Goal: Book appointment/travel/reservation

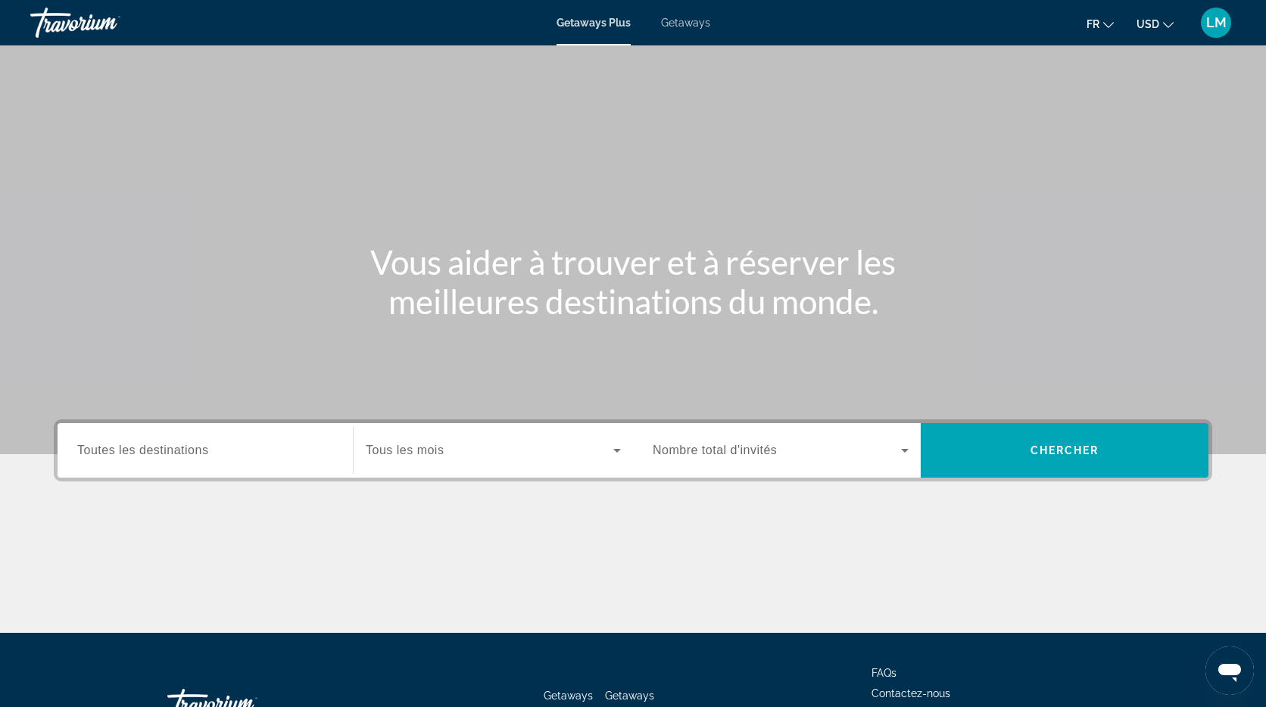
click at [692, 26] on span "Getaways" at bounding box center [685, 23] width 49 height 12
click at [126, 436] on div "Search widget" at bounding box center [205, 450] width 256 height 43
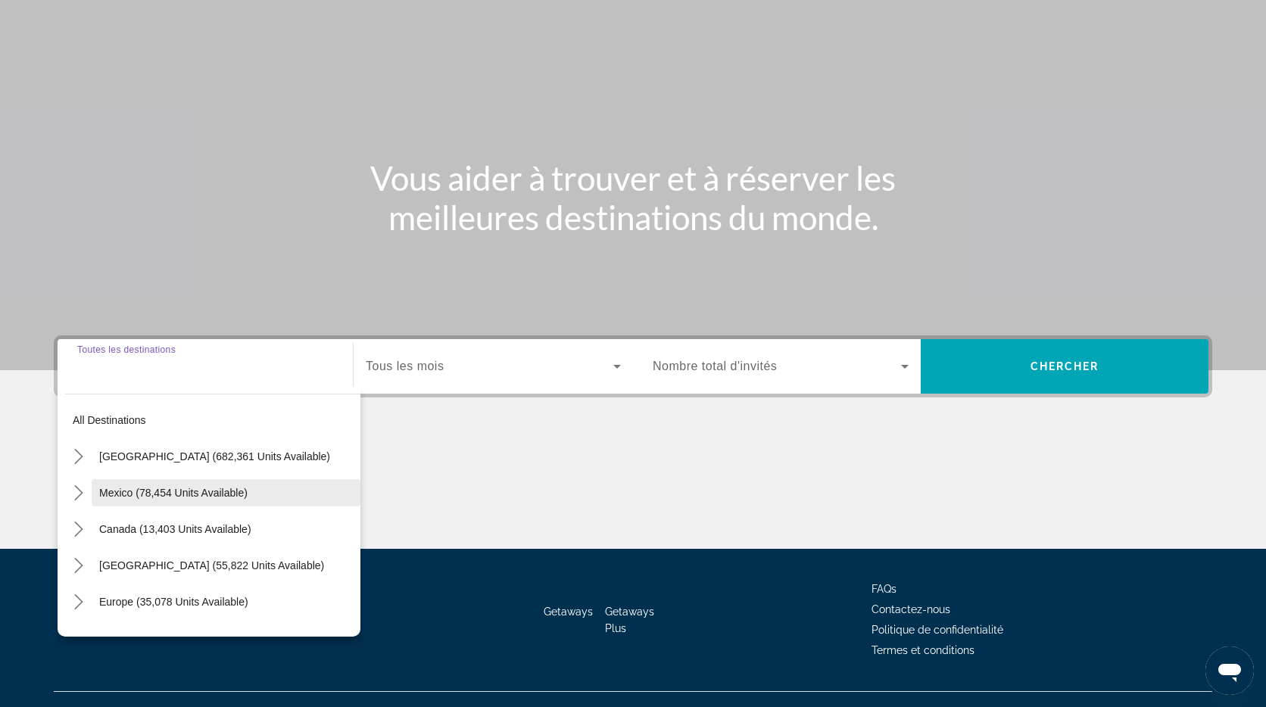
scroll to position [111, 0]
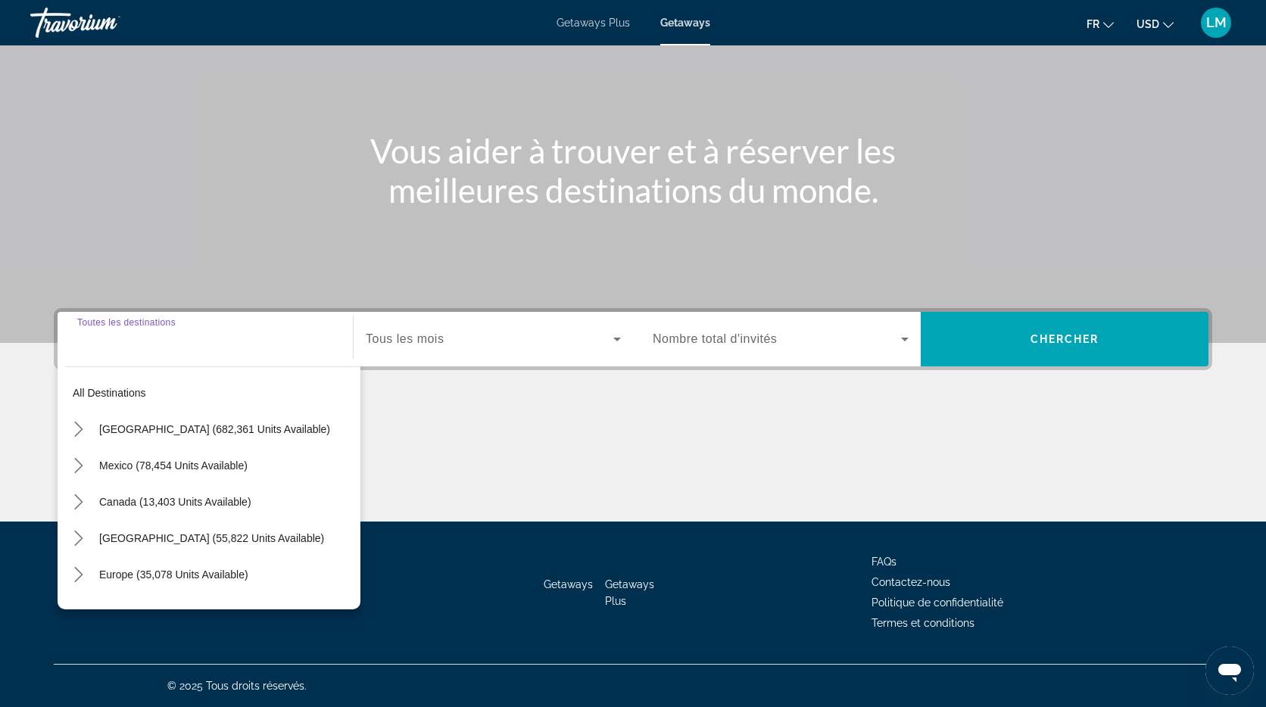
click at [145, 576] on span "Europe (35,078 units available)" at bounding box center [173, 575] width 149 height 12
type input "**********"
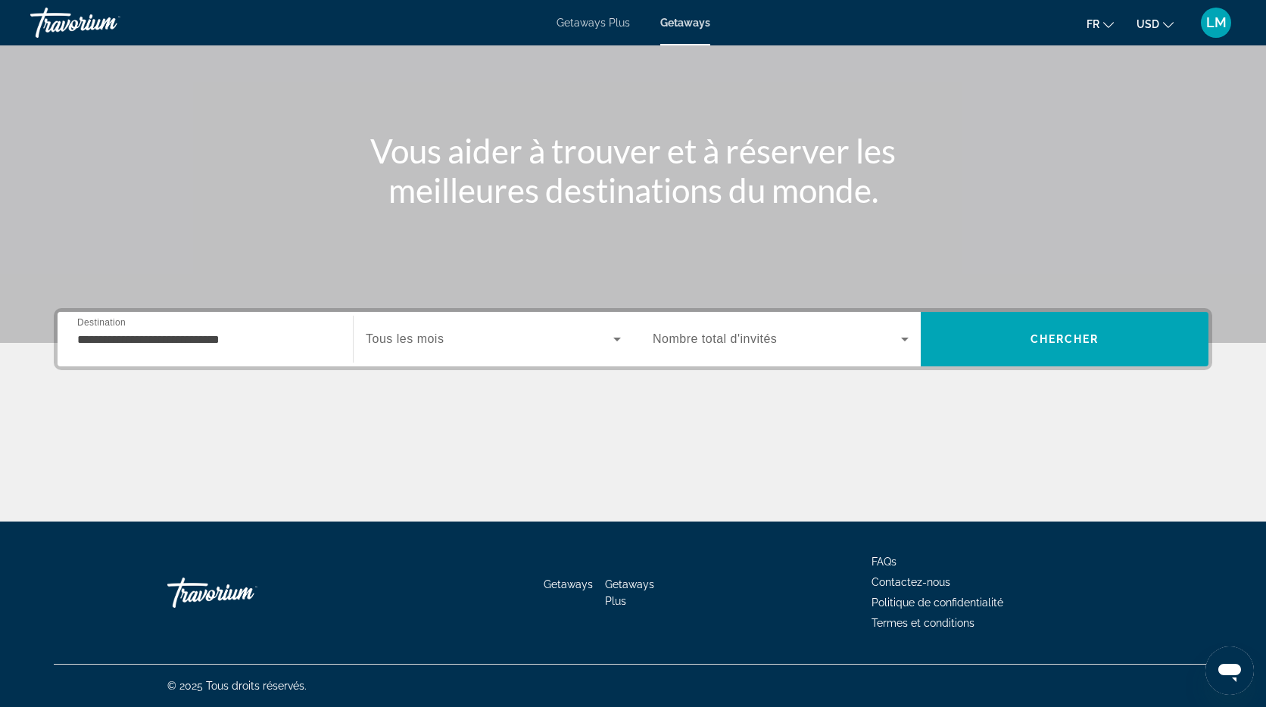
click at [440, 339] on span "Tous les mois" at bounding box center [405, 339] width 78 height 13
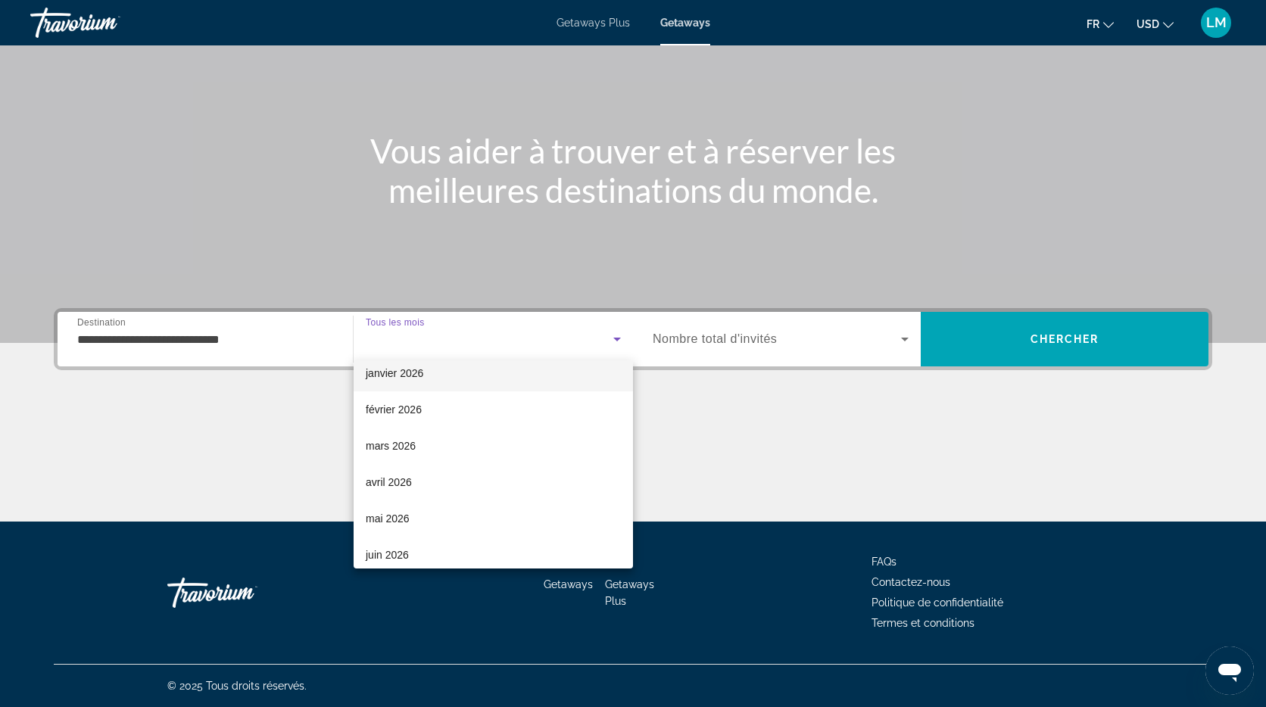
scroll to position [156, 0]
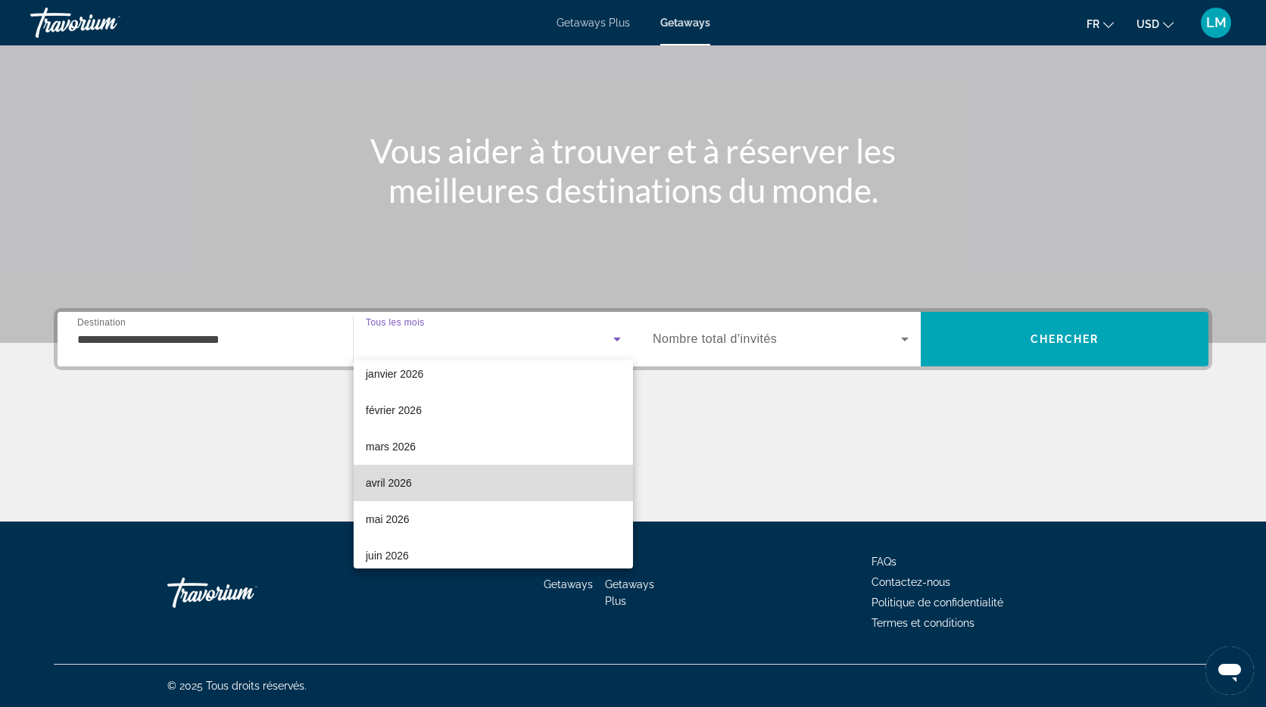
click at [451, 488] on mat-option "avril 2026" at bounding box center [493, 483] width 279 height 36
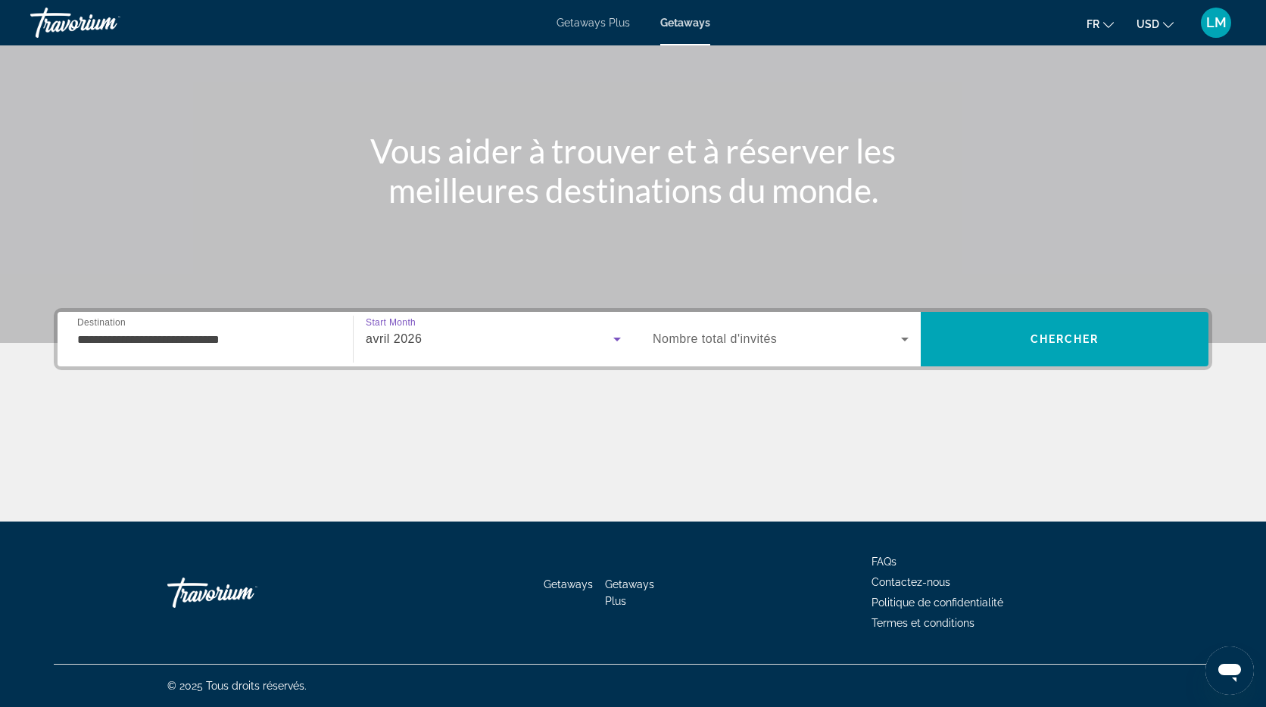
click at [785, 340] on span "Search widget" at bounding box center [777, 339] width 248 height 18
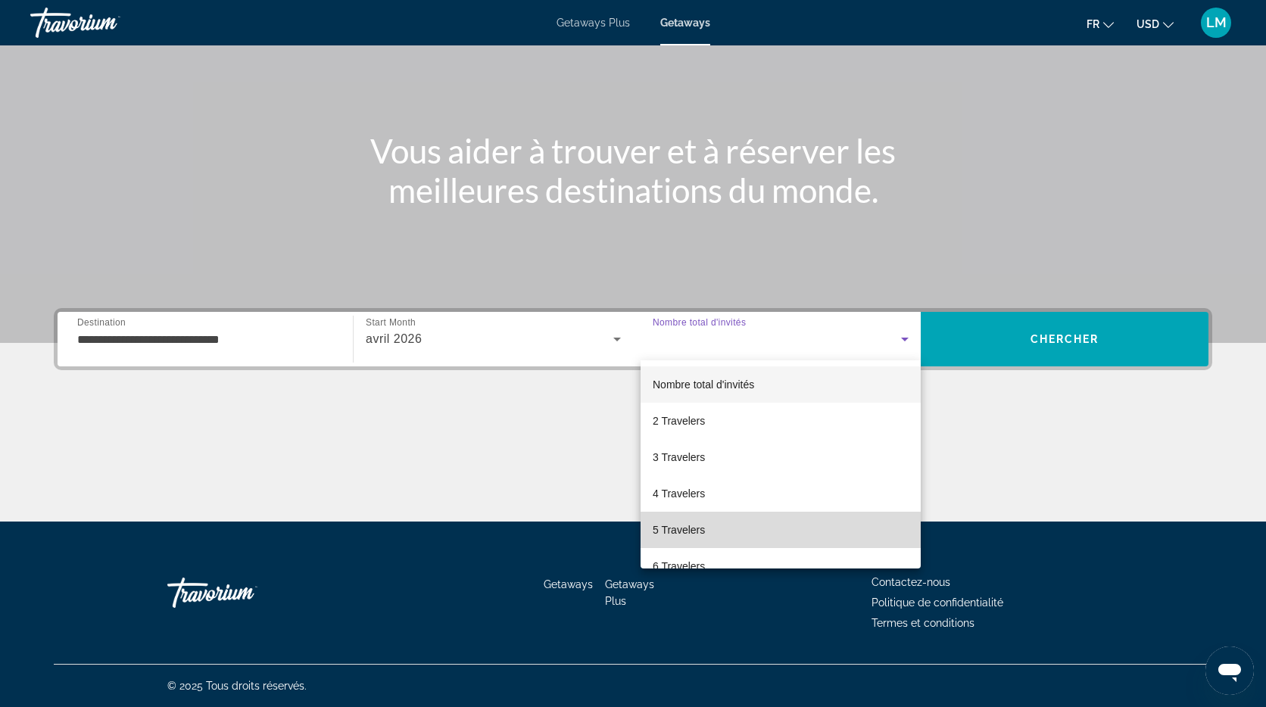
click at [701, 530] on span "5 Travelers" at bounding box center [679, 530] width 52 height 18
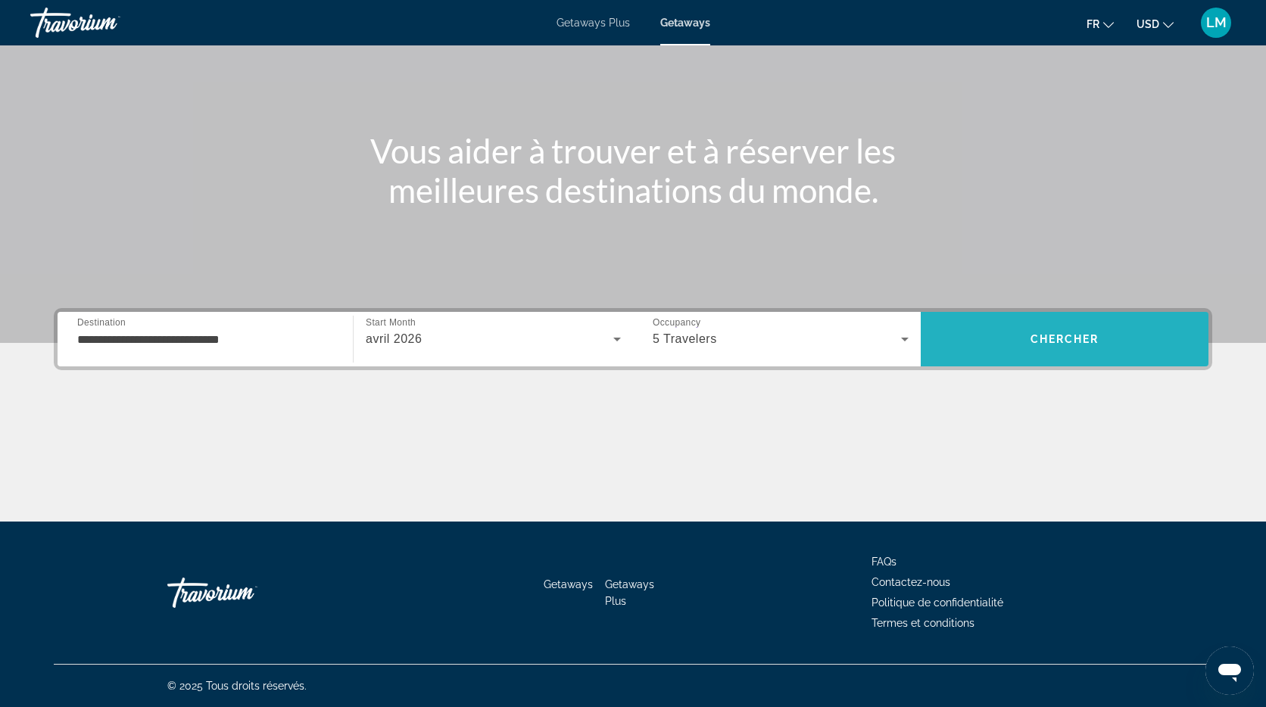
click at [1095, 333] on span "Chercher" at bounding box center [1065, 339] width 69 height 12
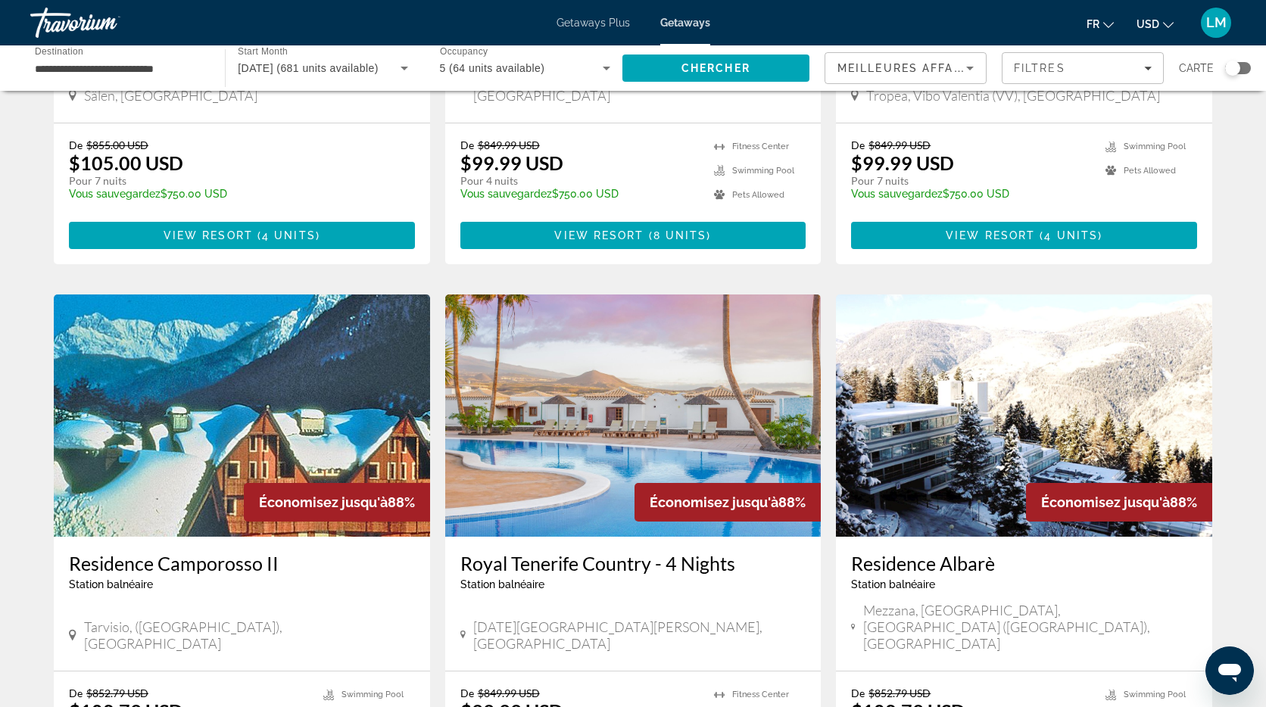
scroll to position [944, 0]
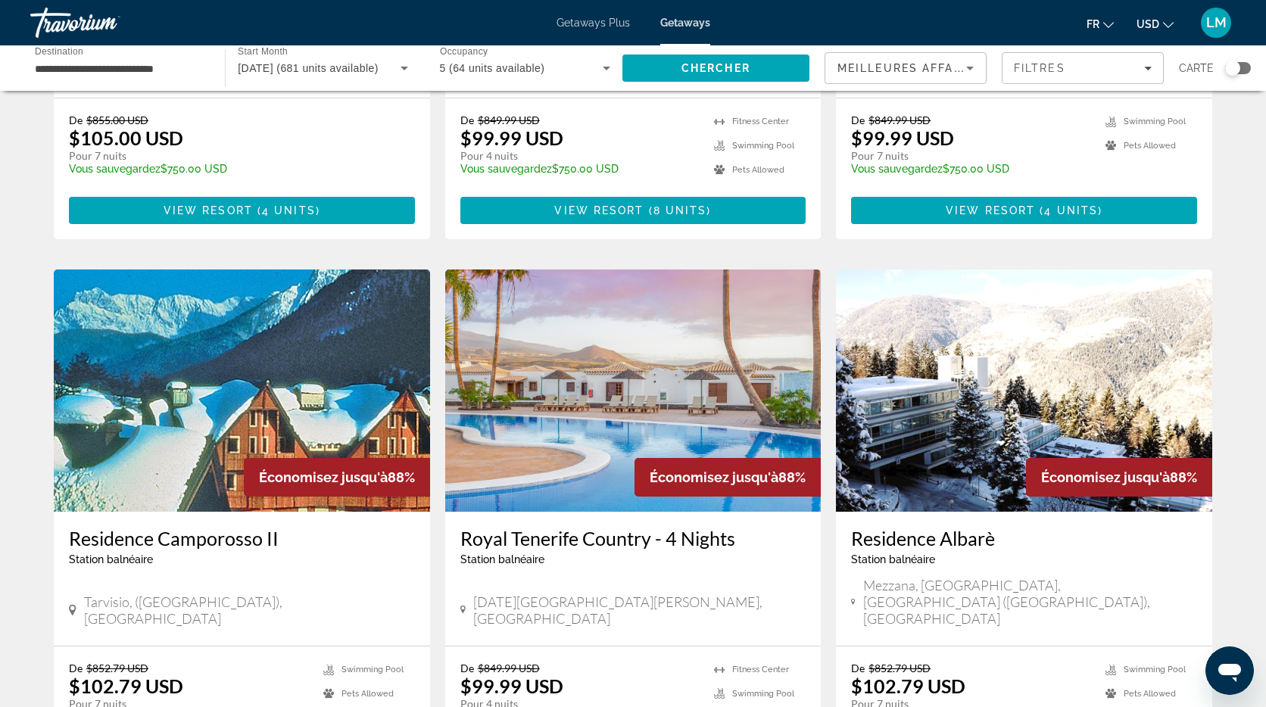
click at [647, 344] on img "Main content" at bounding box center [633, 391] width 376 height 242
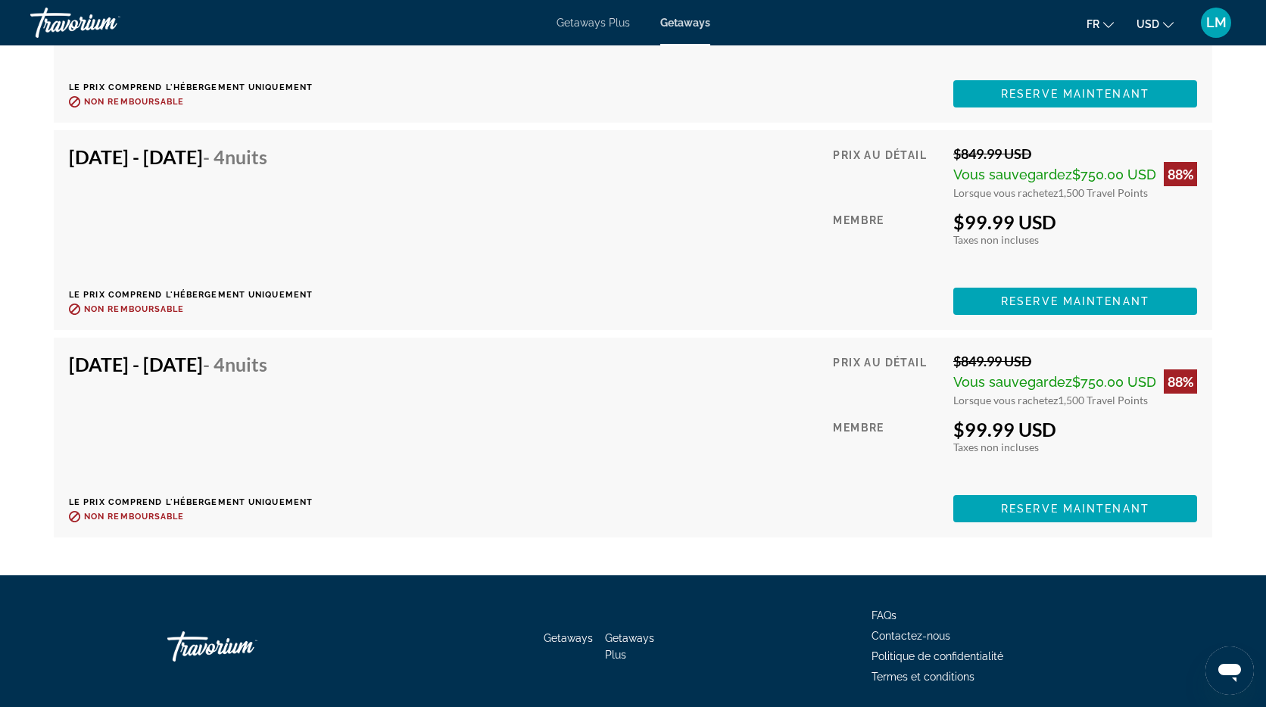
scroll to position [3372, 0]
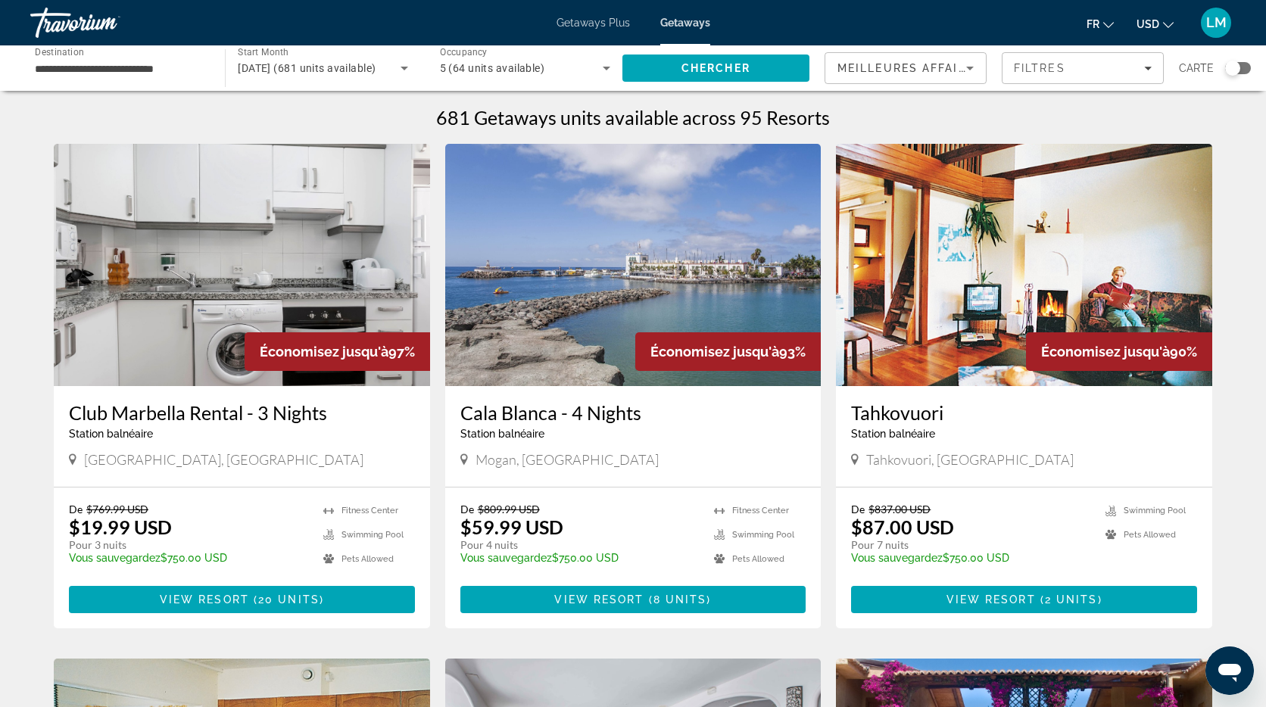
click at [1232, 70] on div "Search widget" at bounding box center [1232, 68] width 15 height 15
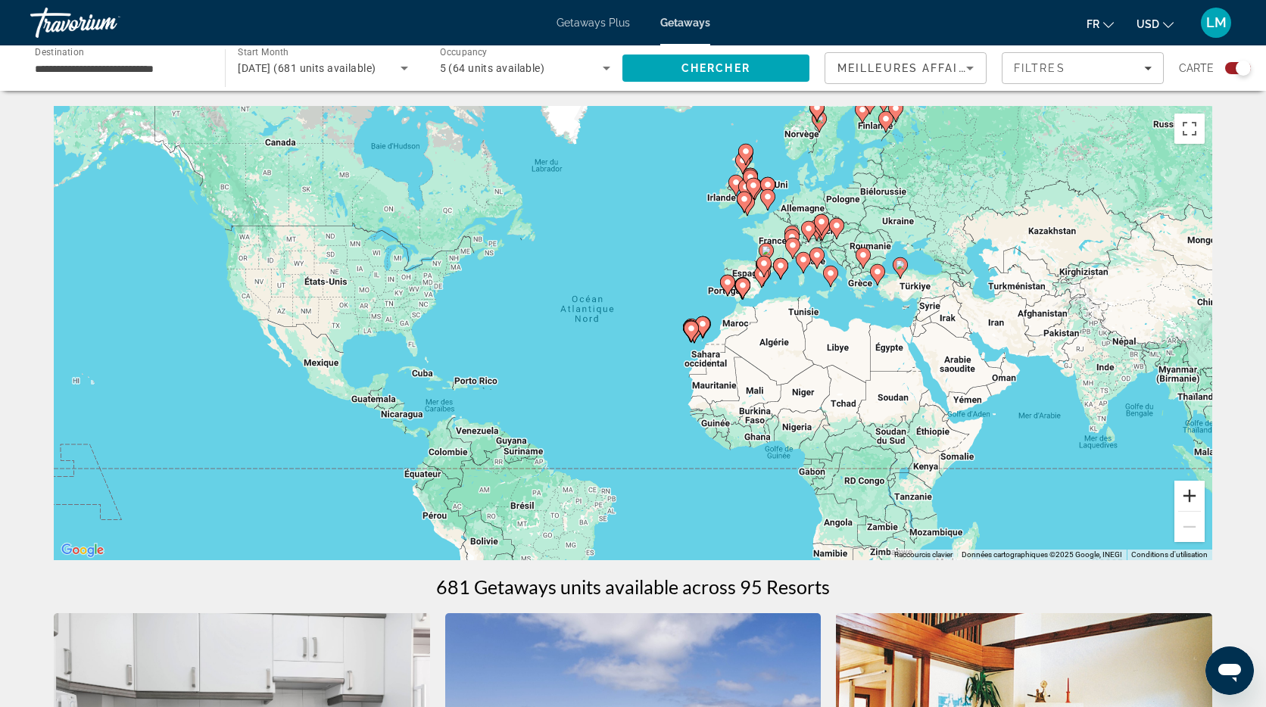
click at [1191, 495] on button "Zoom avant" at bounding box center [1190, 496] width 30 height 30
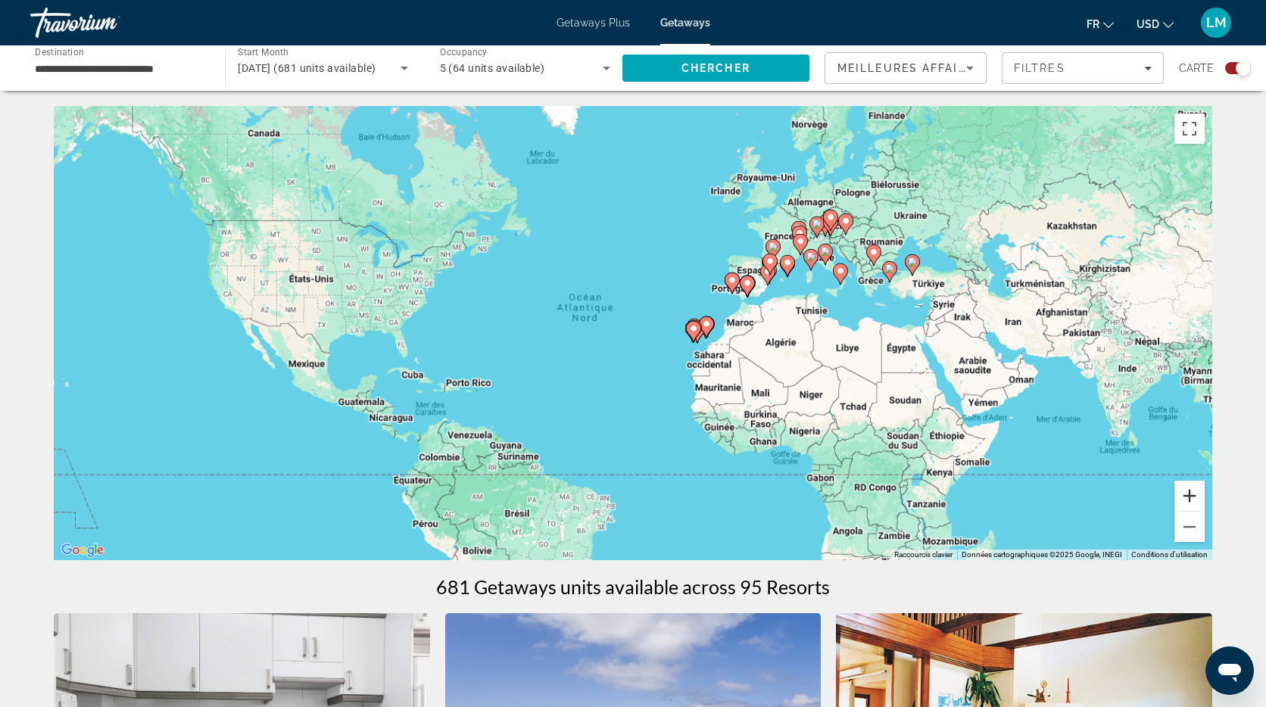
click at [1191, 495] on button "Zoom avant" at bounding box center [1190, 496] width 30 height 30
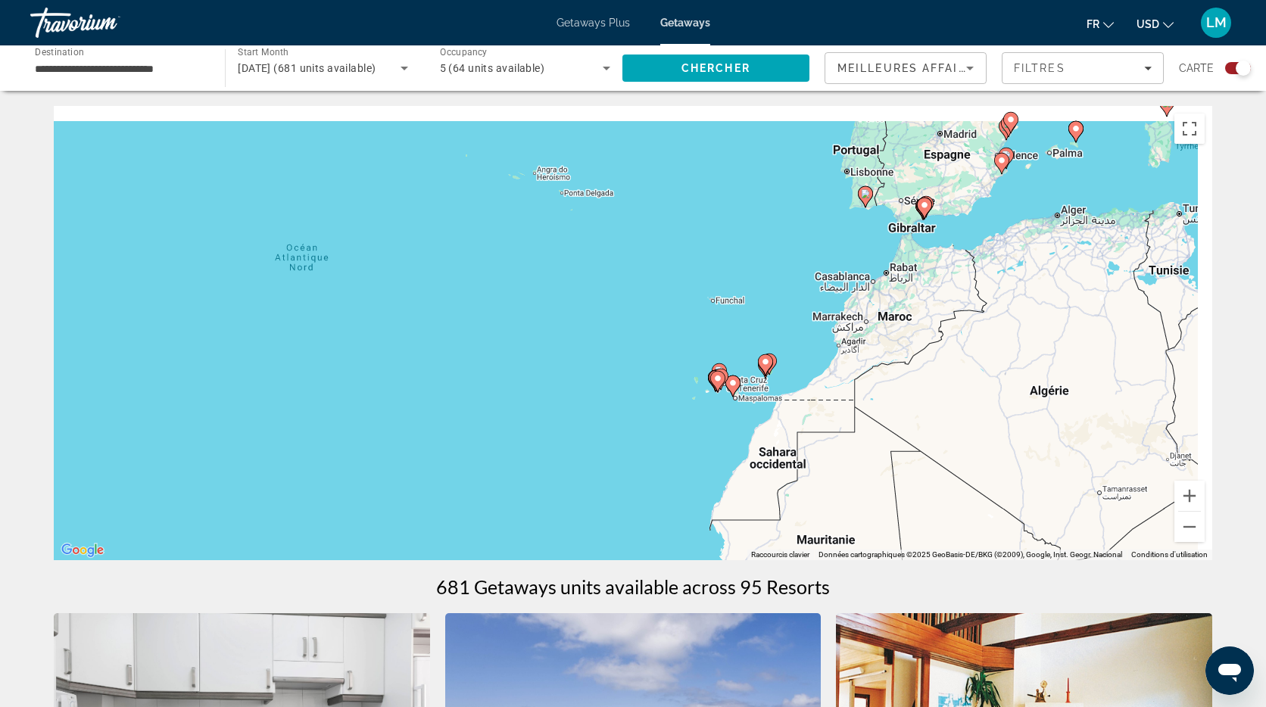
drag, startPoint x: 1024, startPoint y: 294, endPoint x: 761, endPoint y: 376, distance: 275.5
click at [763, 373] on div "Pour activer le glissement avec le clavier, appuyez sur Alt+Entrée. Une fois ce…" at bounding box center [633, 333] width 1159 height 454
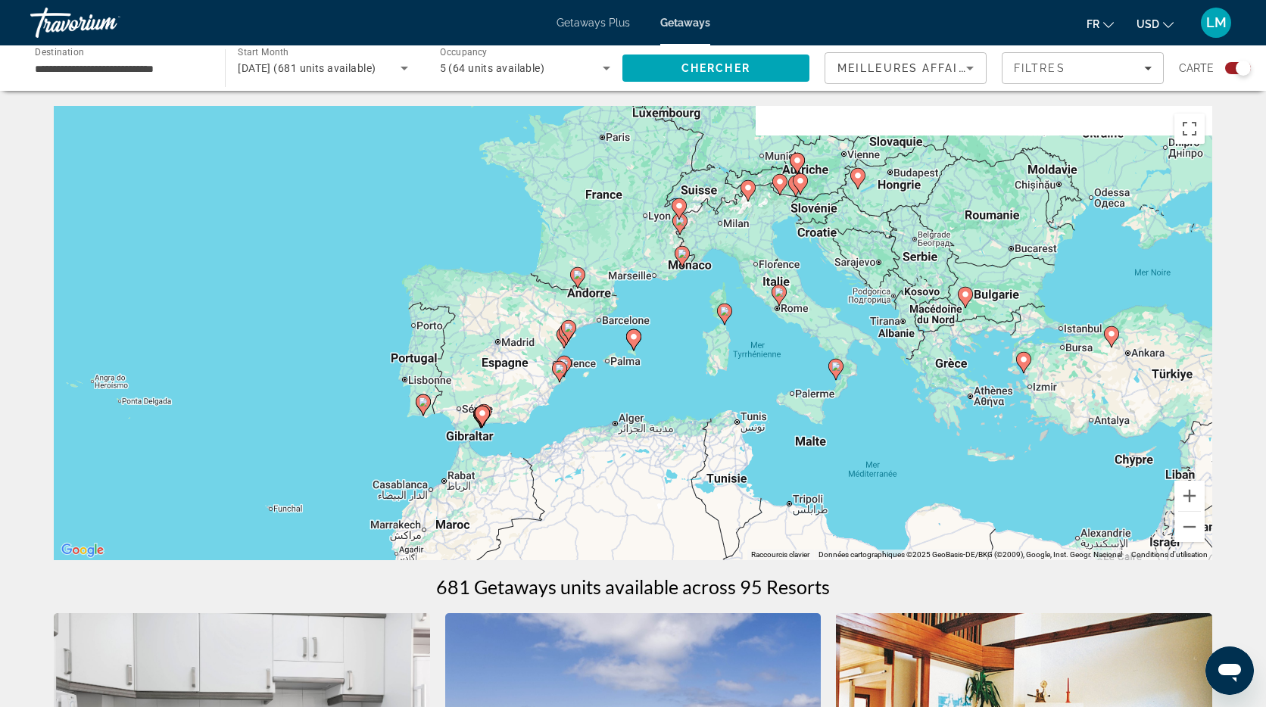
drag, startPoint x: 1129, startPoint y: 322, endPoint x: 894, endPoint y: 432, distance: 260.2
click at [891, 446] on div "Pour activer le glissement avec le clavier, appuyez sur Alt+Entrée. Une fois ce…" at bounding box center [633, 333] width 1159 height 454
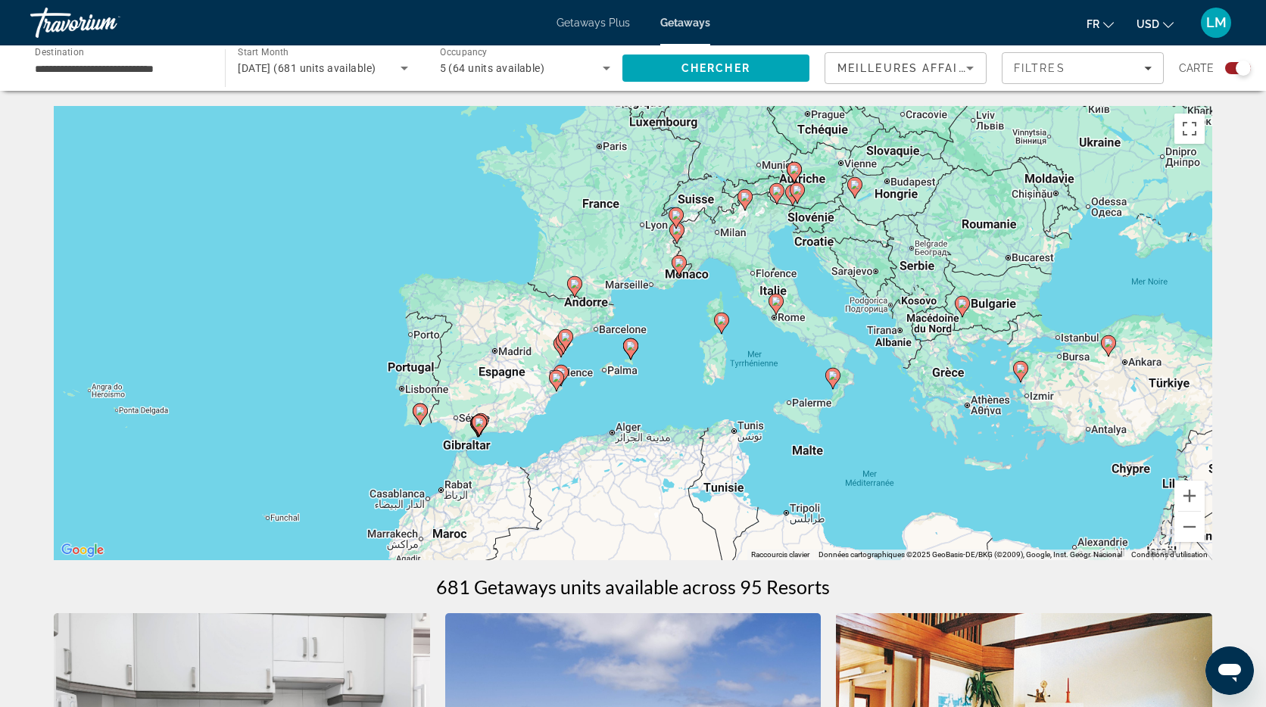
click at [835, 378] on image "Main content" at bounding box center [833, 375] width 9 height 9
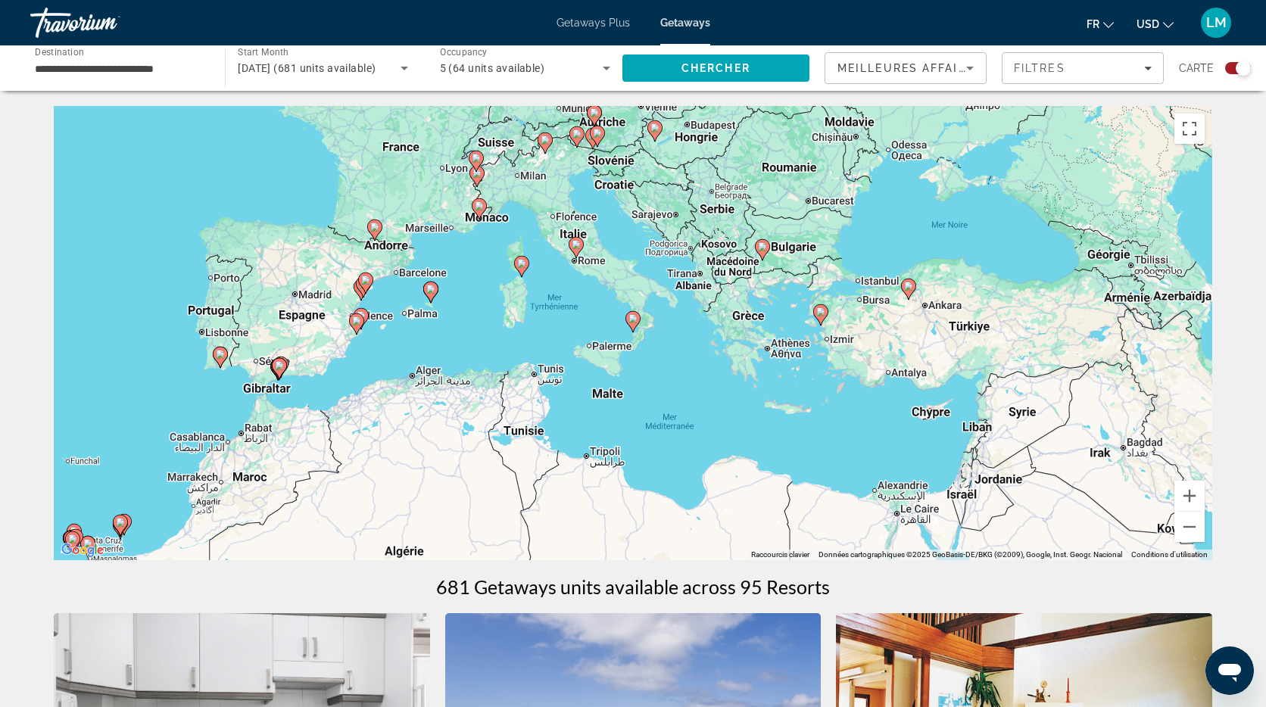
click at [578, 248] on image "Main content" at bounding box center [576, 244] width 9 height 9
type input "**********"
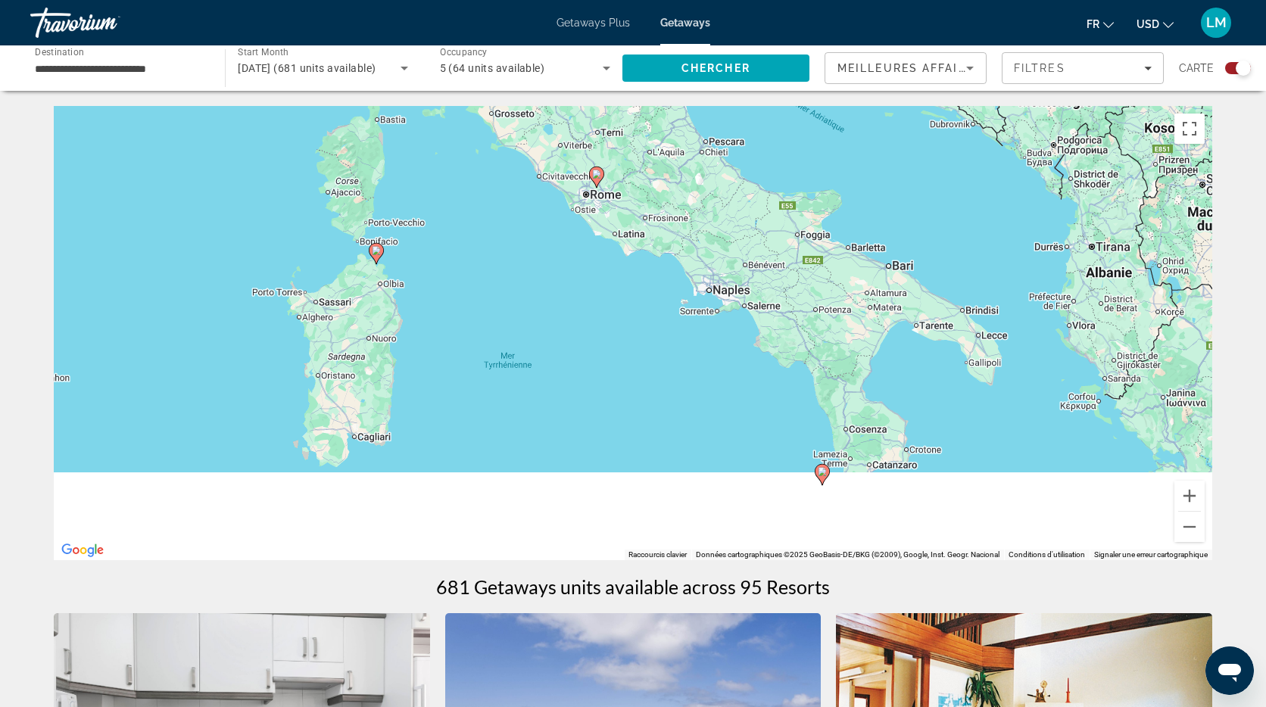
drag, startPoint x: 912, startPoint y: 433, endPoint x: 860, endPoint y: 212, distance: 227.3
click at [861, 205] on div "Pour activer le glissement avec le clavier, appuyez sur Alt+Entrée. Une fois ce…" at bounding box center [633, 333] width 1159 height 454
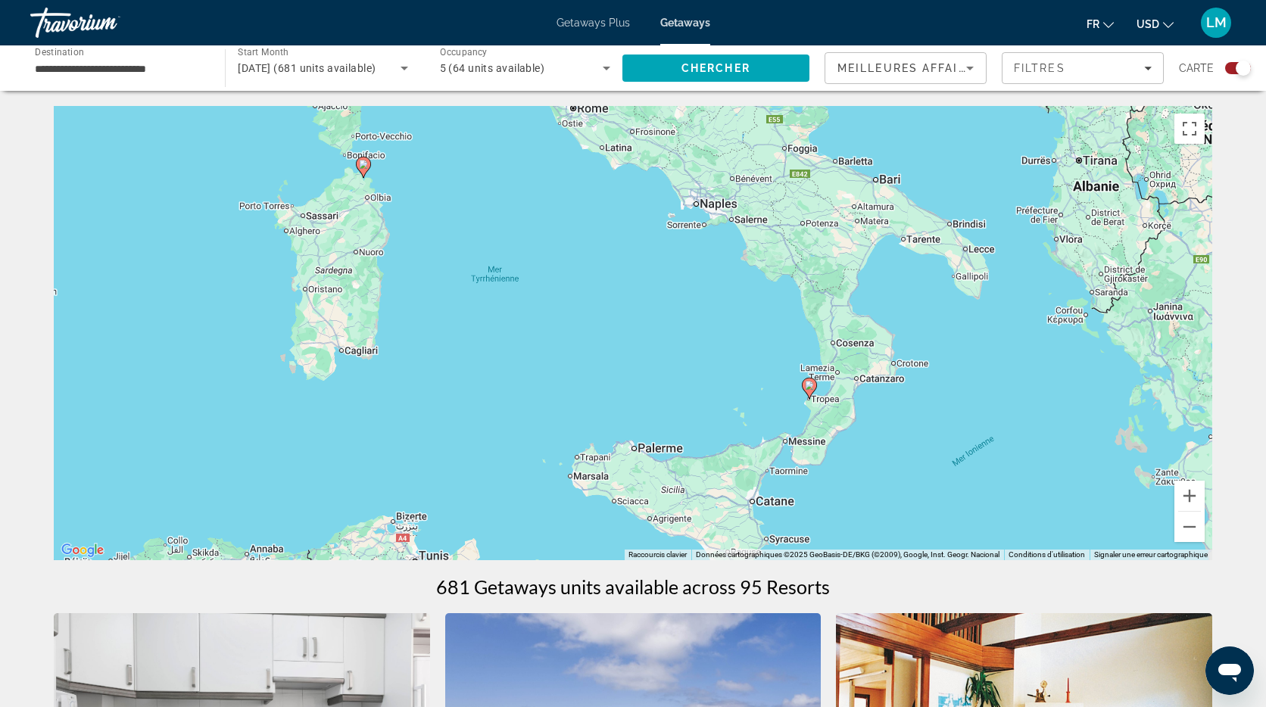
click at [805, 383] on image "Main content" at bounding box center [809, 385] width 9 height 9
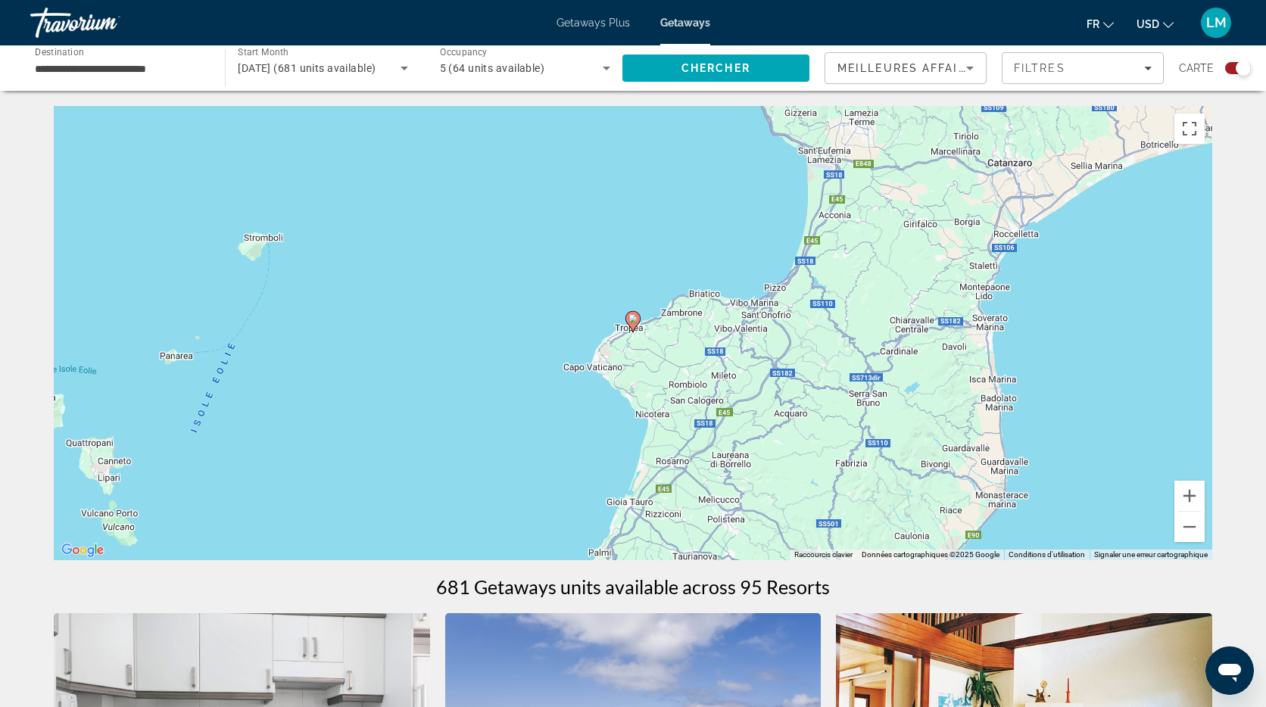
click at [637, 326] on gmp-advanced-marker "Main content" at bounding box center [633, 322] width 15 height 23
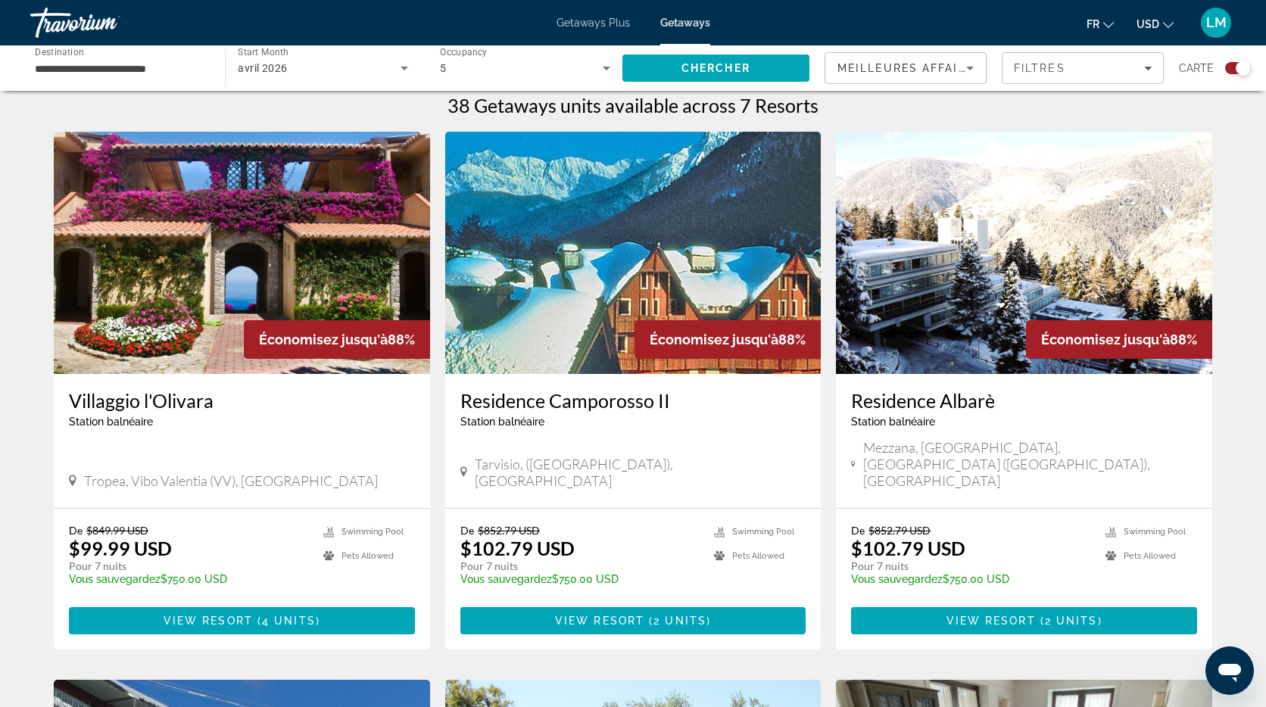
scroll to position [491, 0]
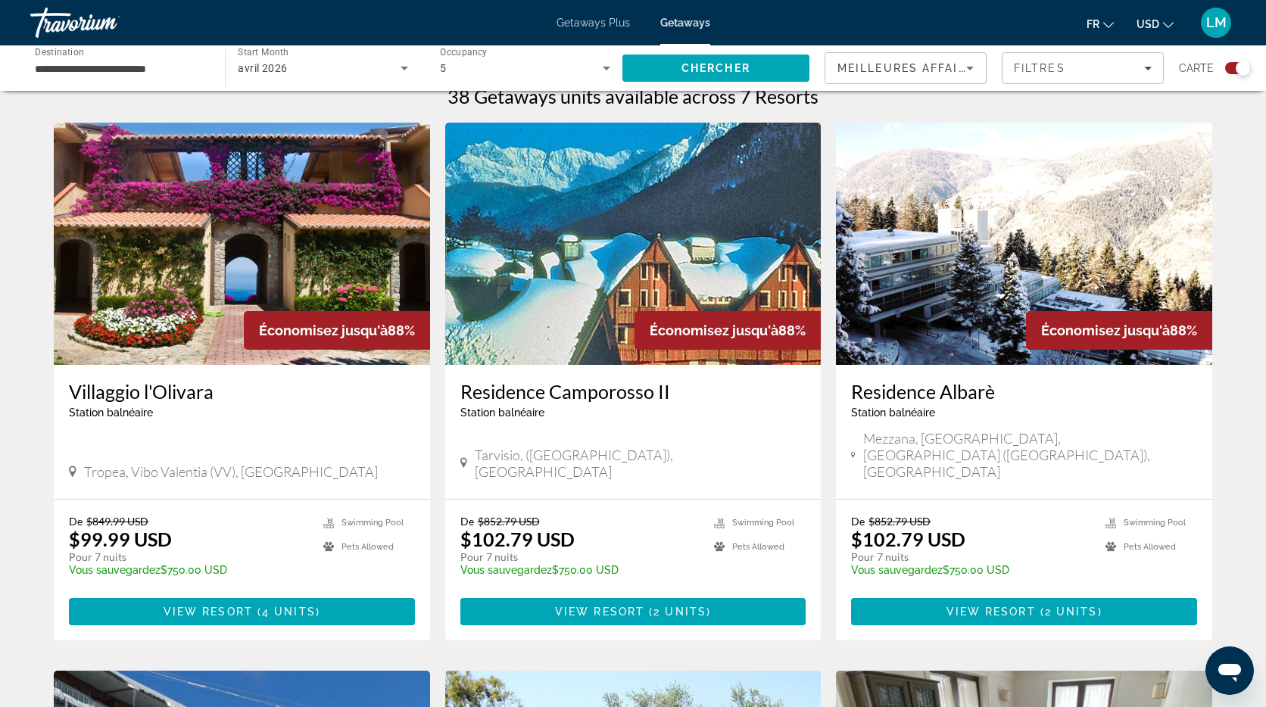
click at [242, 220] on img "Main content" at bounding box center [242, 244] width 376 height 242
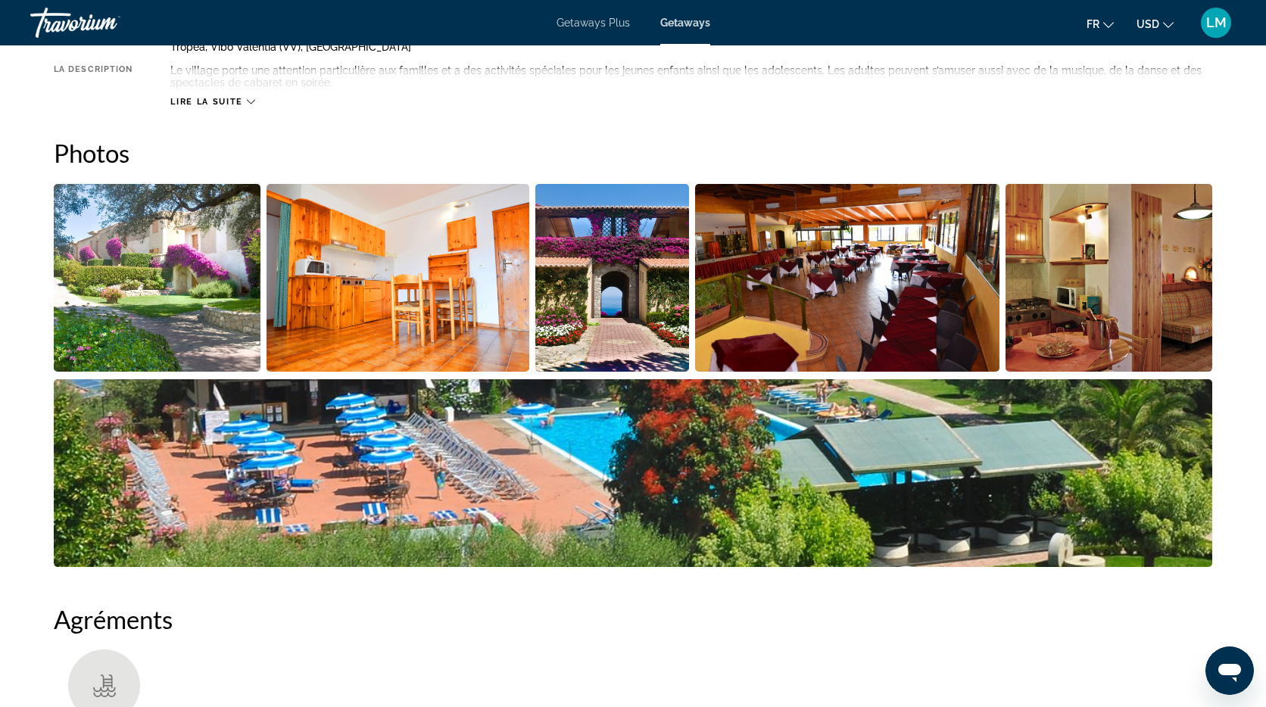
scroll to position [610, 0]
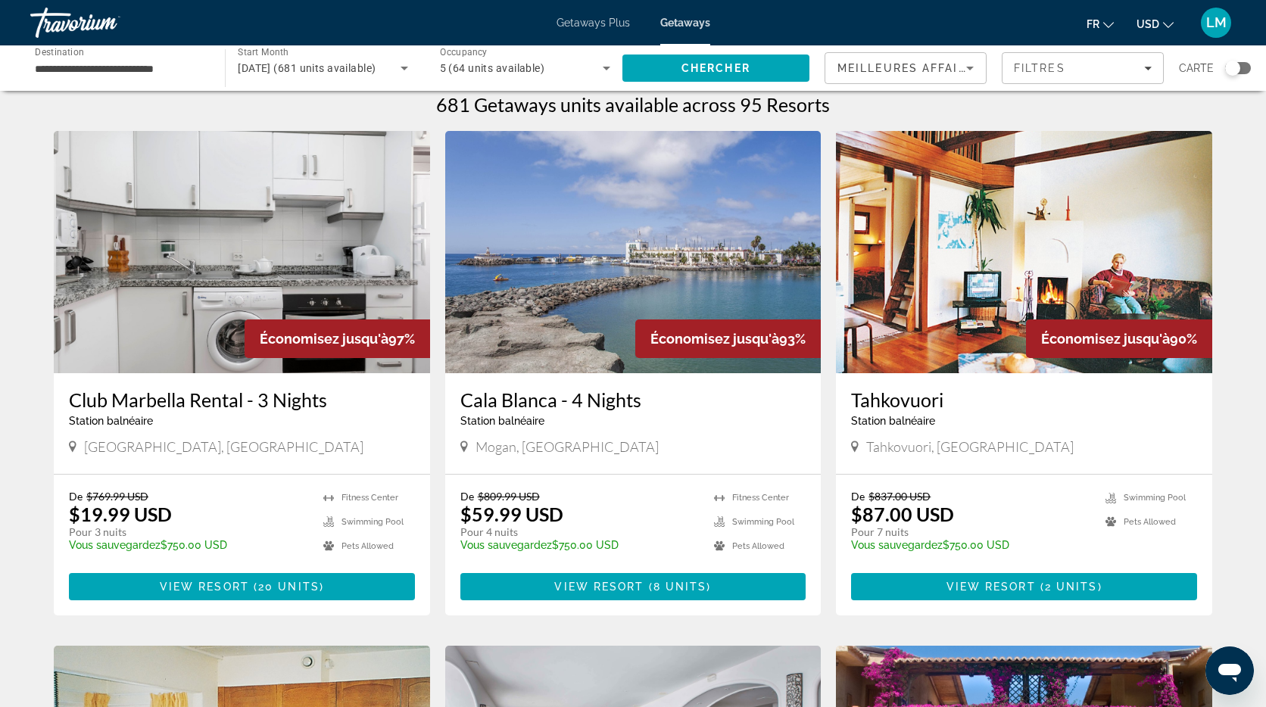
scroll to position [14, 0]
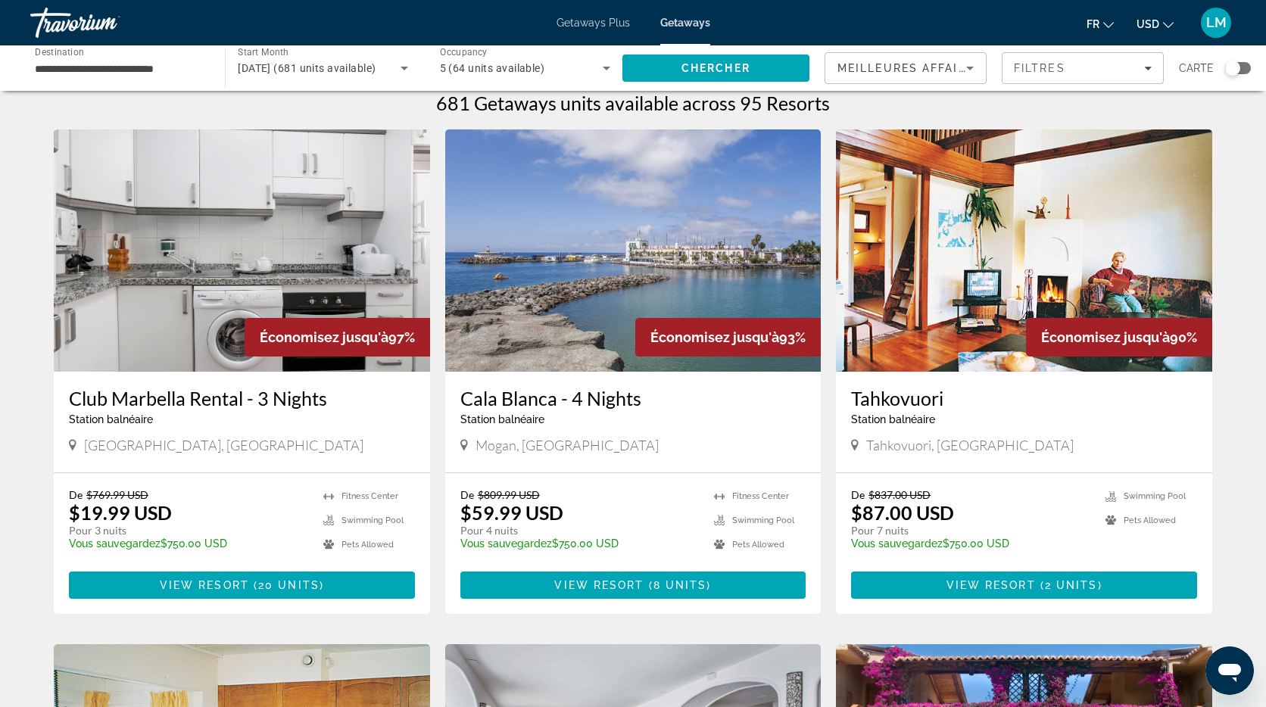
click at [1229, 70] on div "Search widget" at bounding box center [1232, 68] width 15 height 15
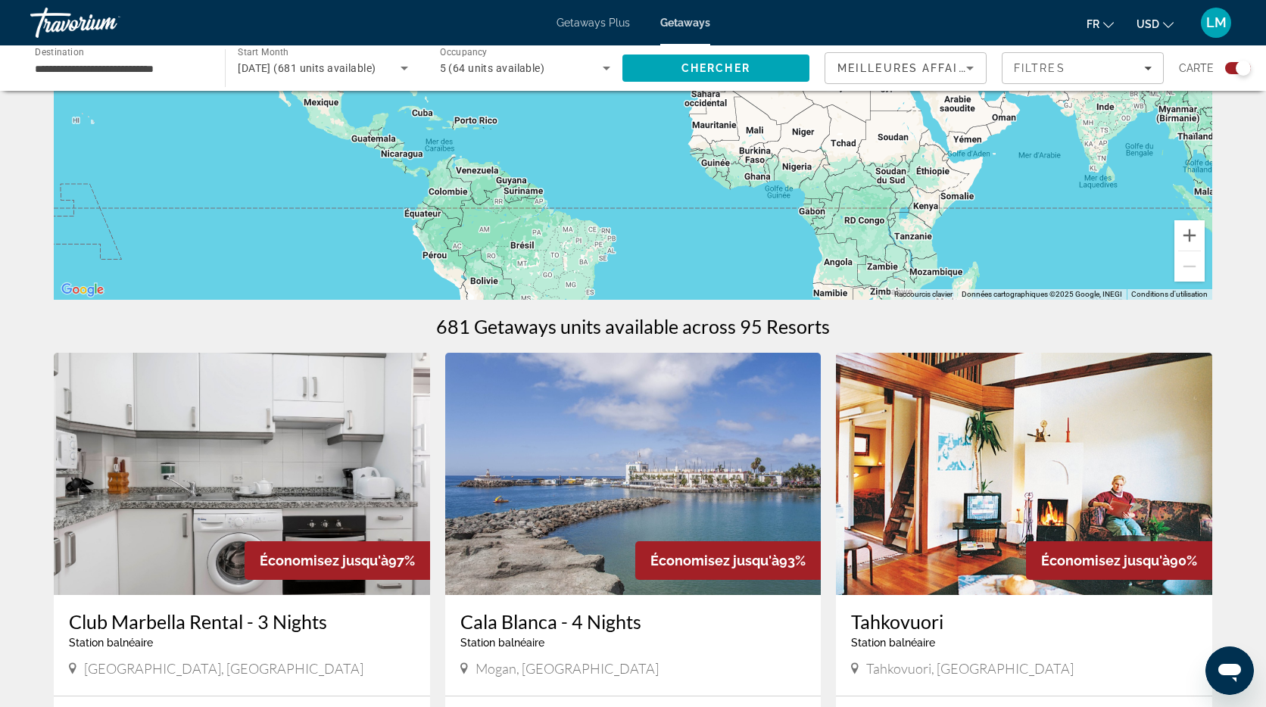
scroll to position [0, 0]
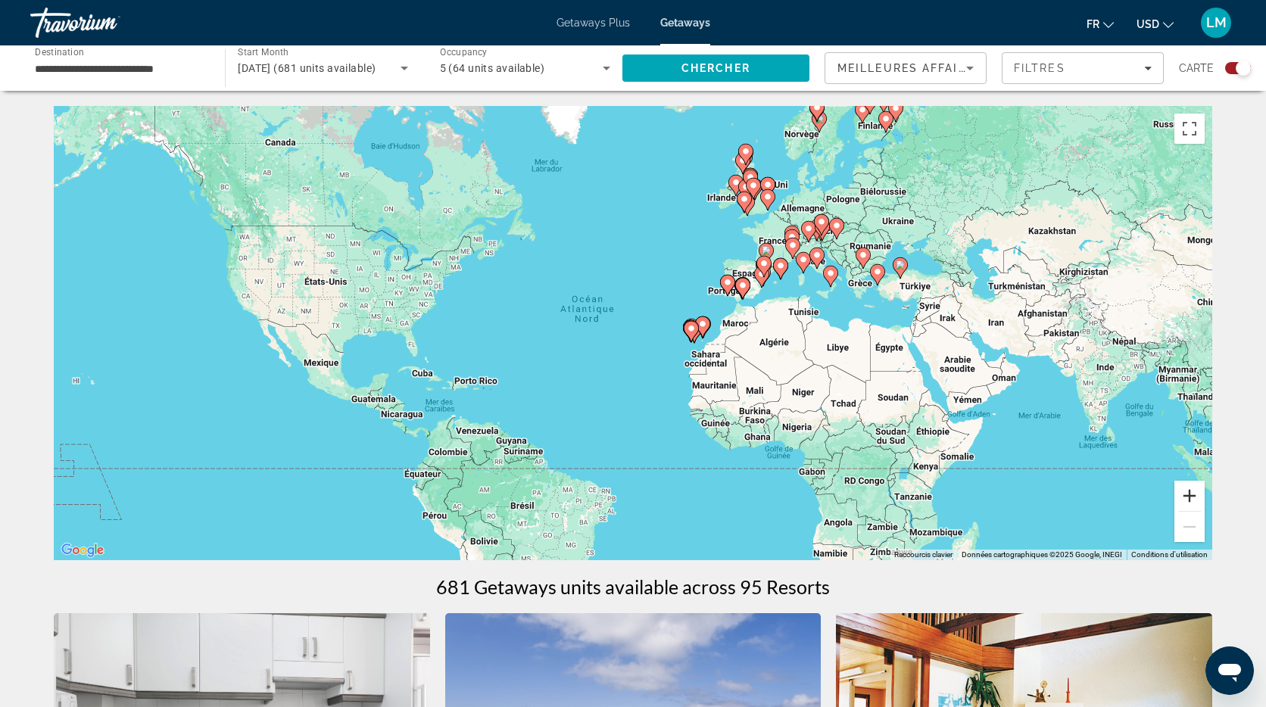
click at [1185, 495] on button "Zoom avant" at bounding box center [1190, 496] width 30 height 30
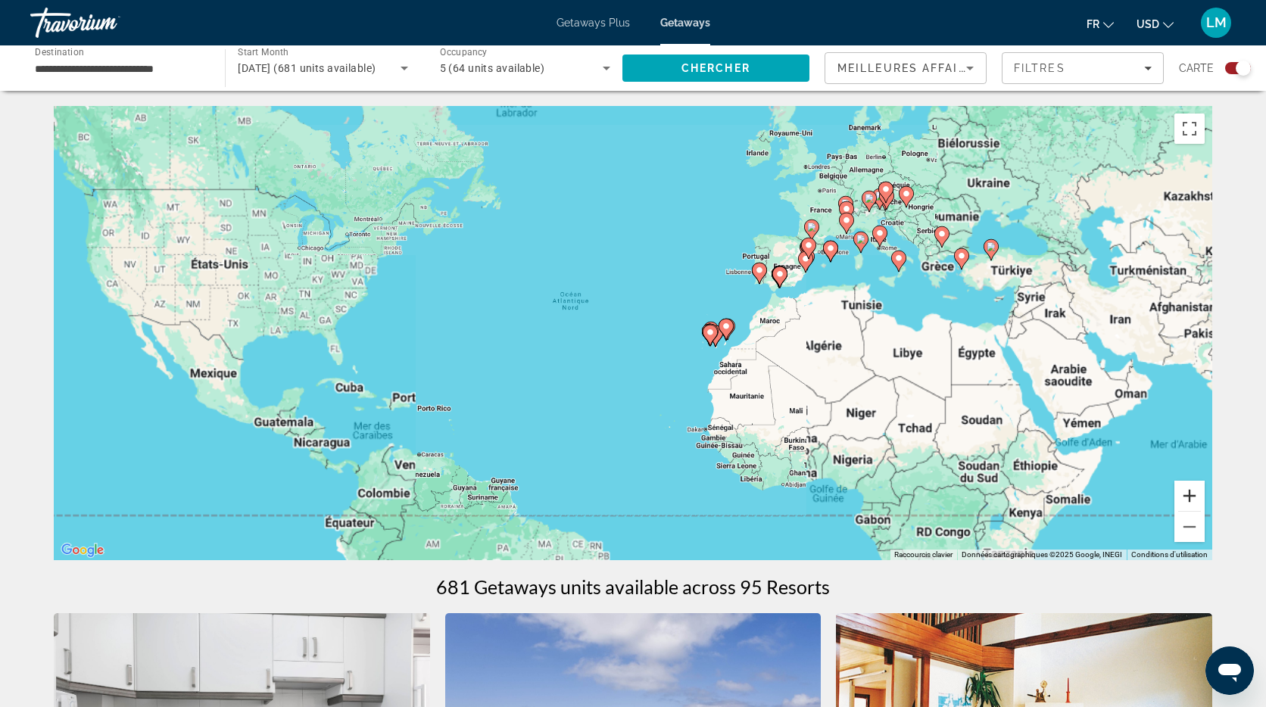
drag, startPoint x: 1187, startPoint y: 495, endPoint x: 1171, endPoint y: 489, distance: 17.3
click at [1187, 495] on button "Zoom avant" at bounding box center [1190, 496] width 30 height 30
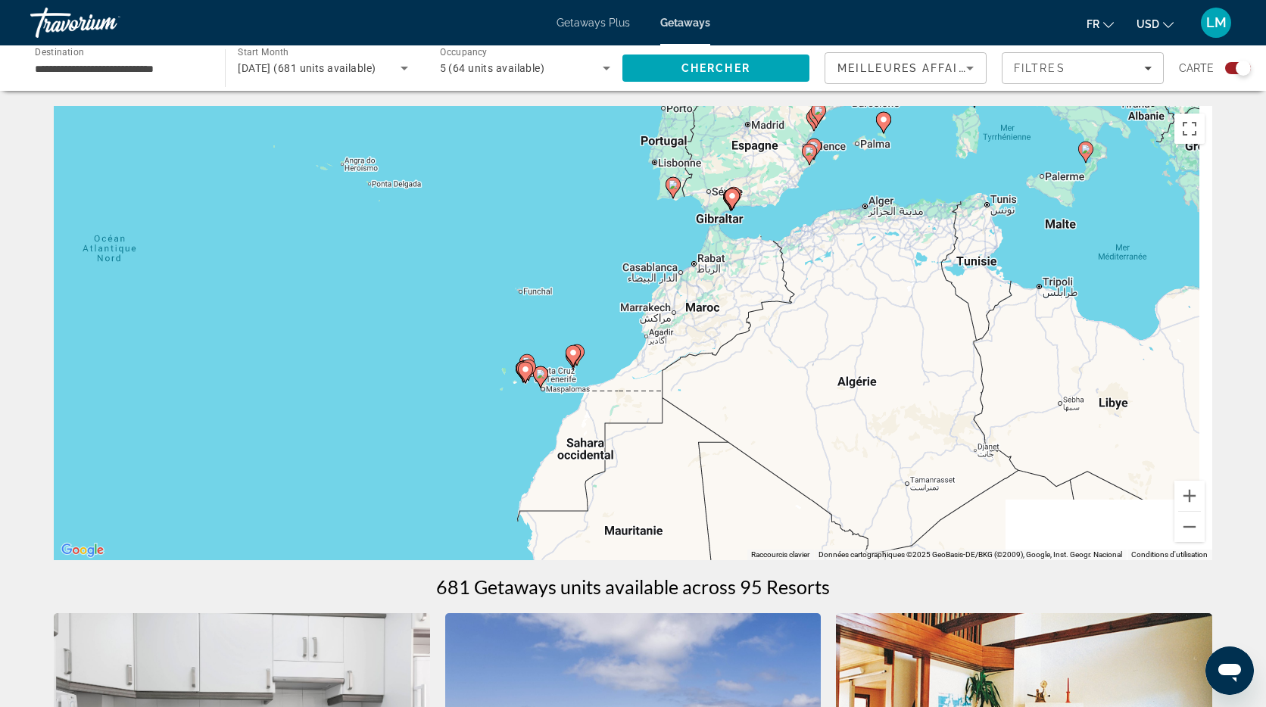
drag, startPoint x: 1055, startPoint y: 344, endPoint x: 463, endPoint y: 391, distance: 594.2
click at [463, 392] on div "Pour activer le glissement avec le clavier, appuyez sur Alt+Entrée. Une fois ce…" at bounding box center [633, 333] width 1159 height 454
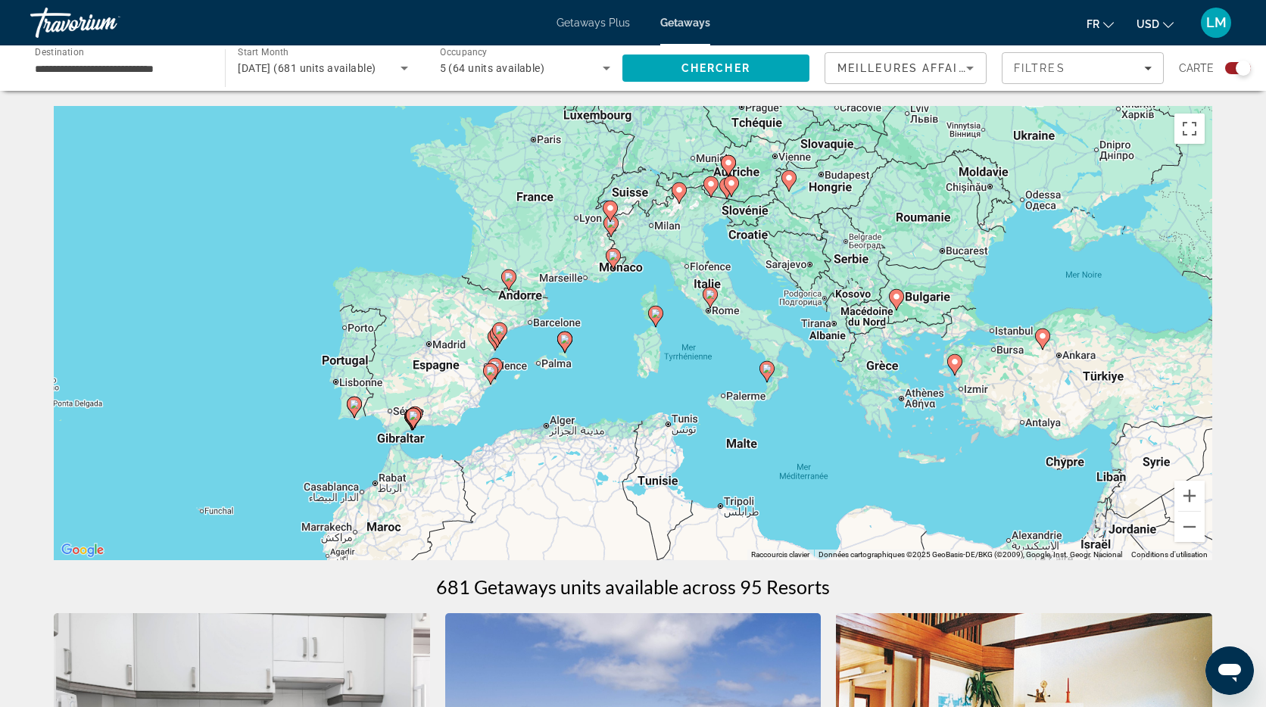
drag, startPoint x: 642, startPoint y: 345, endPoint x: 610, endPoint y: 467, distance: 126.9
click at [610, 467] on div "Pour activer le glissement avec le clavier, appuyez sur Alt+Entrée. Une fois ce…" at bounding box center [633, 333] width 1159 height 454
click at [657, 317] on image "Main content" at bounding box center [655, 313] width 9 height 9
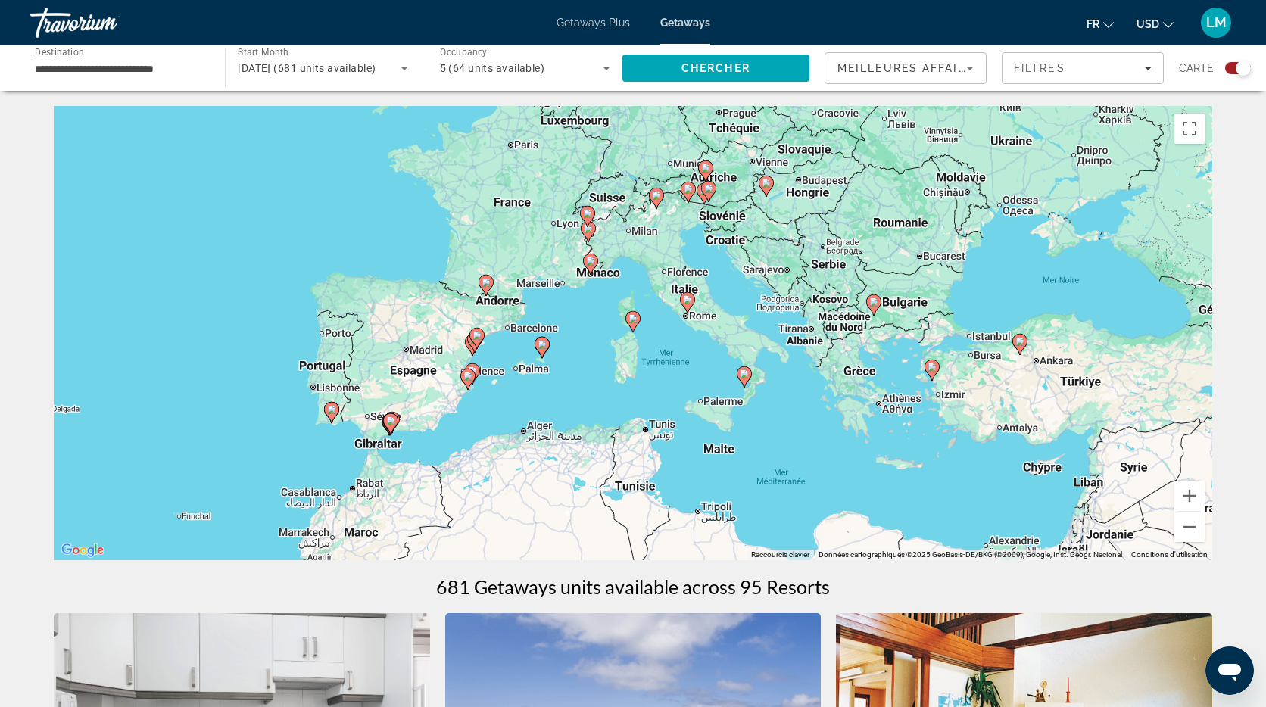
click at [632, 325] on icon "Main content" at bounding box center [633, 322] width 14 height 20
type input "**********"
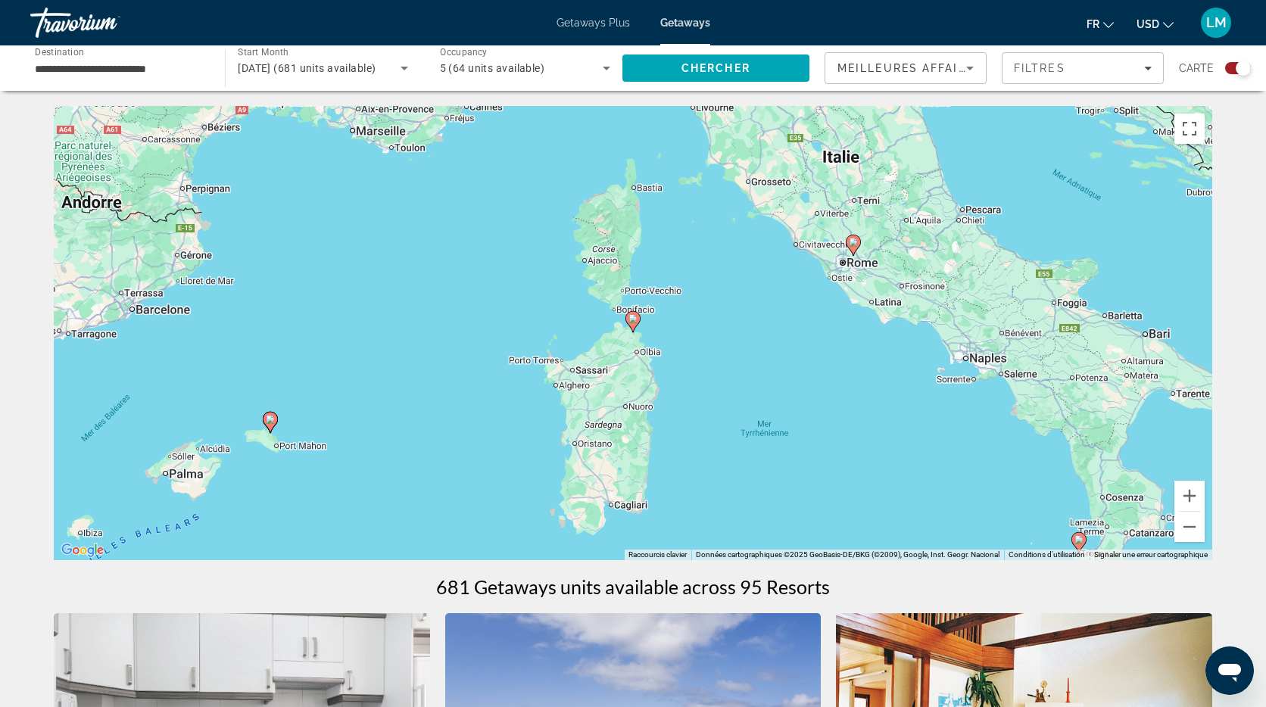
click at [632, 320] on image "Main content" at bounding box center [633, 318] width 9 height 9
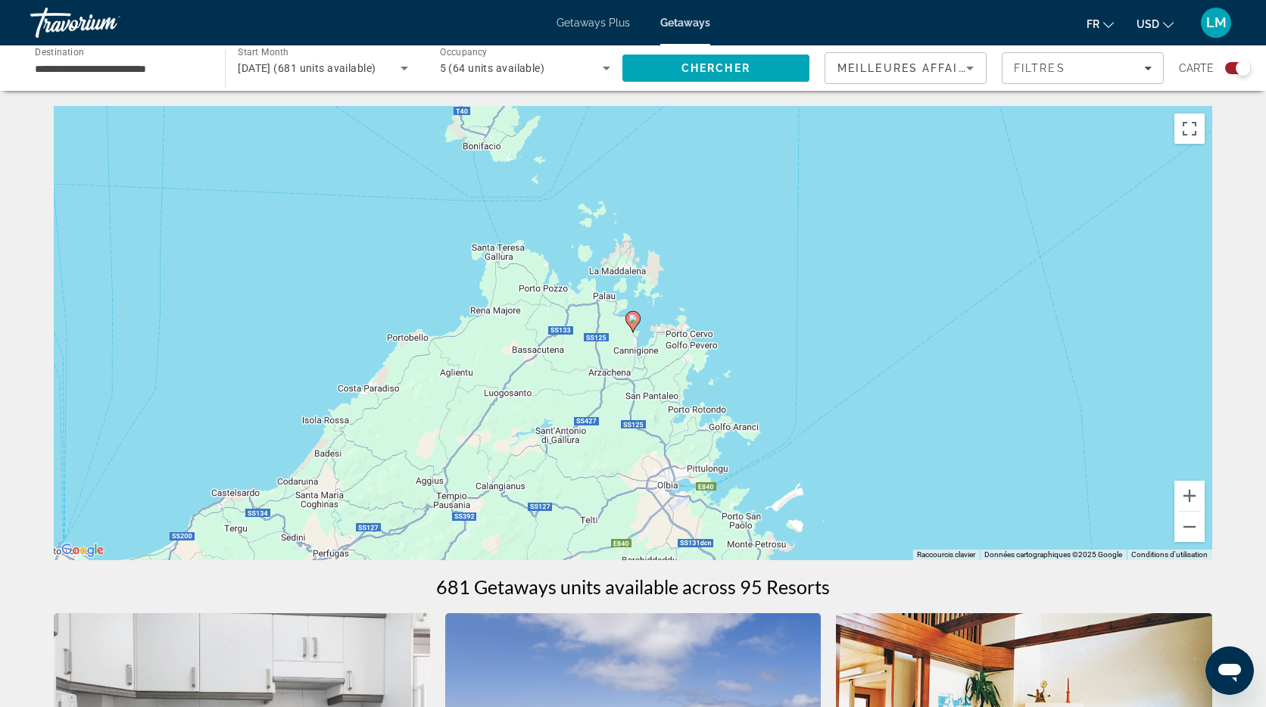
click at [635, 320] on image "Main content" at bounding box center [633, 318] width 9 height 9
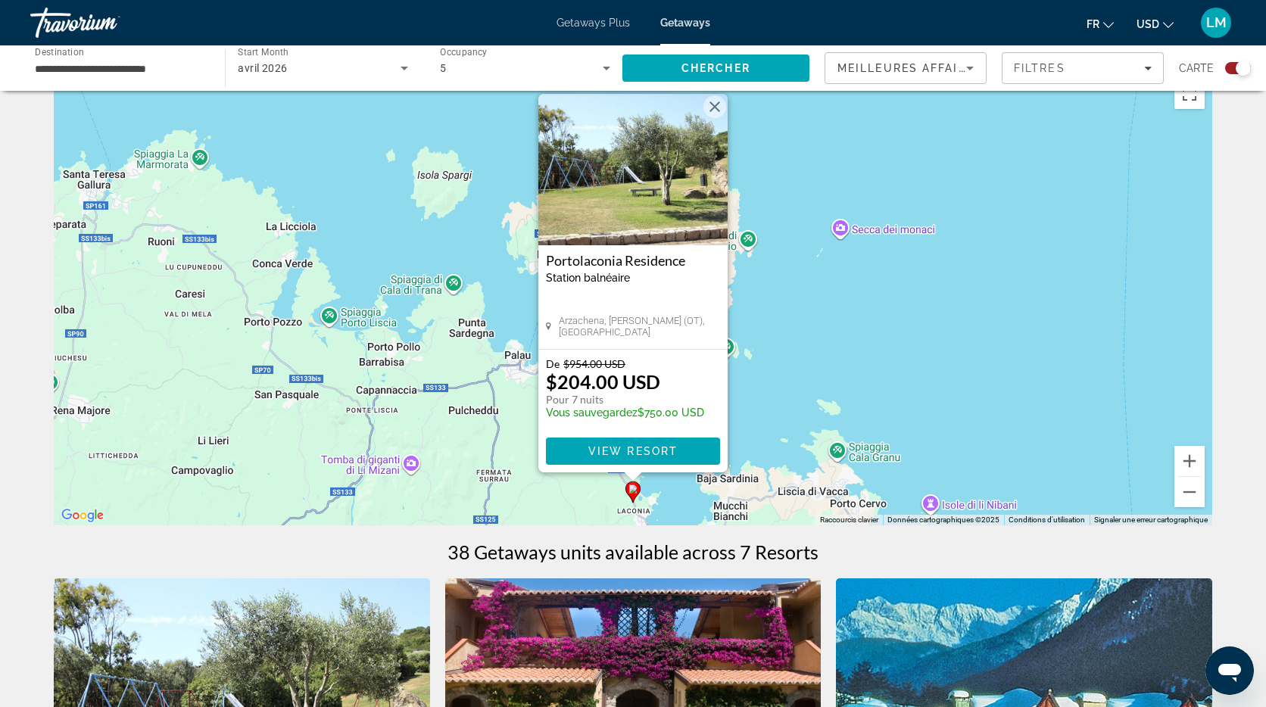
scroll to position [39, 0]
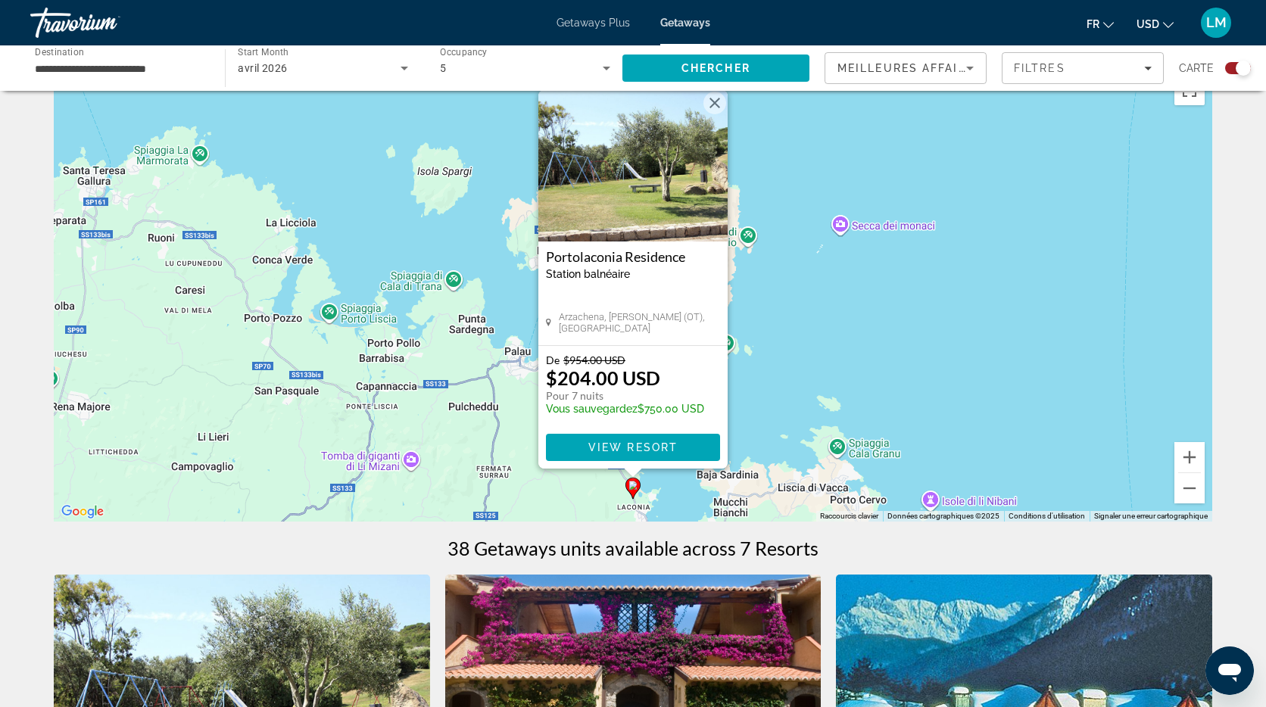
click at [605, 206] on img "Main content" at bounding box center [633, 165] width 189 height 151
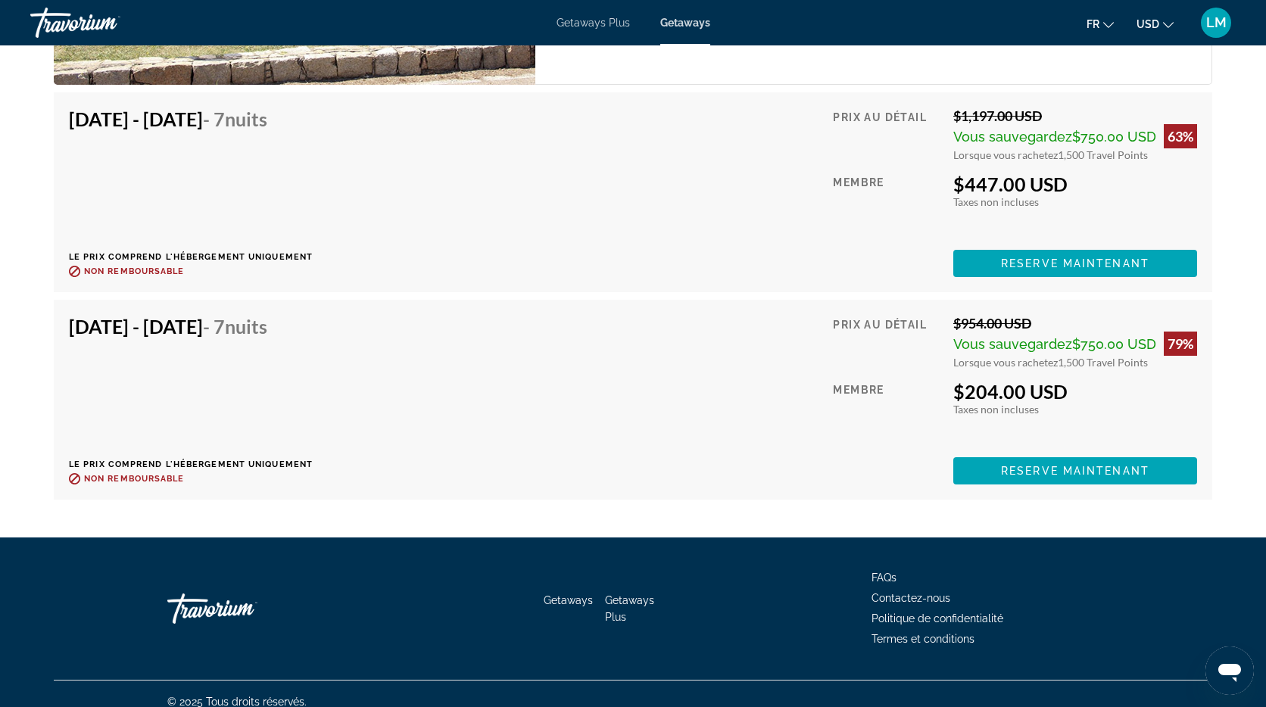
scroll to position [3052, 0]
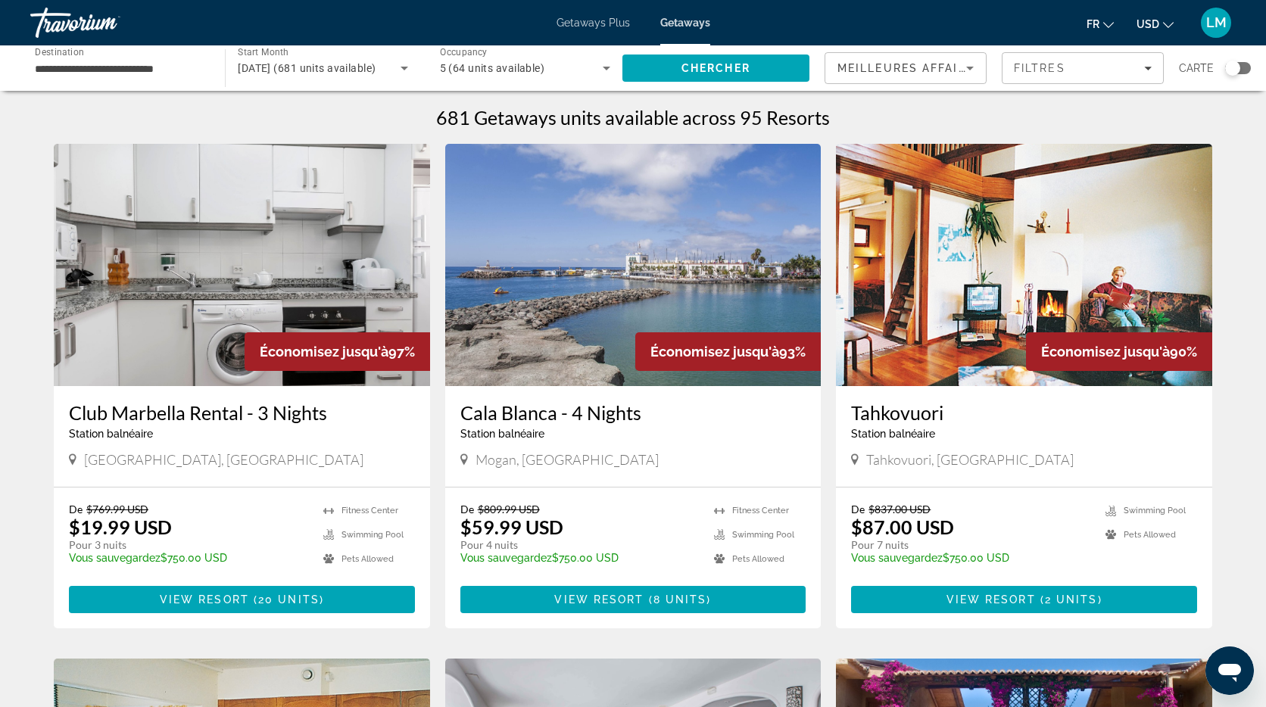
click at [1231, 69] on div "Search widget" at bounding box center [1232, 68] width 15 height 15
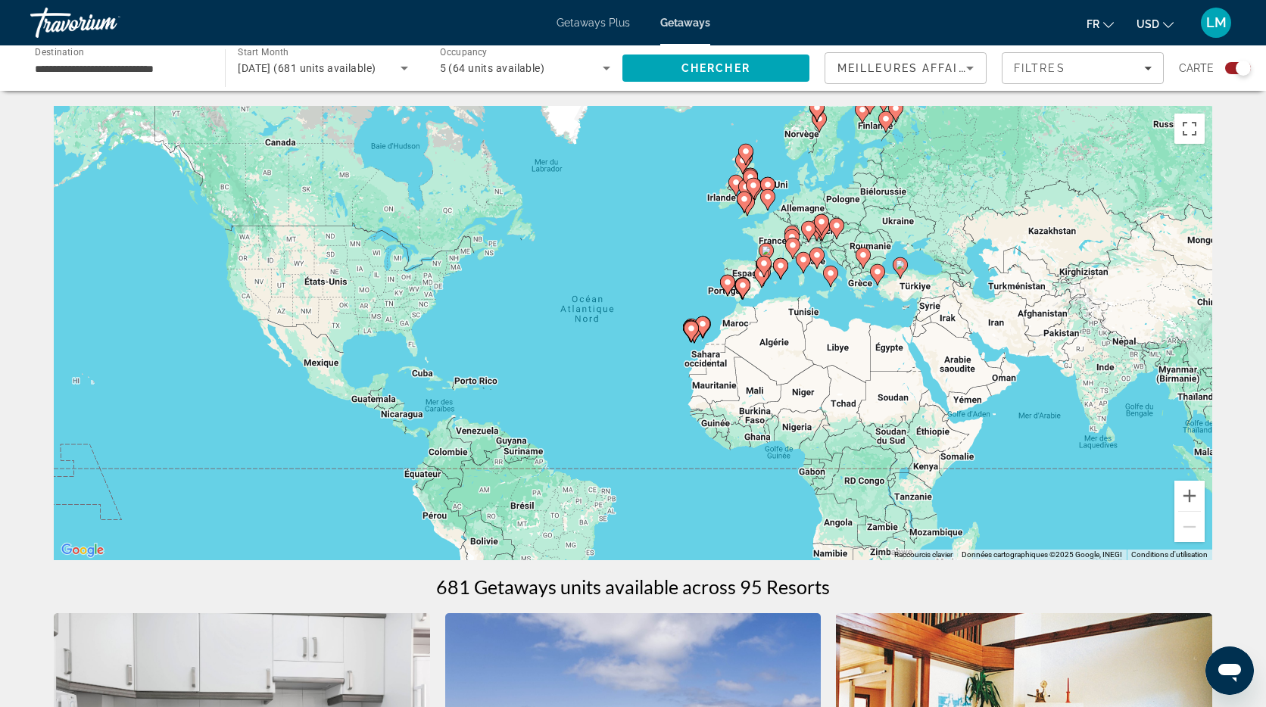
click at [801, 302] on div "Pour activer le glissement avec le clavier, appuyez sur Alt+Entrée. Une fois ce…" at bounding box center [633, 333] width 1159 height 454
click at [1189, 491] on button "Zoom avant" at bounding box center [1190, 496] width 30 height 30
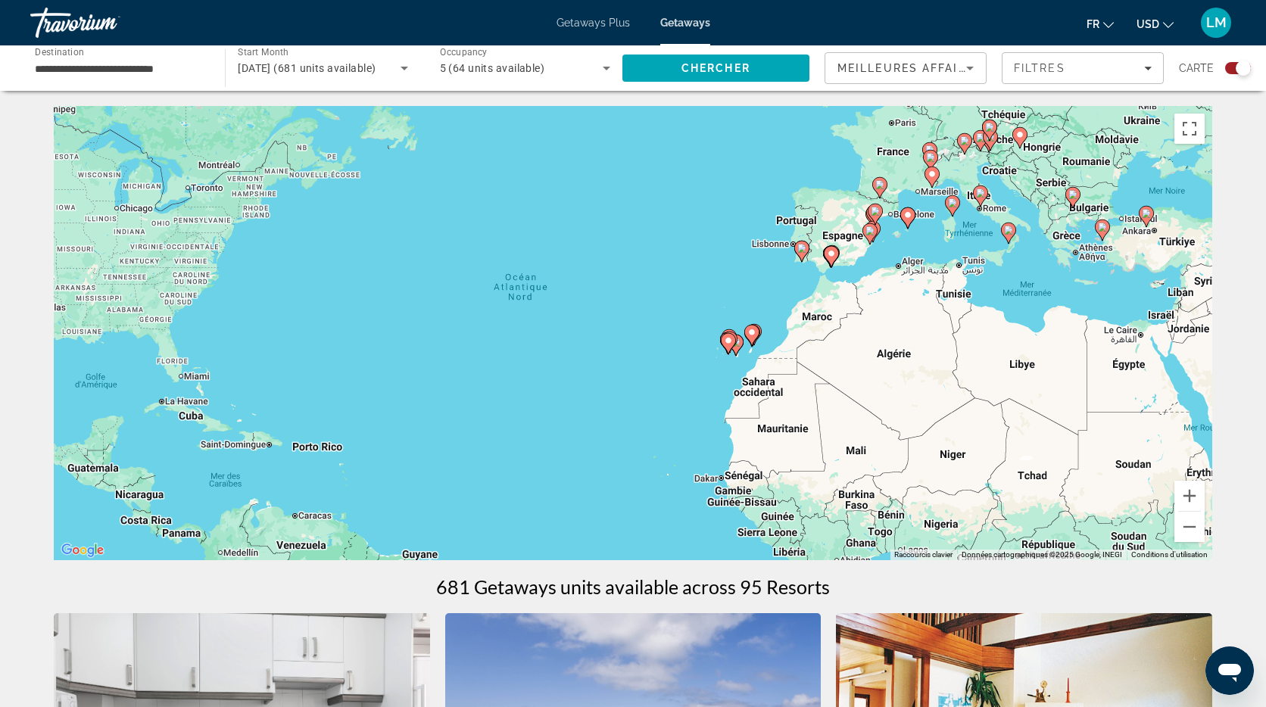
drag, startPoint x: 1066, startPoint y: 304, endPoint x: 879, endPoint y: 346, distance: 192.6
click at [878, 345] on div "Pour activer le glissement avec le clavier, appuyez sur Alt+Entrée. Une fois ce…" at bounding box center [633, 333] width 1159 height 454
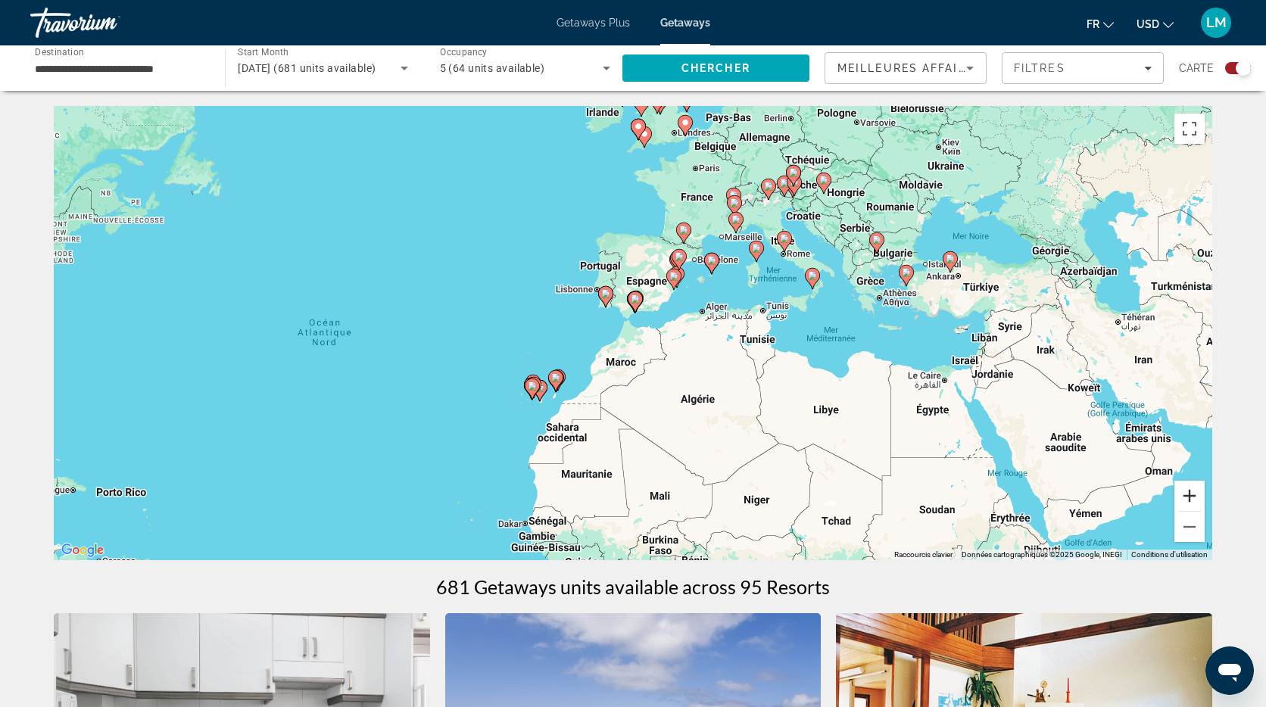
drag, startPoint x: 1194, startPoint y: 500, endPoint x: 1088, endPoint y: 452, distance: 116.3
click at [1194, 499] on button "Zoom avant" at bounding box center [1190, 496] width 30 height 30
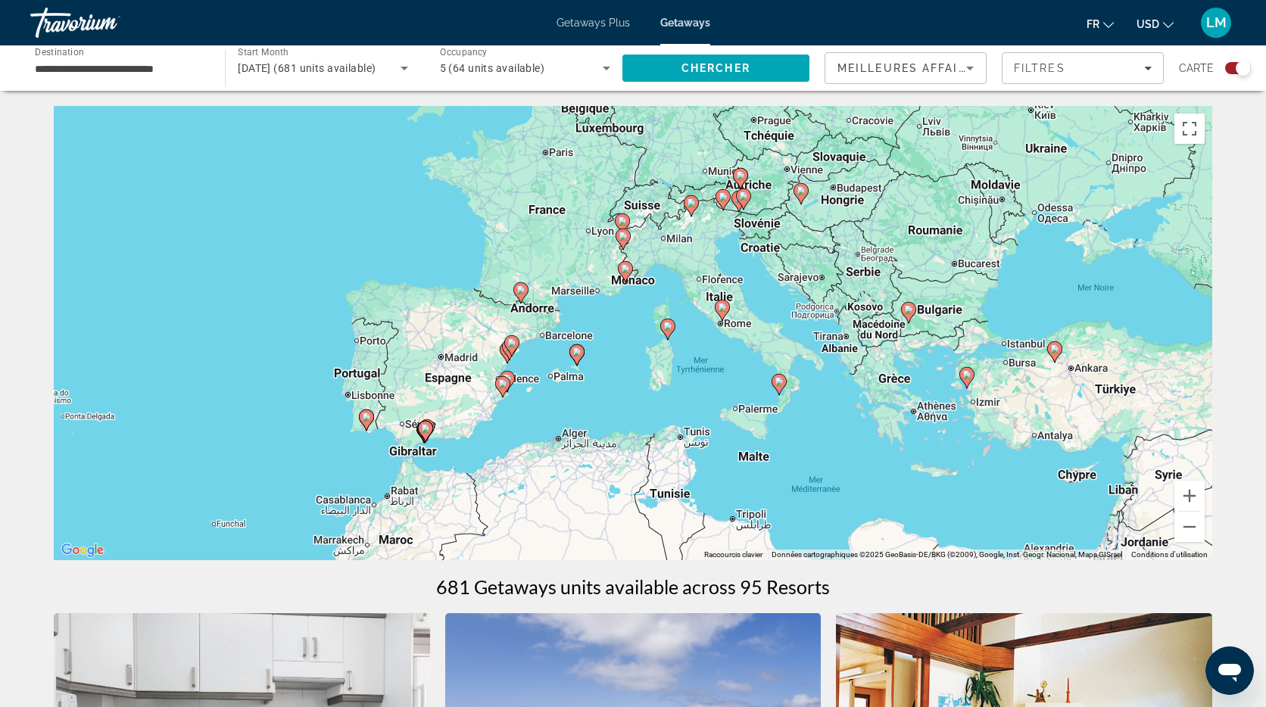
drag, startPoint x: 1019, startPoint y: 312, endPoint x: 785, endPoint y: 435, distance: 264.3
click at [799, 462] on div "Pour activer le glissement avec le clavier, appuyez sur Alt+Entrée. Une fois ce…" at bounding box center [633, 333] width 1159 height 454
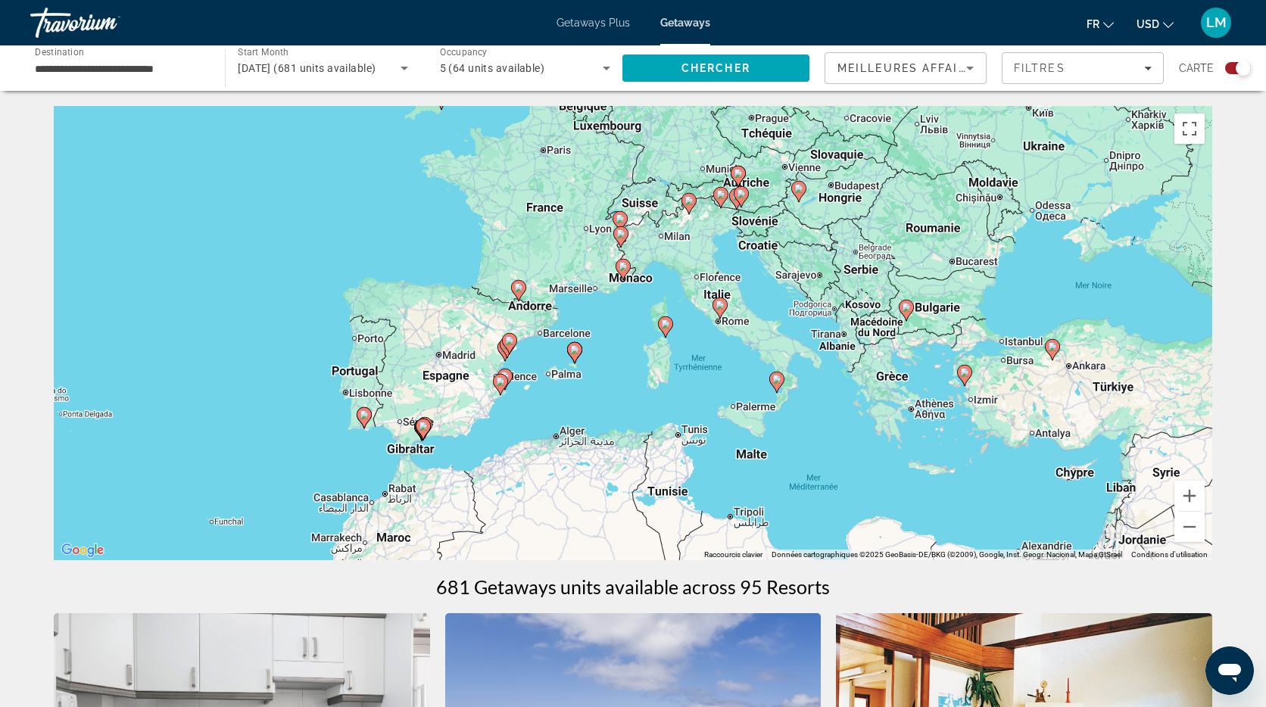
click at [779, 382] on image "Main content" at bounding box center [777, 379] width 9 height 9
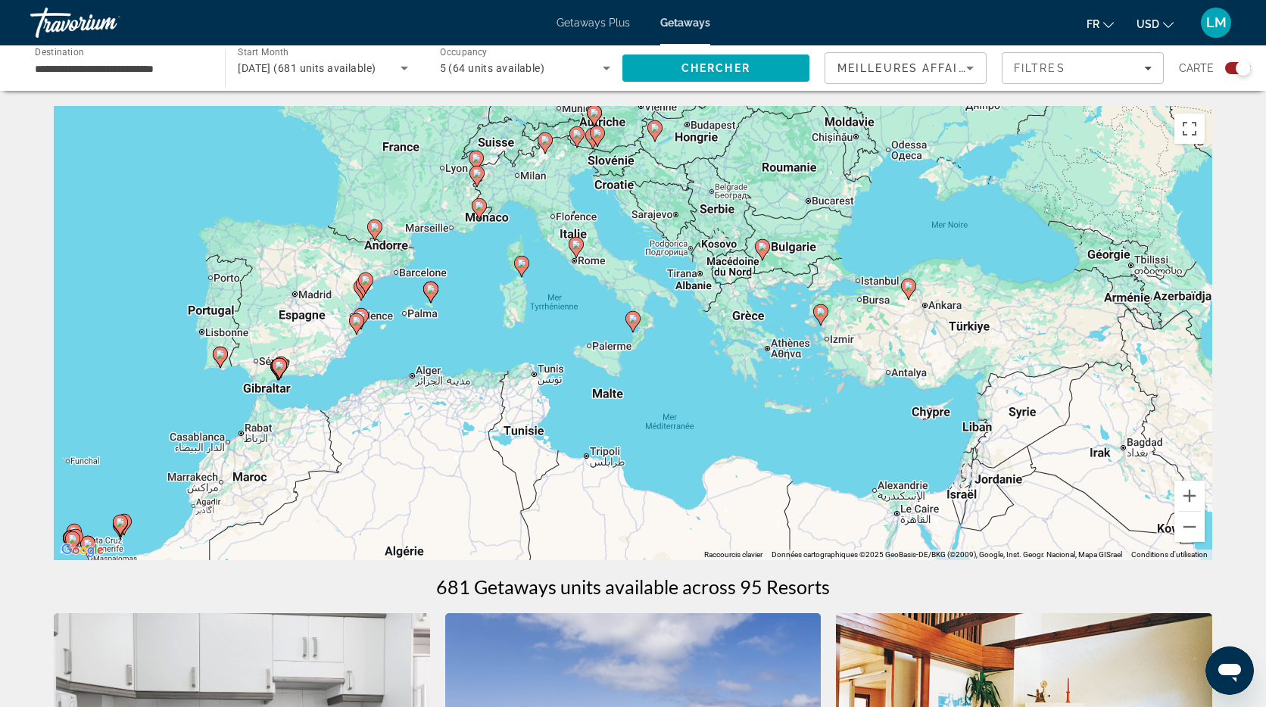
click at [634, 318] on image "Main content" at bounding box center [633, 318] width 9 height 9
type input "**********"
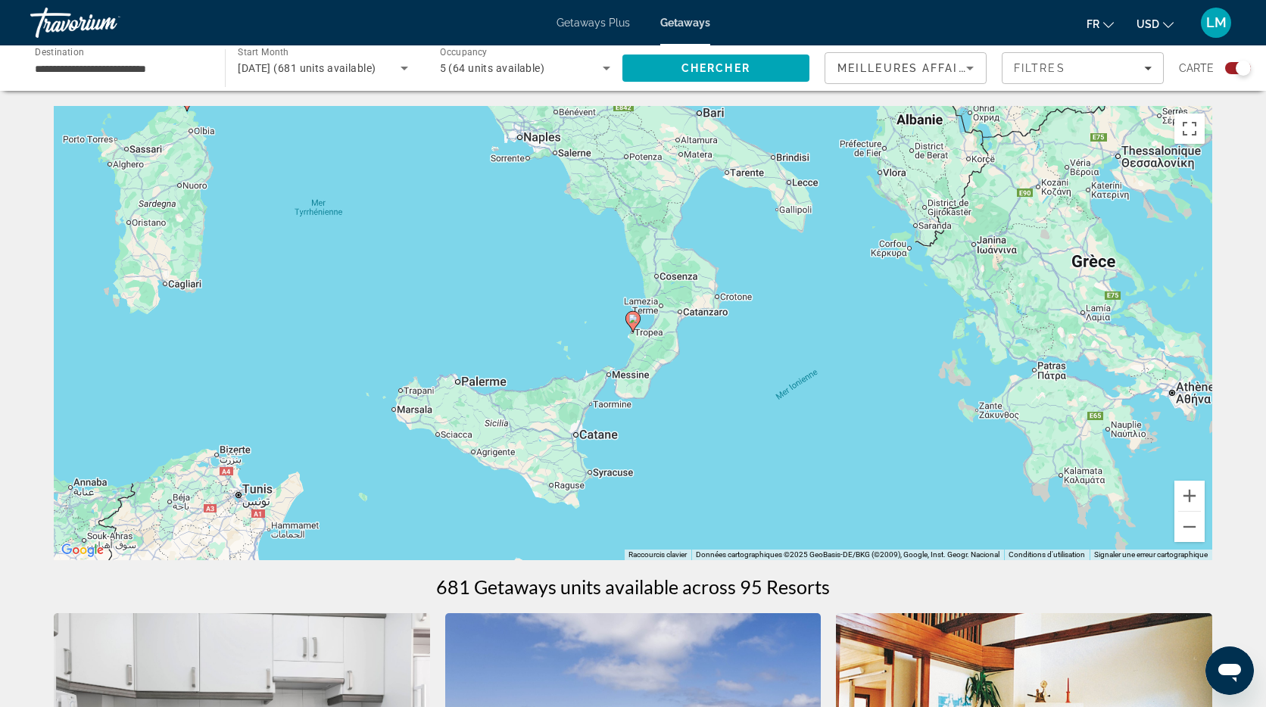
click at [633, 321] on image "Main content" at bounding box center [633, 318] width 9 height 9
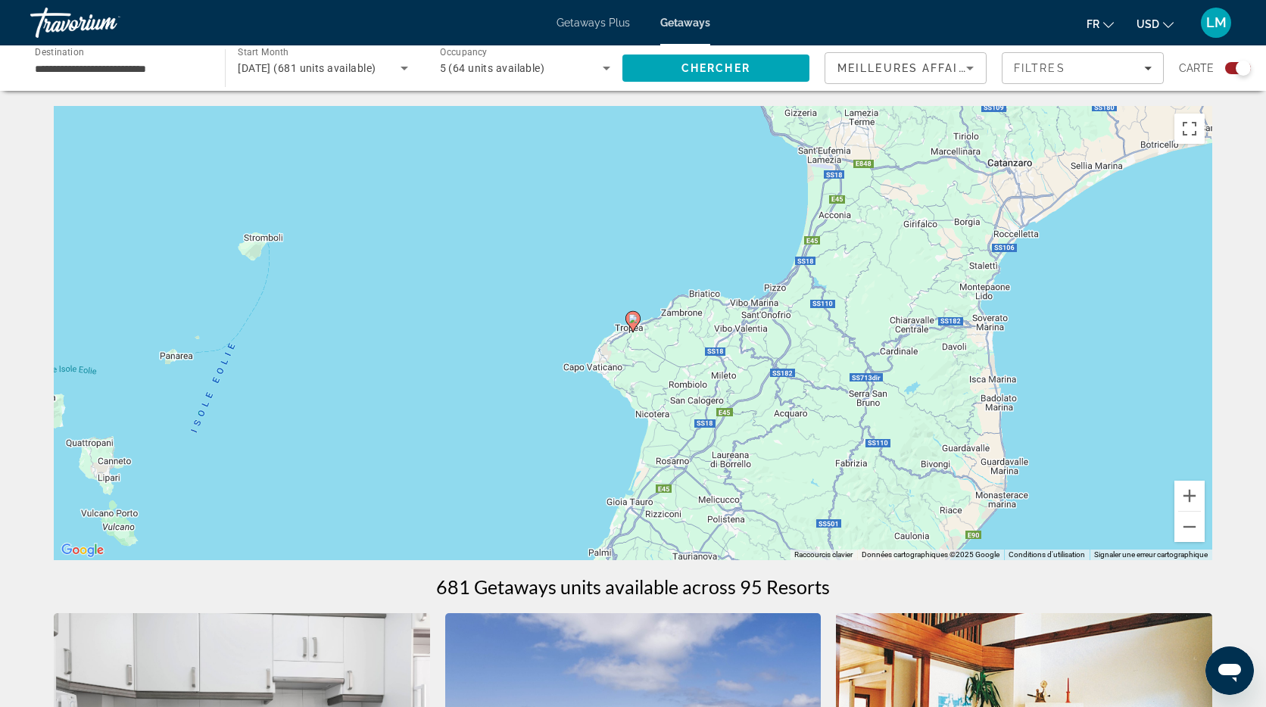
click at [633, 320] on image "Main content" at bounding box center [633, 318] width 9 height 9
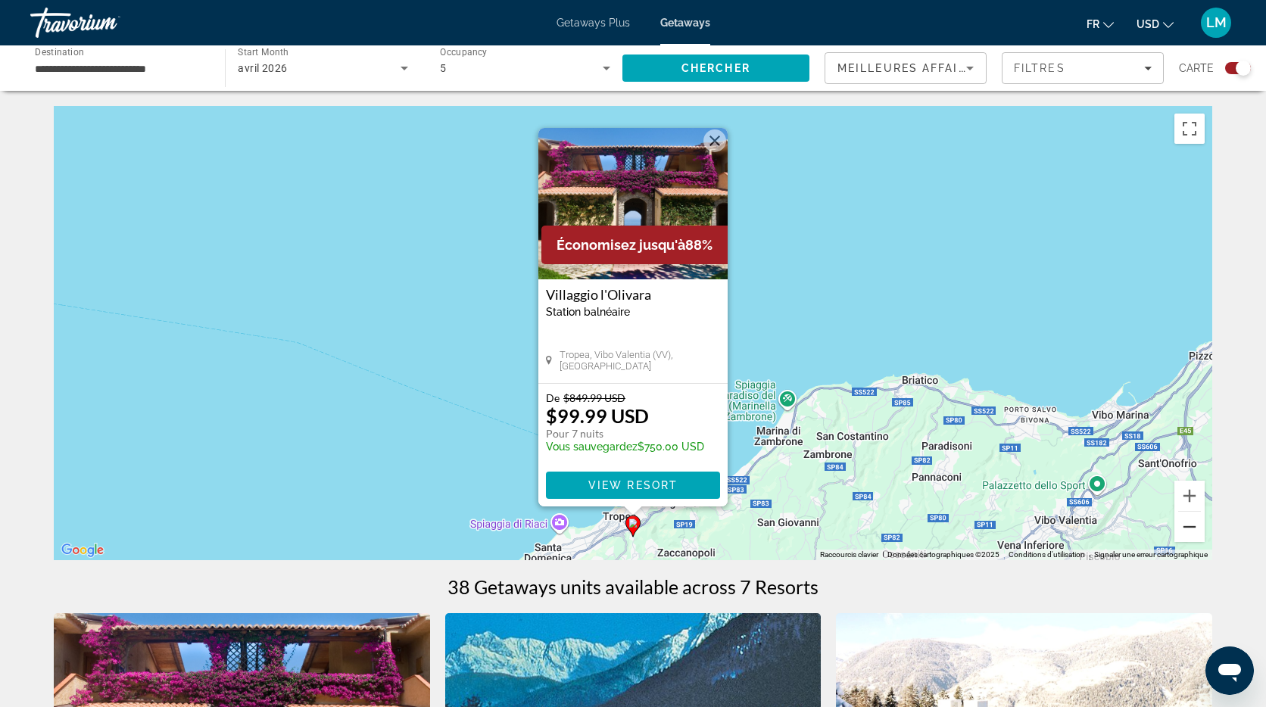
click at [1195, 526] on button "Zoom arrière" at bounding box center [1190, 527] width 30 height 30
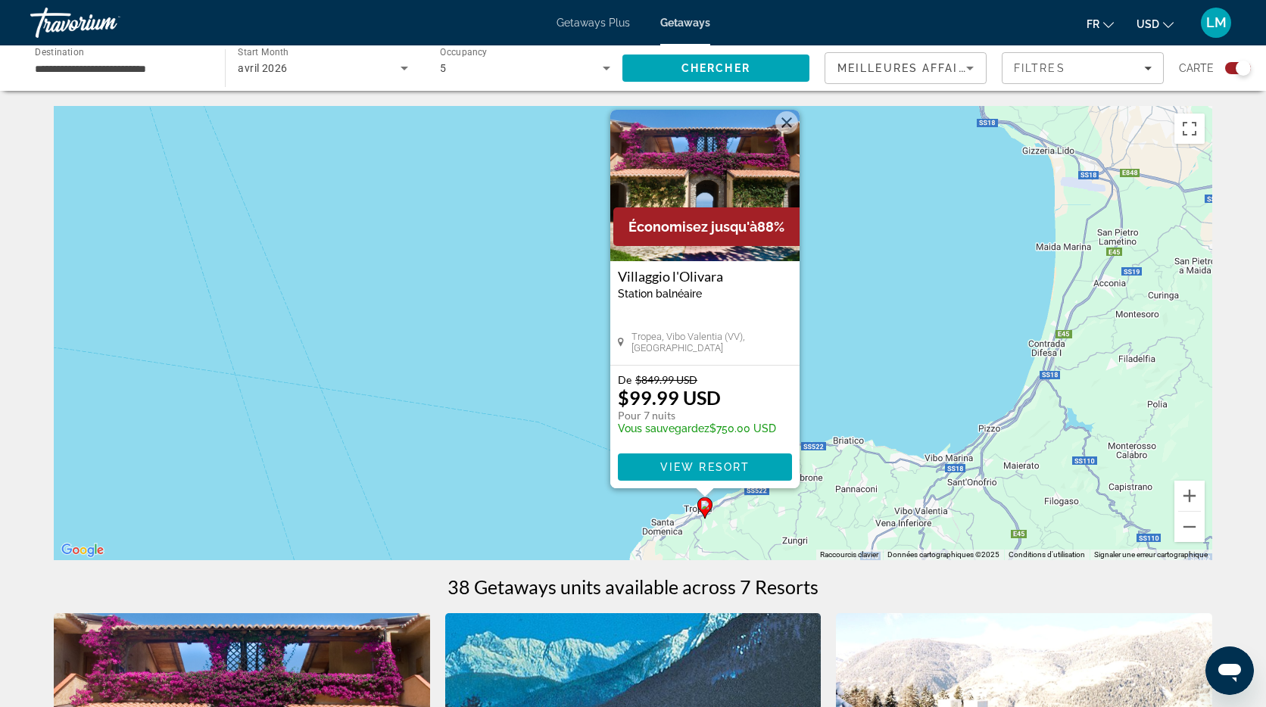
drag, startPoint x: 873, startPoint y: 311, endPoint x: 953, endPoint y: 402, distance: 120.8
click at [944, 394] on div "Pour activer le glissement avec le clavier, appuyez sur Alt+Entrée. Une fois ce…" at bounding box center [633, 333] width 1159 height 454
click at [1194, 524] on button "Zoom arrière" at bounding box center [1190, 527] width 30 height 30
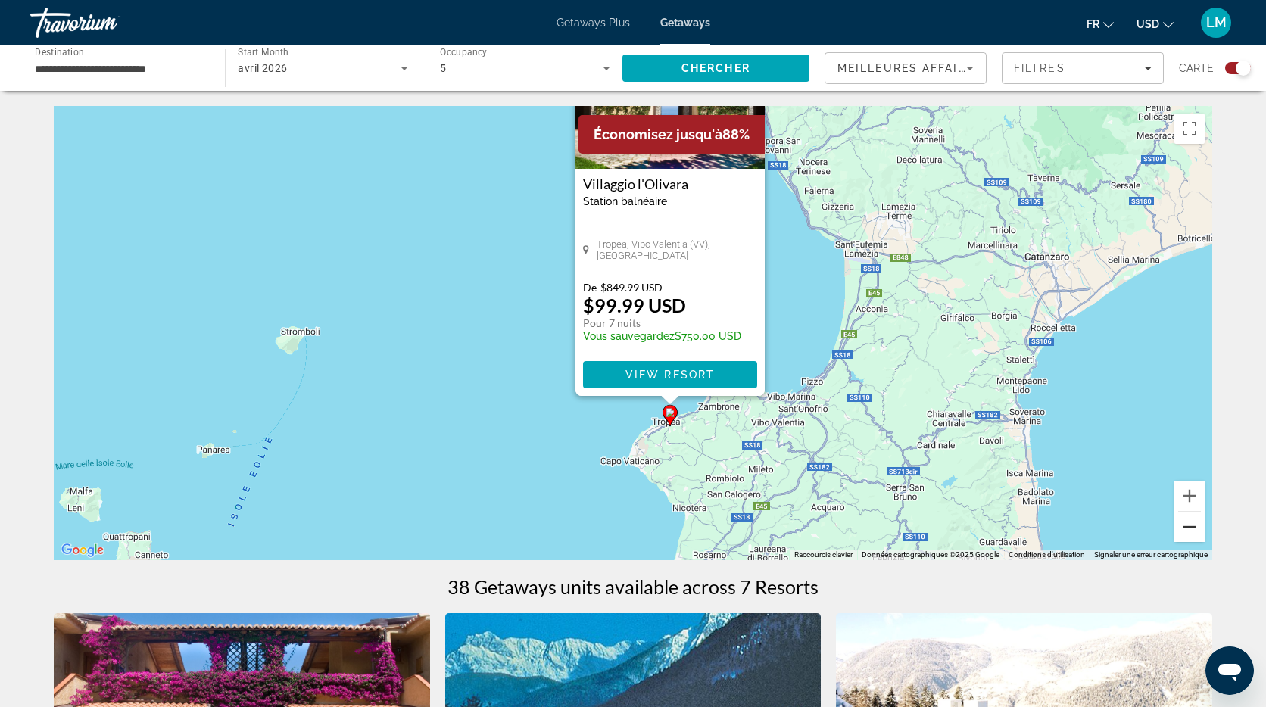
click at [1191, 527] on button "Zoom arrière" at bounding box center [1190, 527] width 30 height 30
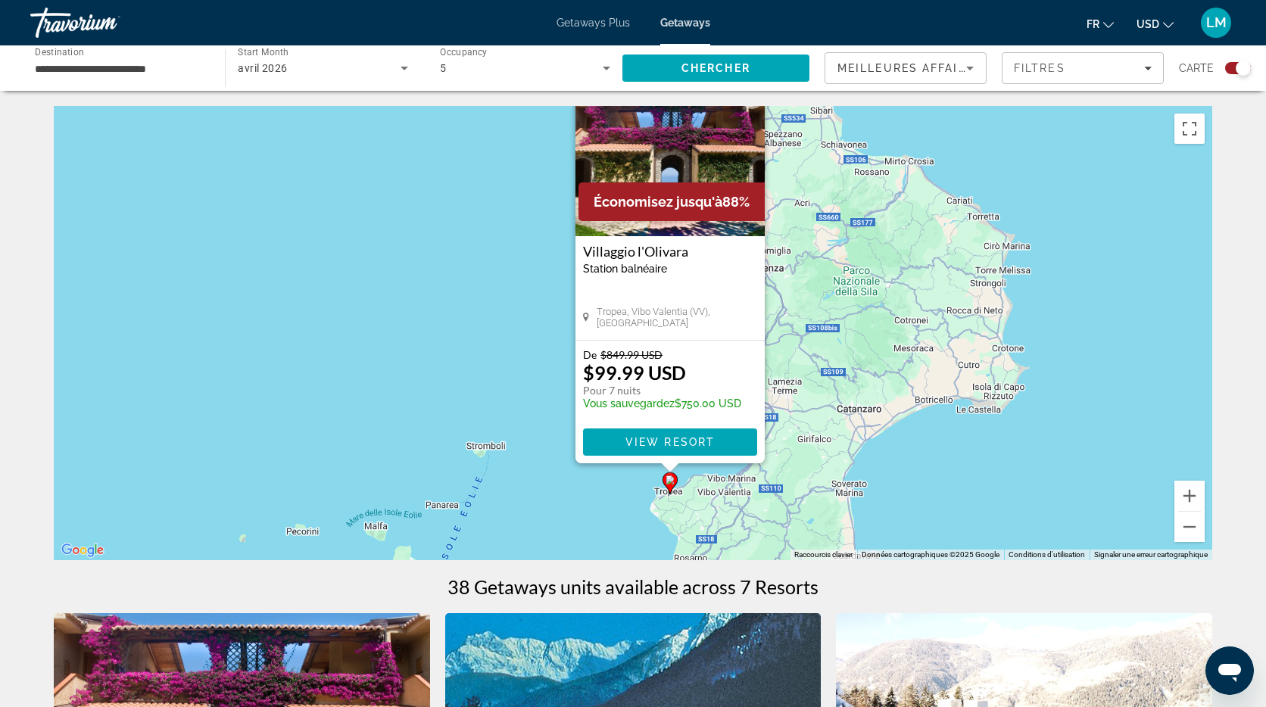
drag, startPoint x: 839, startPoint y: 260, endPoint x: 857, endPoint y: 367, distance: 109.0
click at [855, 367] on div "Pour activer le glissement avec le clavier, appuyez sur Alt+Entrée. Une fois ce…" at bounding box center [633, 333] width 1159 height 454
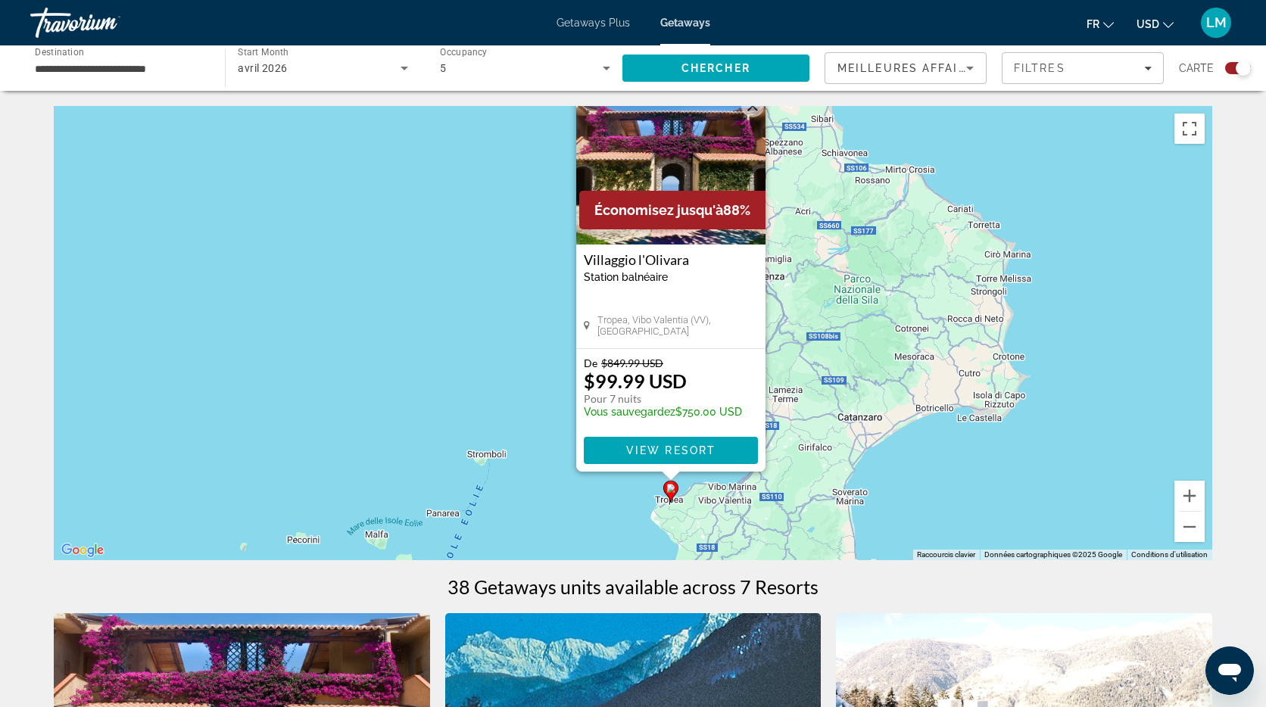
drag, startPoint x: 863, startPoint y: 349, endPoint x: 863, endPoint y: 359, distance: 9.8
click at [863, 359] on div "Pour activer le glissement avec le clavier, appuyez sur Alt+Entrée. Une fois ce…" at bounding box center [633, 333] width 1159 height 454
click at [1191, 539] on button "Zoom arrière" at bounding box center [1190, 527] width 30 height 30
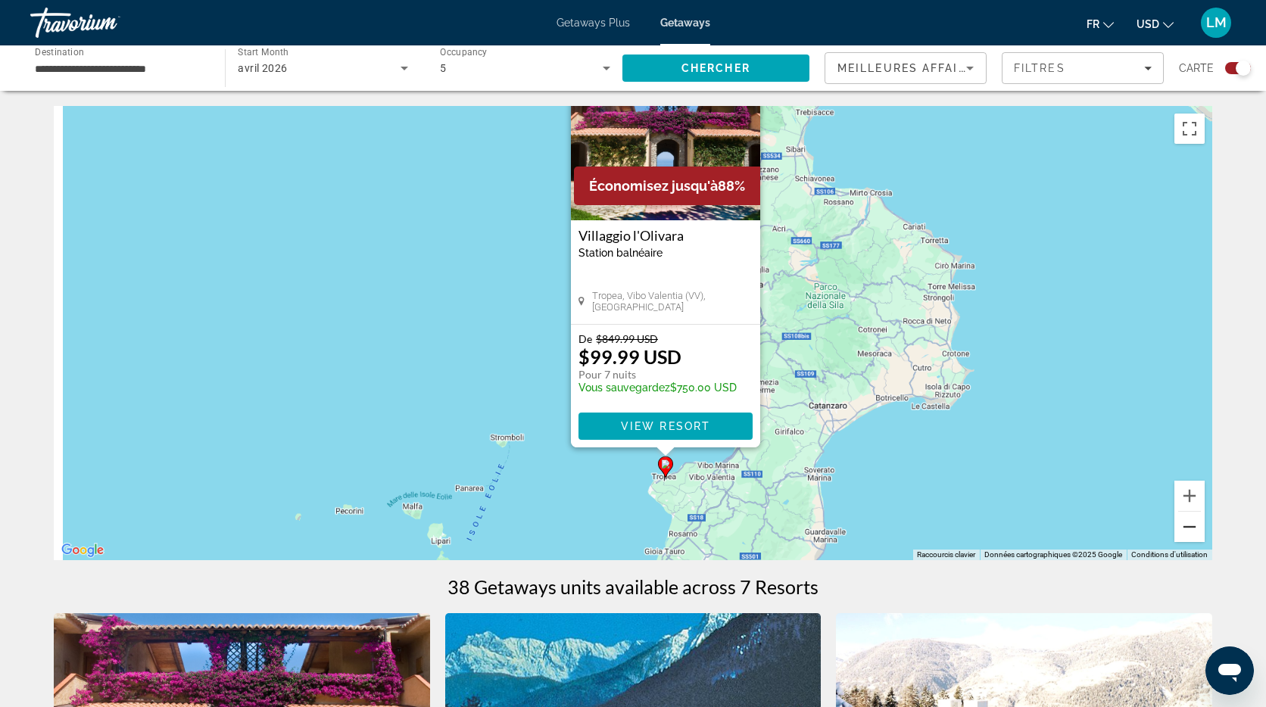
click at [1191, 539] on button "Zoom arrière" at bounding box center [1190, 527] width 30 height 30
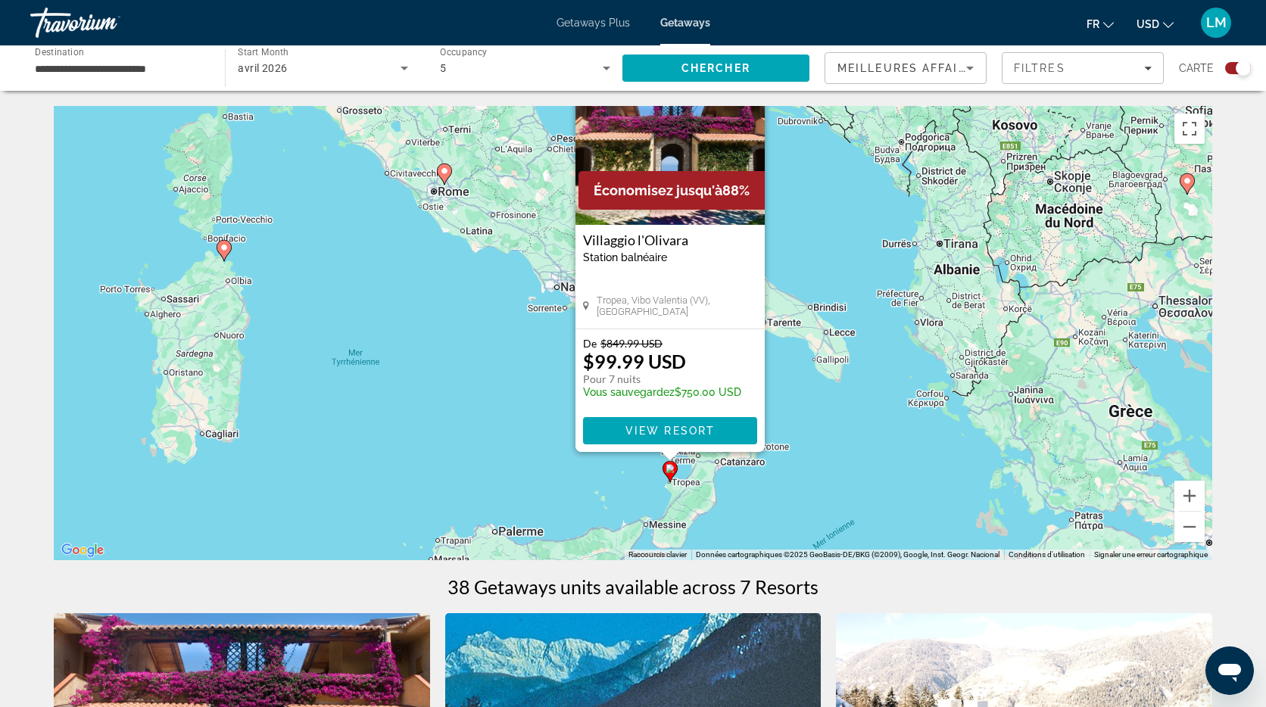
drag, startPoint x: 841, startPoint y: 272, endPoint x: 869, endPoint y: 381, distance: 112.6
click at [868, 381] on div "Pour activer le glissement avec le clavier, appuyez sur Alt+Entrée. Une fois ce…" at bounding box center [633, 333] width 1159 height 454
click at [673, 145] on img "Main content" at bounding box center [670, 148] width 189 height 151
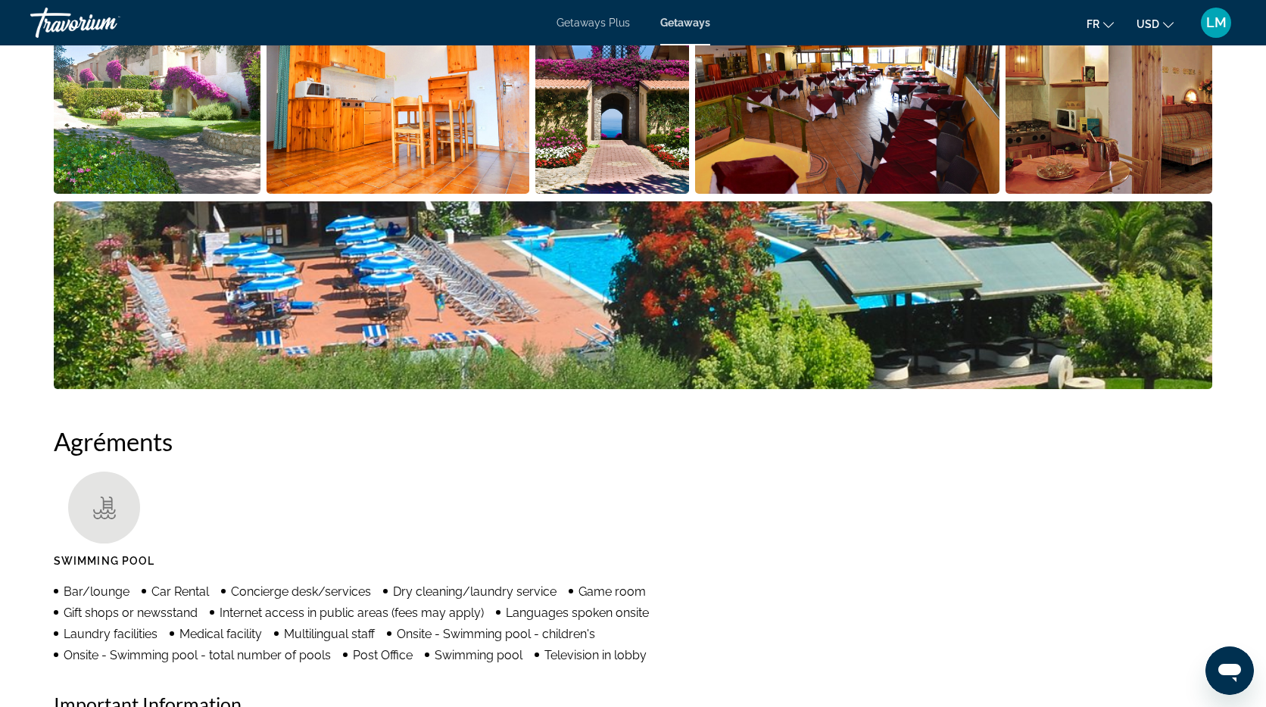
scroll to position [802, 0]
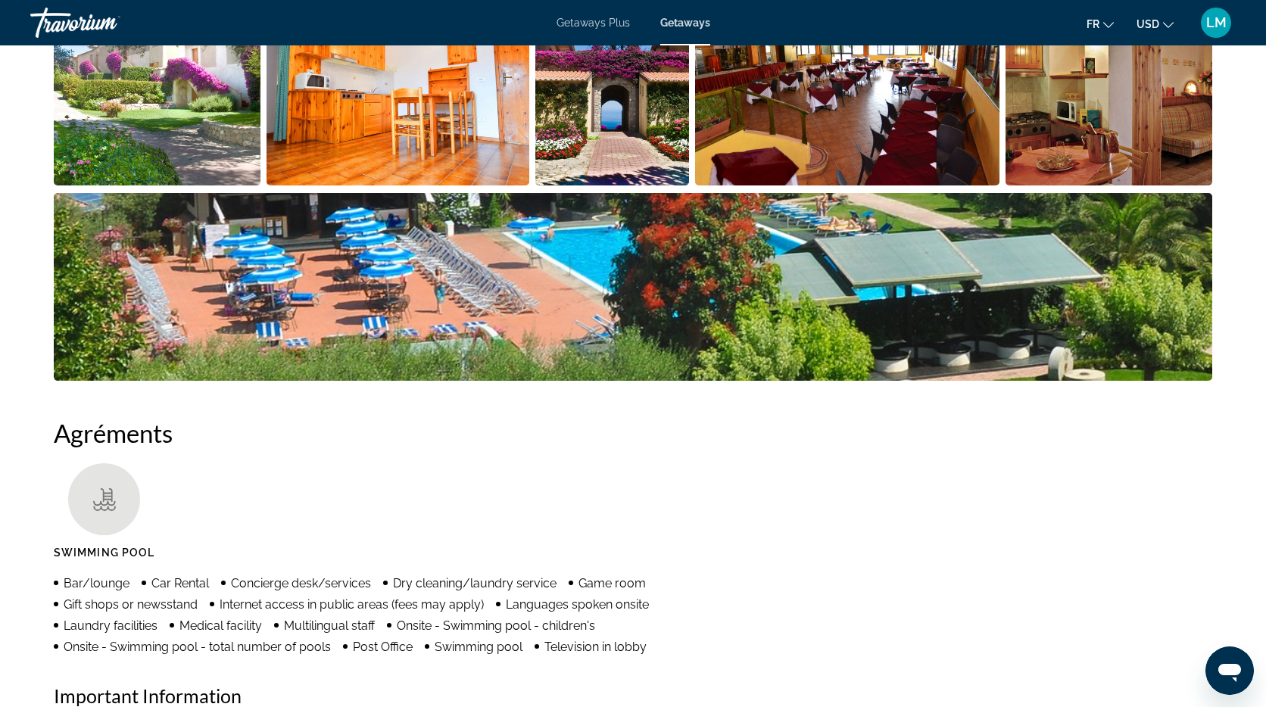
click at [681, 274] on img "Open full-screen image slider" at bounding box center [633, 287] width 1159 height 188
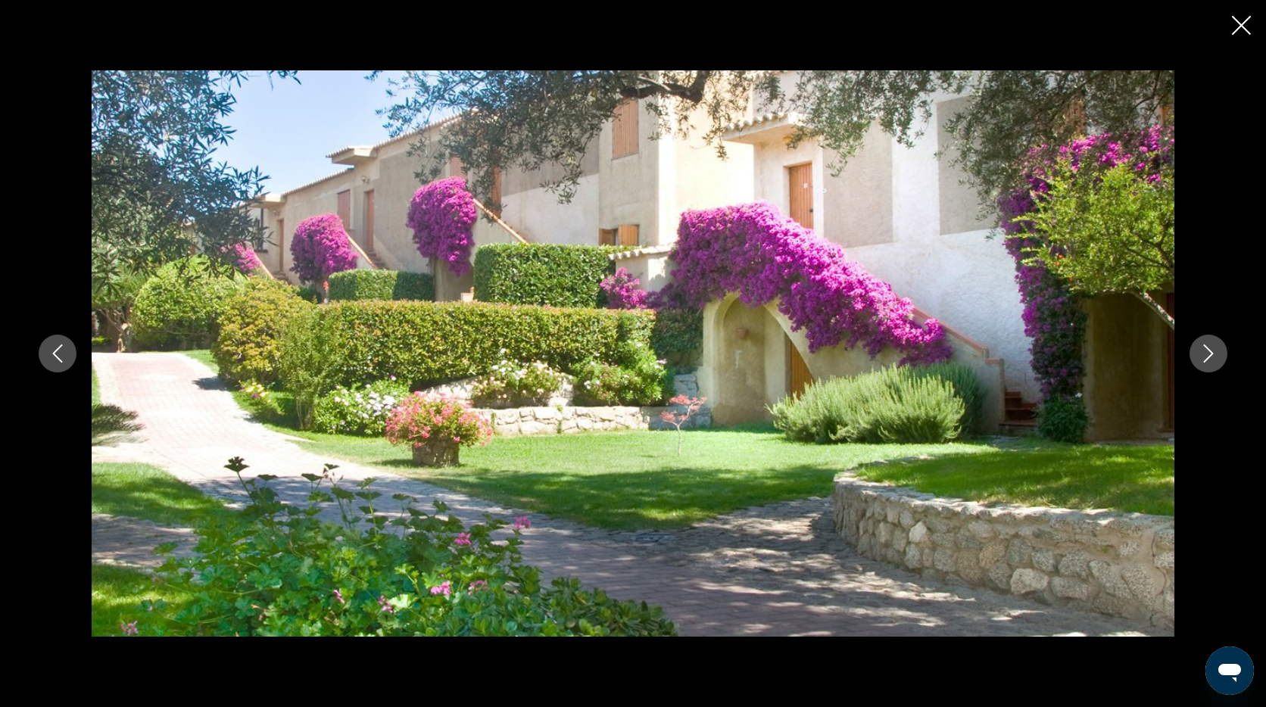
click at [1206, 346] on icon "Next image" at bounding box center [1209, 354] width 18 height 18
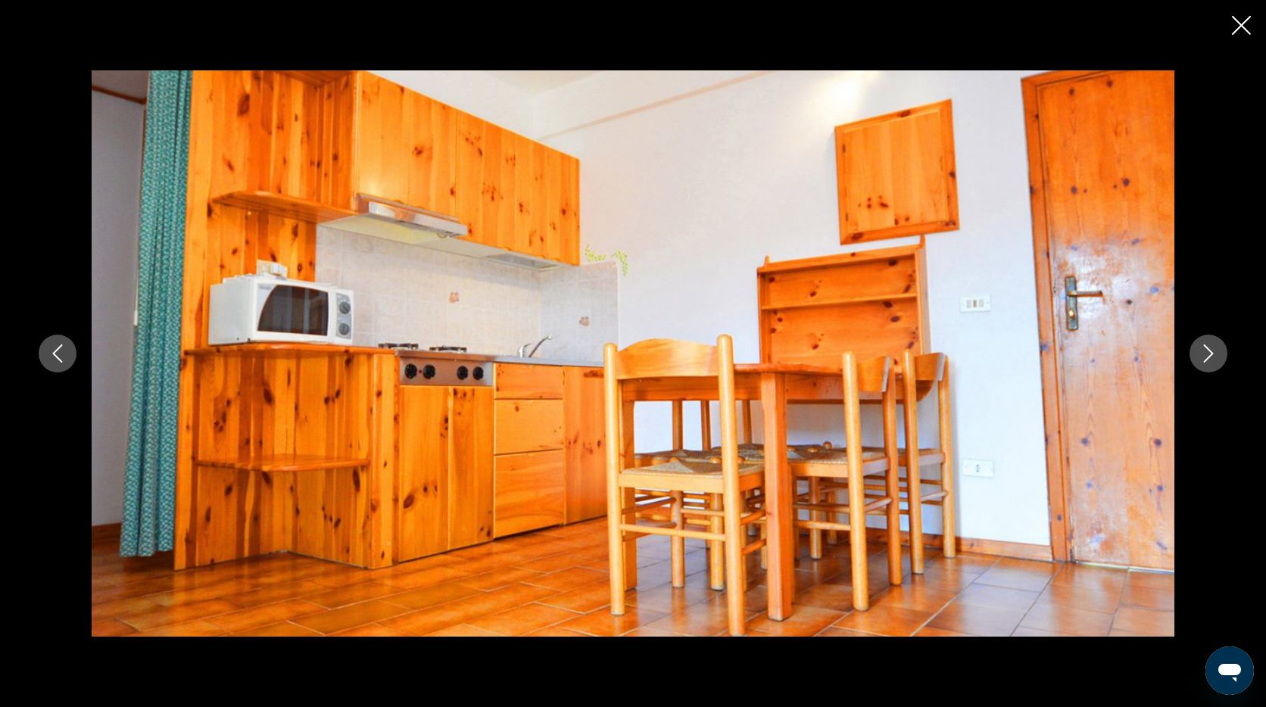
click at [1207, 346] on icon "Next image" at bounding box center [1209, 354] width 18 height 18
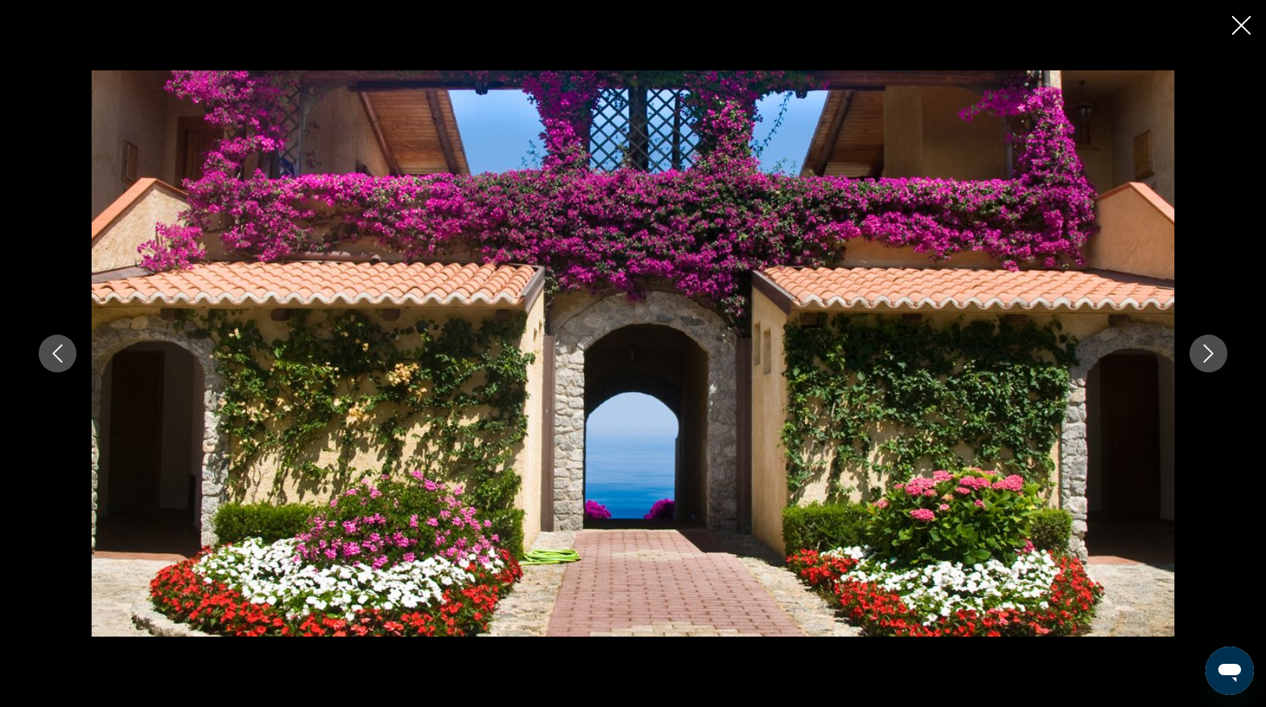
click at [1207, 346] on icon "Next image" at bounding box center [1209, 354] width 18 height 18
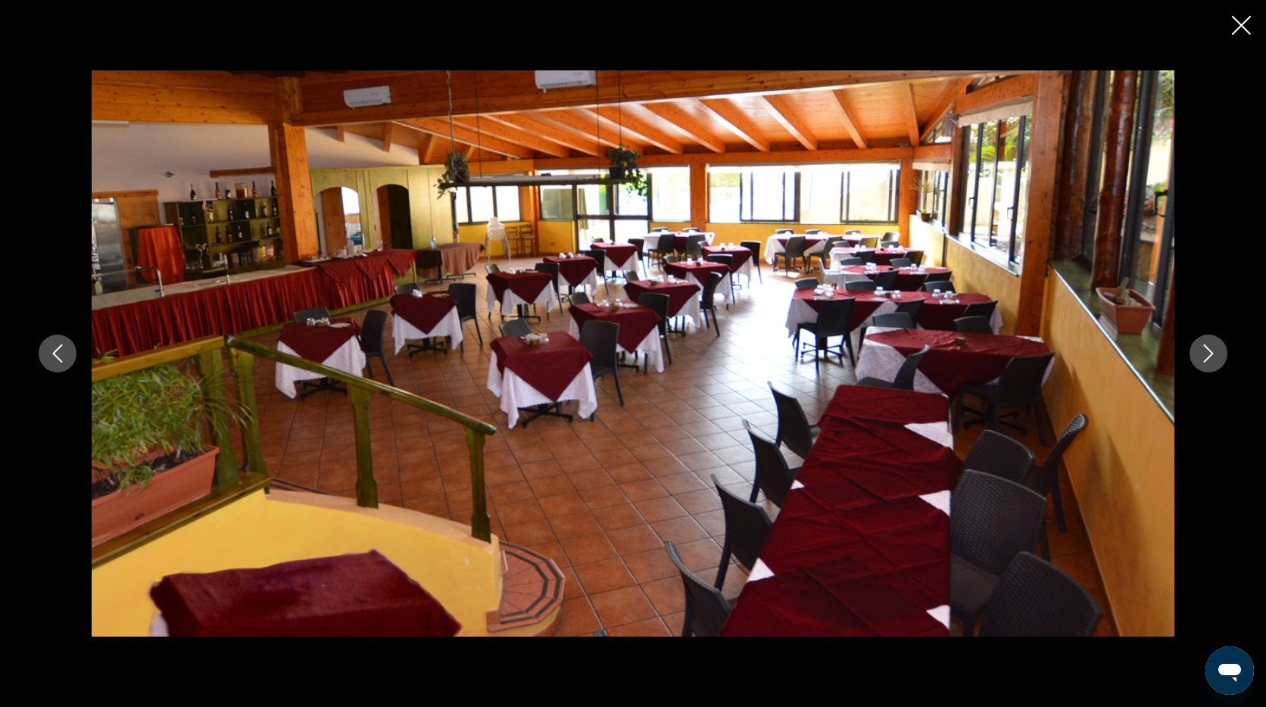
drag, startPoint x: 53, startPoint y: 341, endPoint x: 115, endPoint y: 344, distance: 62.2
click at [53, 340] on button "Previous image" at bounding box center [58, 354] width 38 height 38
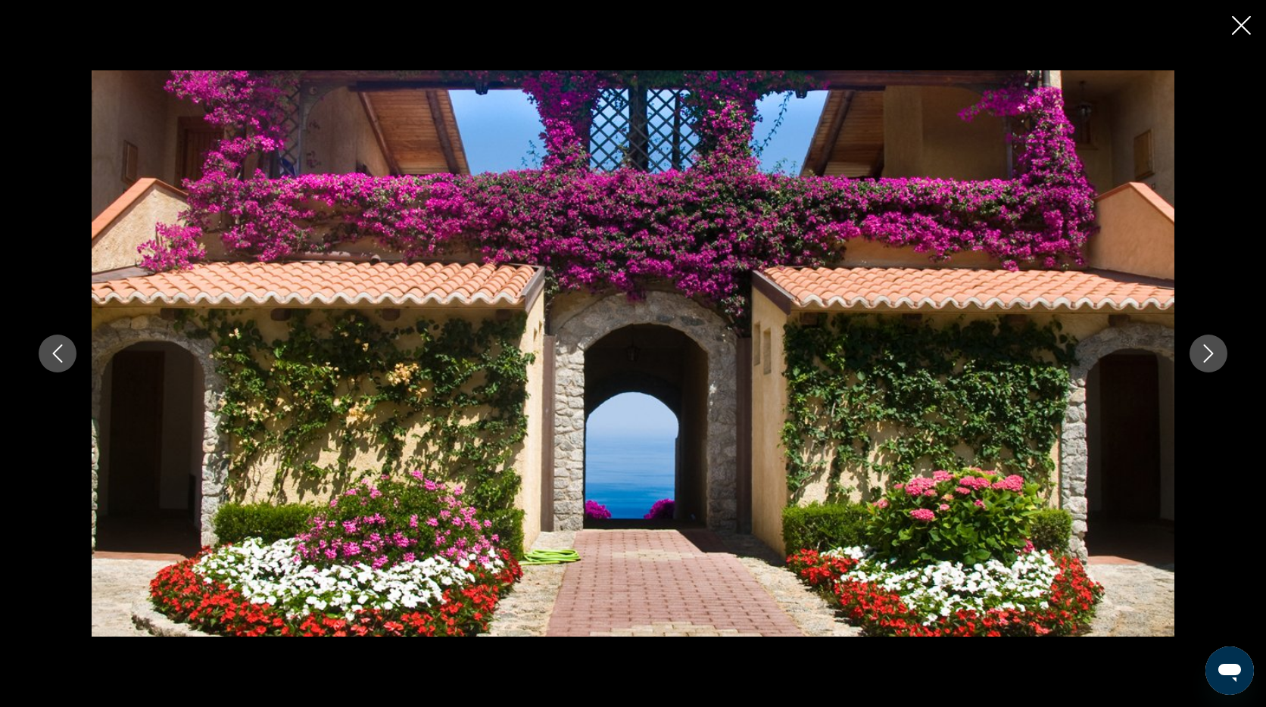
click at [1198, 345] on button "Next image" at bounding box center [1209, 354] width 38 height 38
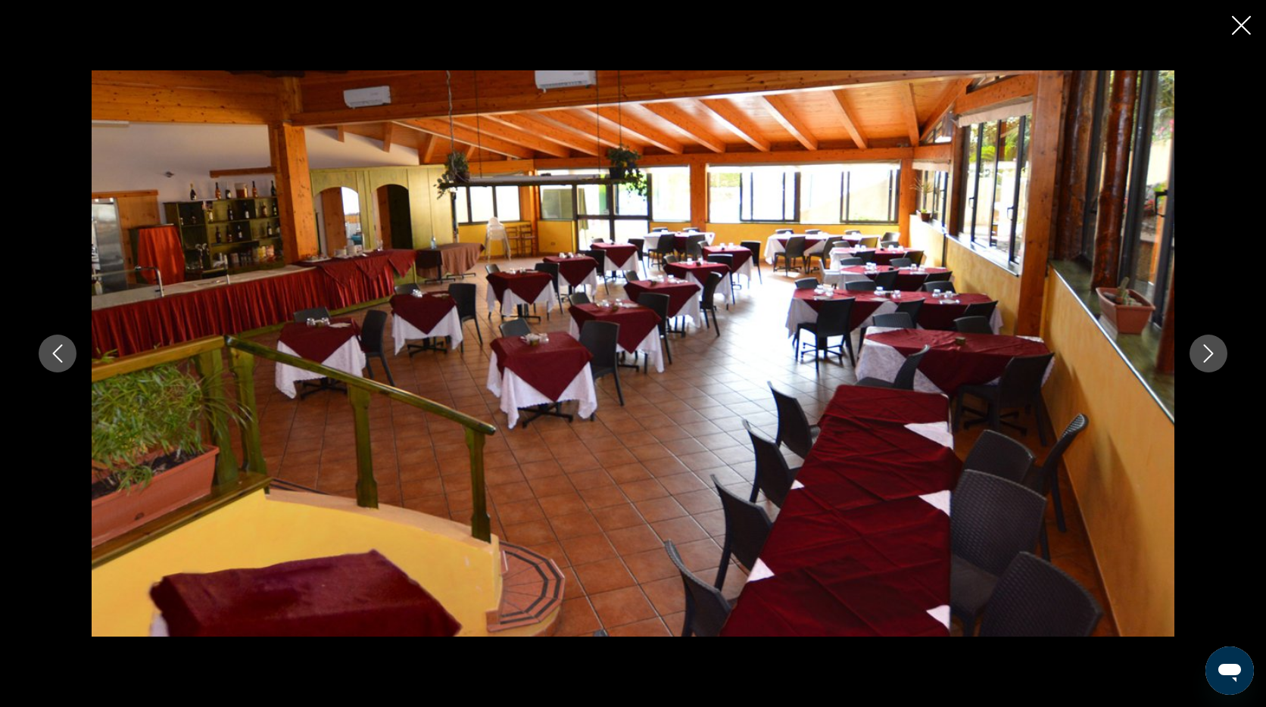
click at [1207, 351] on icon "Next image" at bounding box center [1209, 354] width 18 height 18
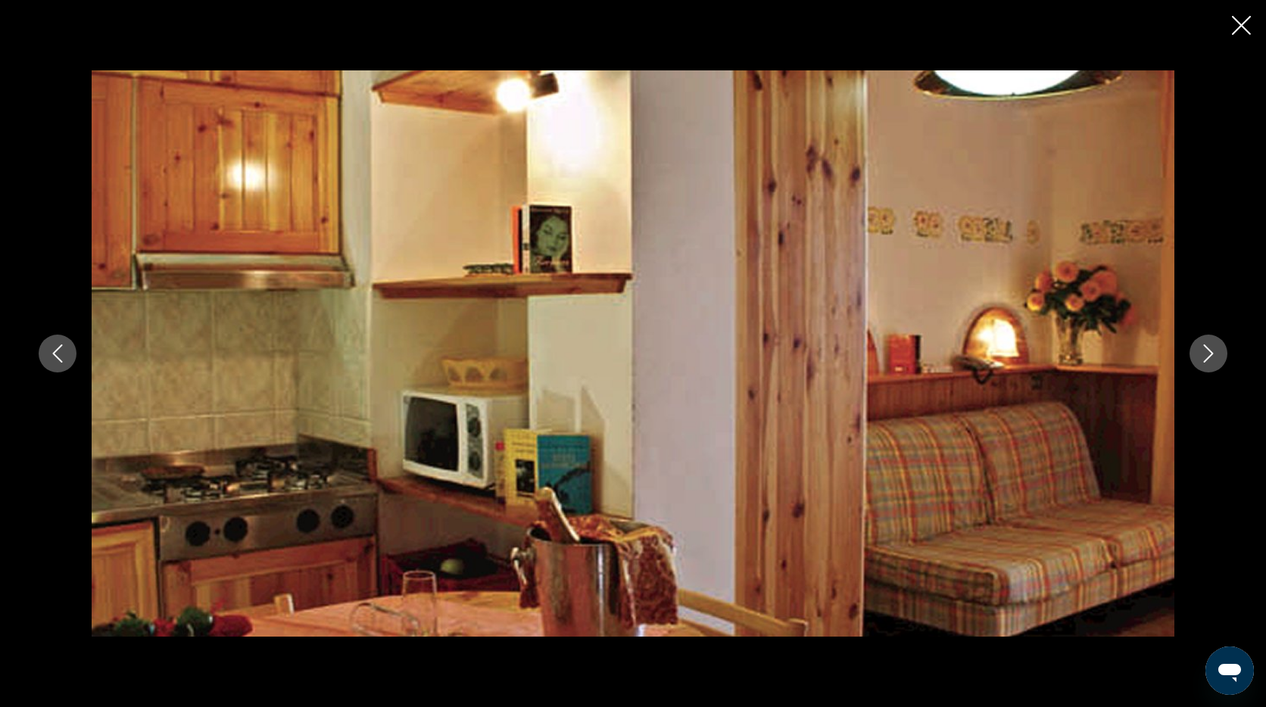
click at [1207, 352] on icon "Next image" at bounding box center [1209, 354] width 18 height 18
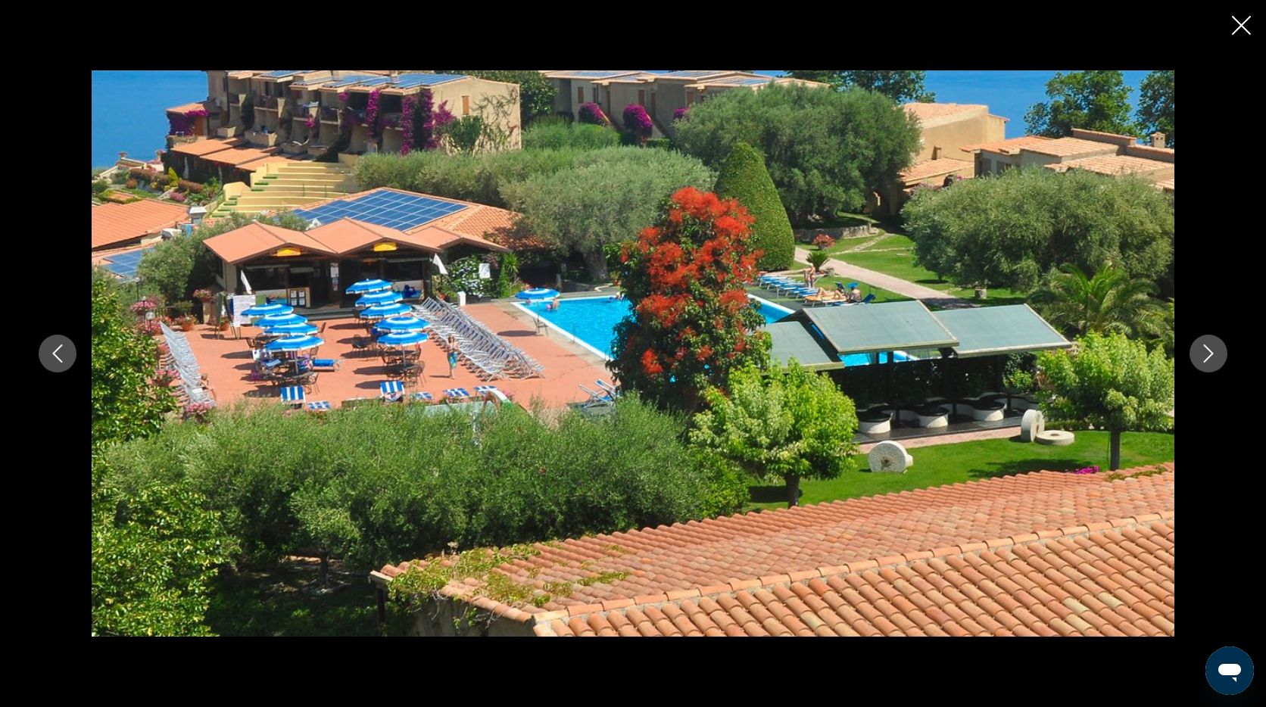
click at [1207, 352] on icon "Next image" at bounding box center [1209, 354] width 18 height 18
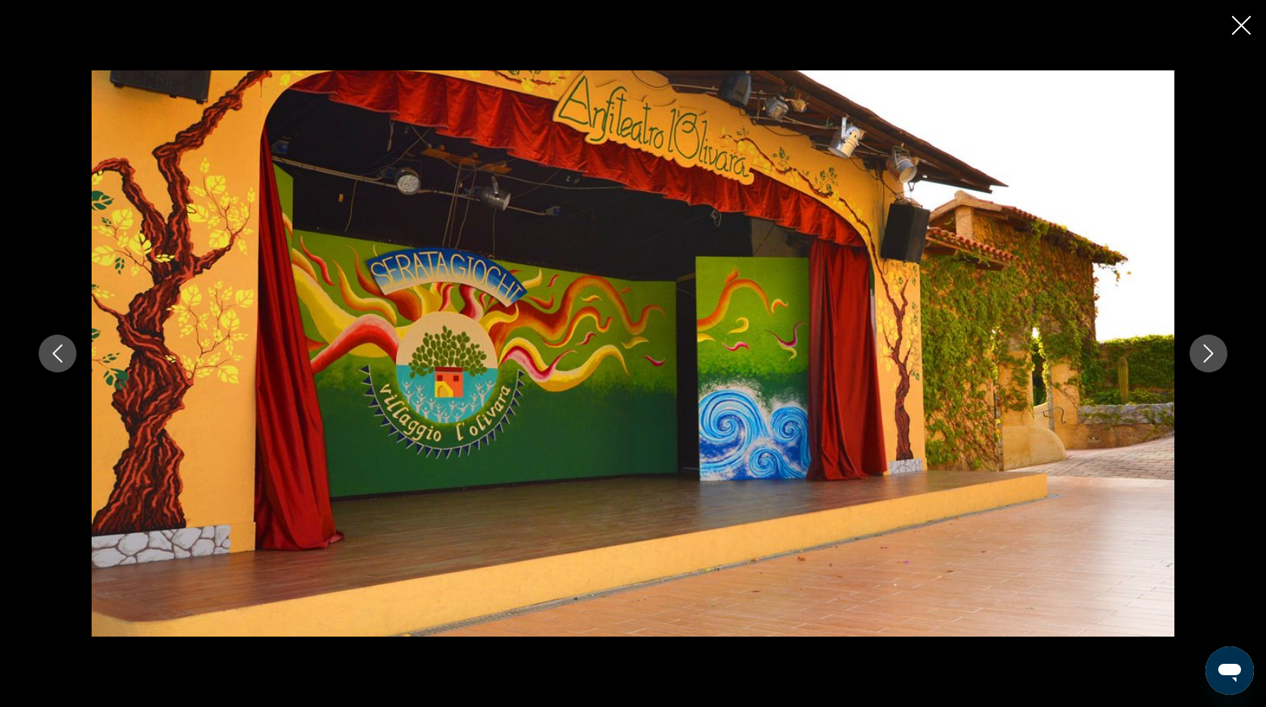
click at [1197, 346] on button "Next image" at bounding box center [1209, 354] width 38 height 38
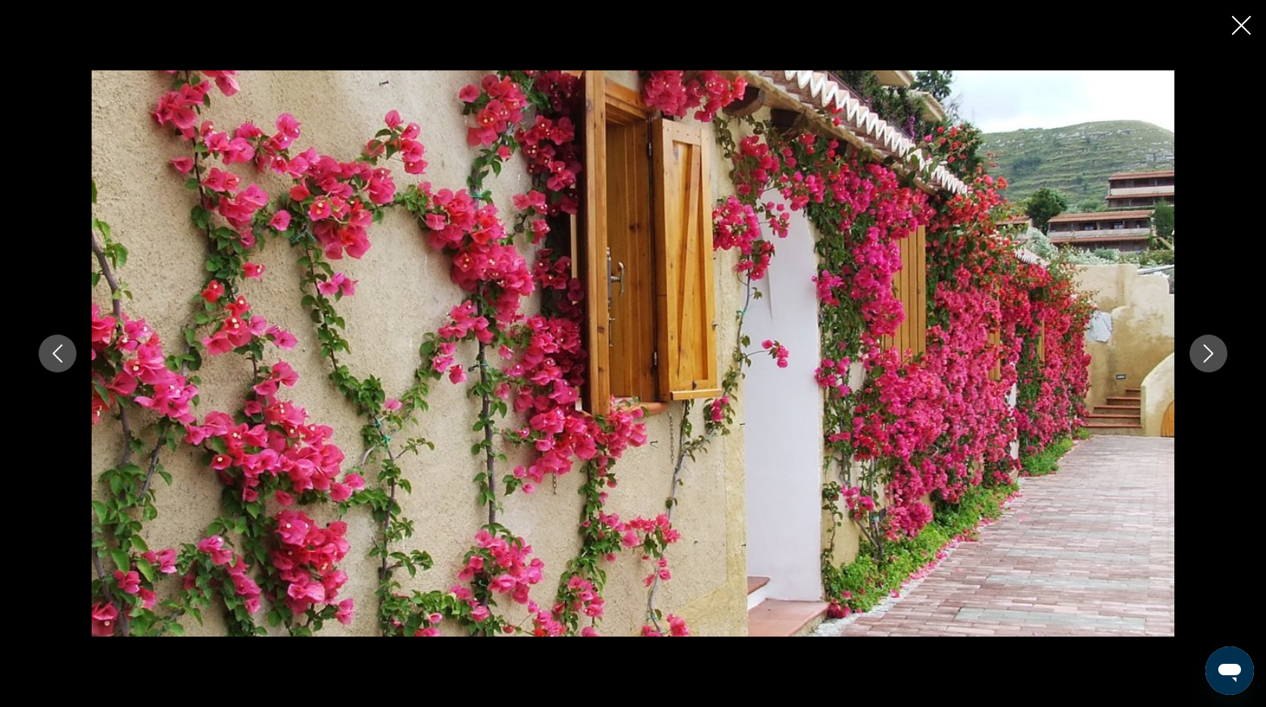
click at [1198, 346] on button "Next image" at bounding box center [1209, 354] width 38 height 38
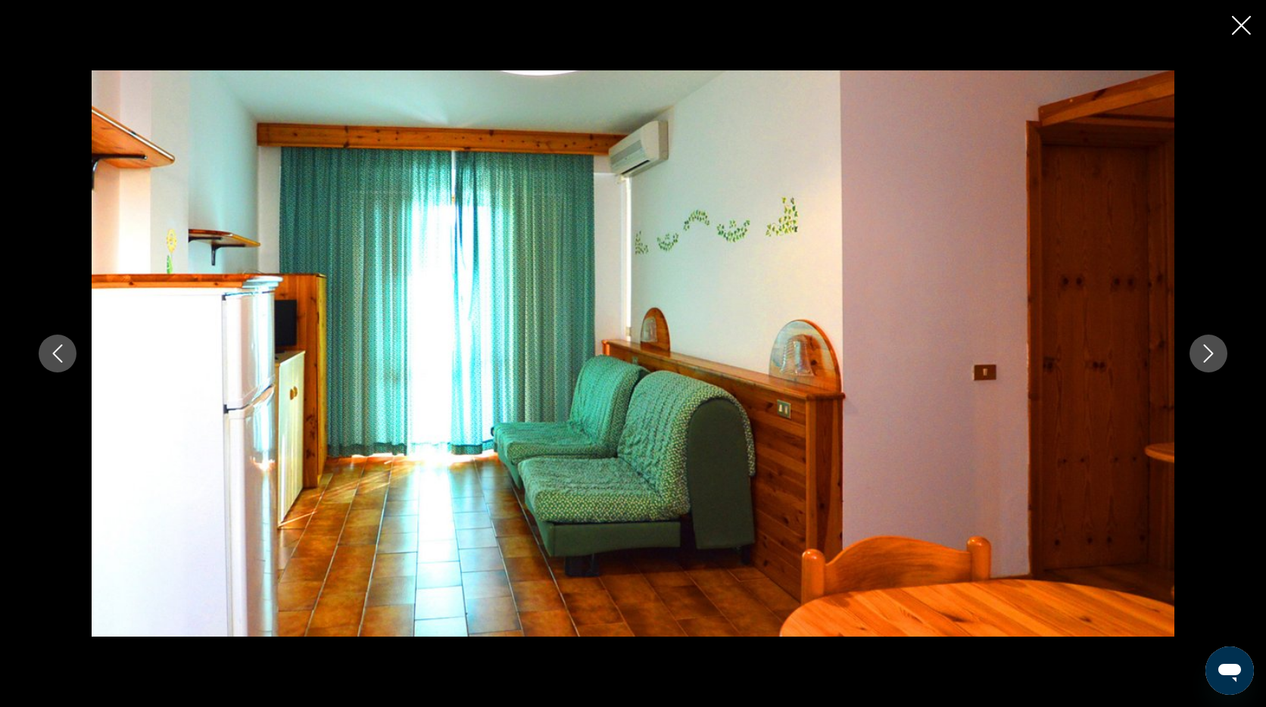
click at [1198, 346] on button "Next image" at bounding box center [1209, 354] width 38 height 38
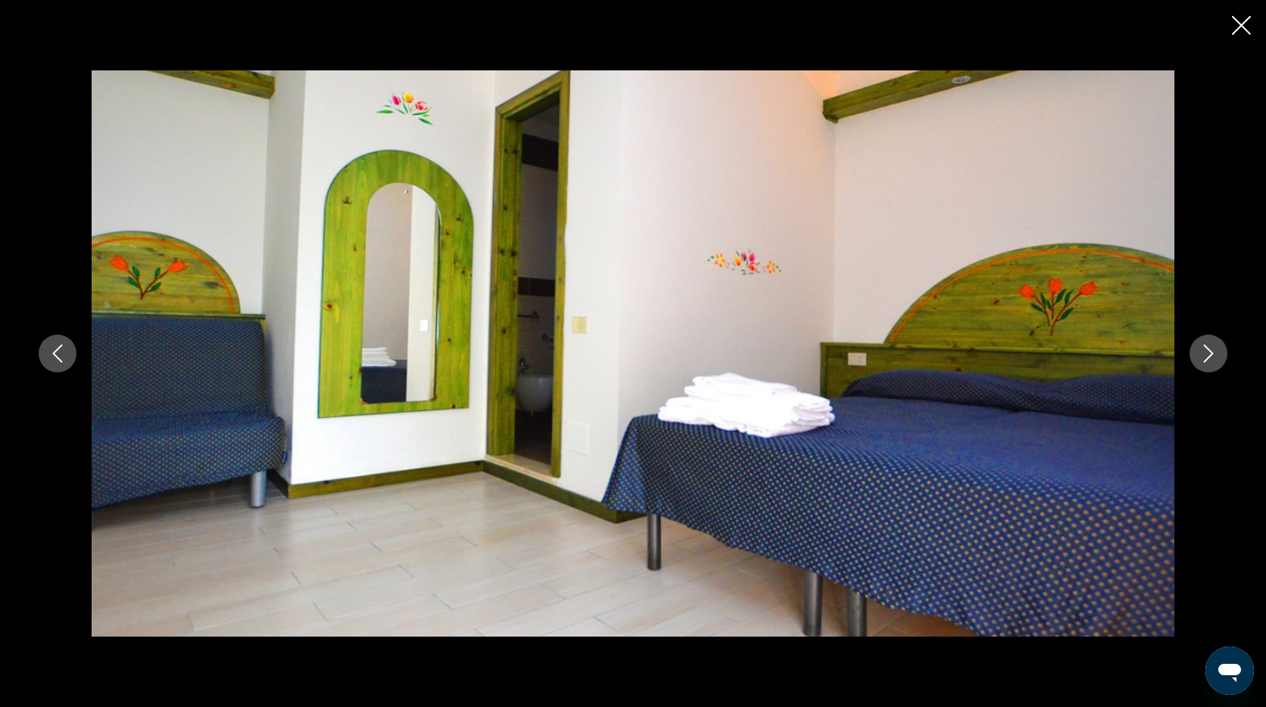
click at [1198, 346] on button "Next image" at bounding box center [1209, 354] width 38 height 38
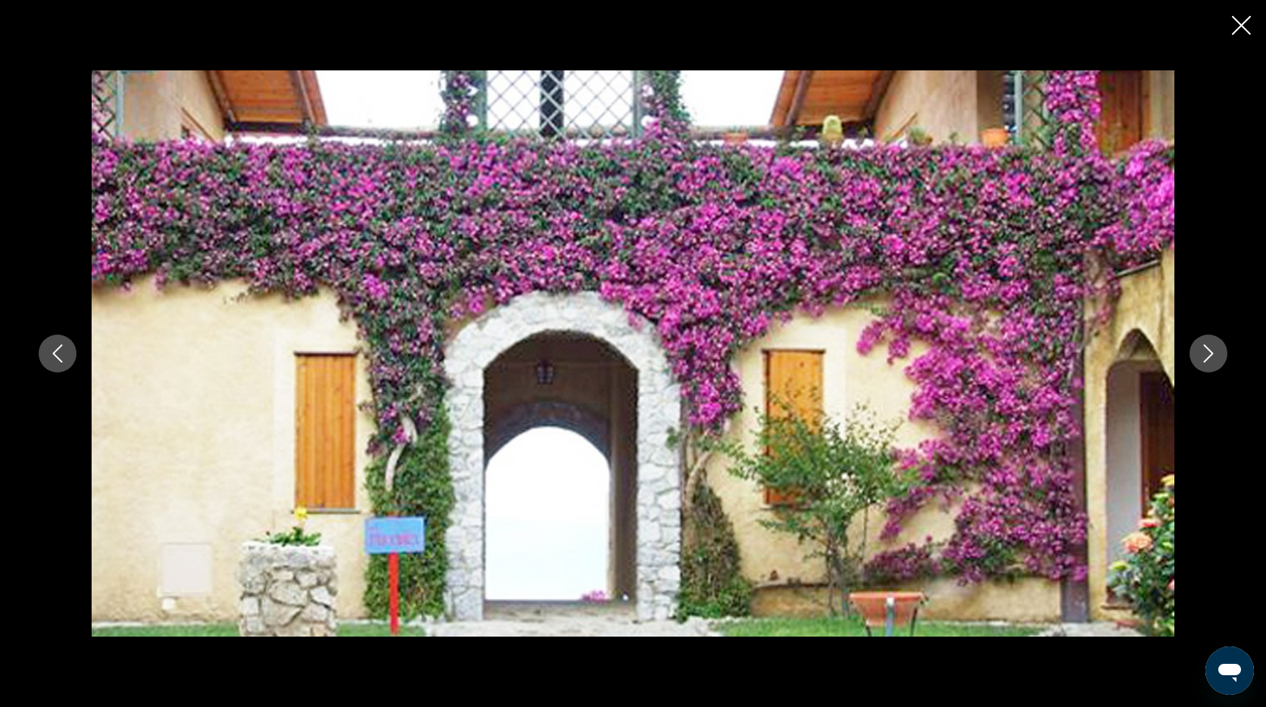
click at [1203, 353] on icon "Next image" at bounding box center [1209, 354] width 18 height 18
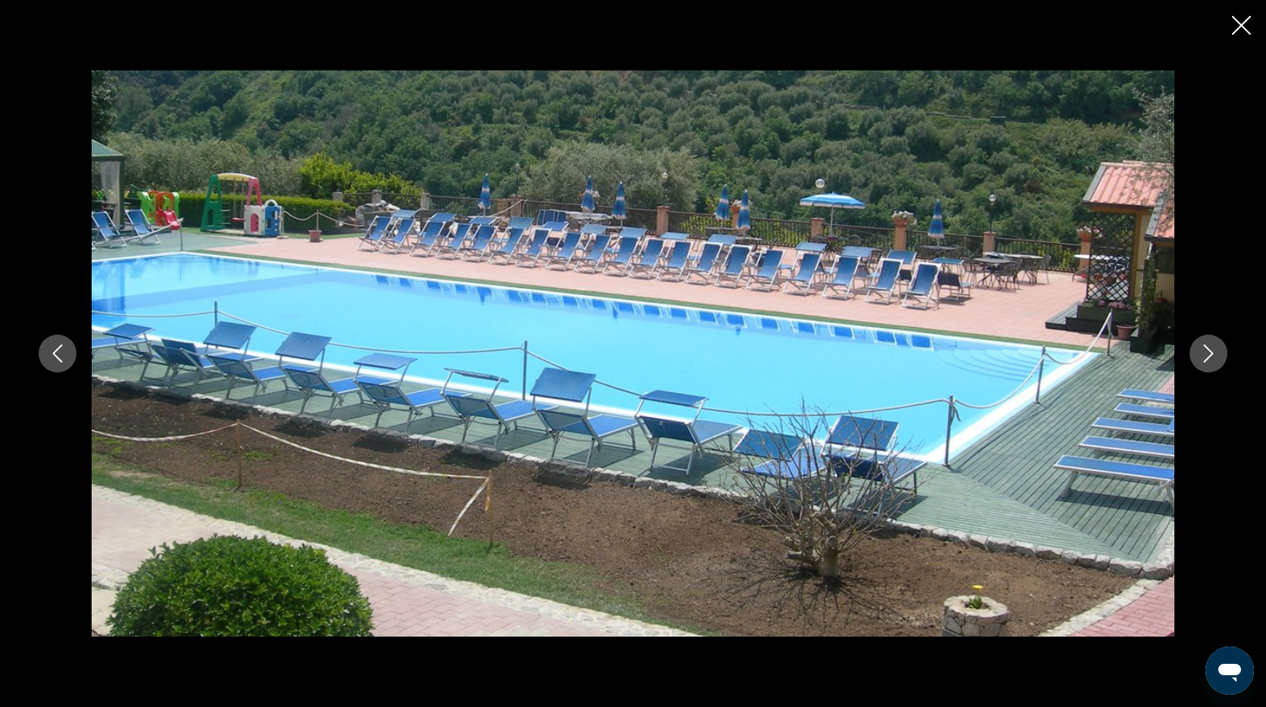
click at [1203, 353] on icon "Next image" at bounding box center [1209, 354] width 18 height 18
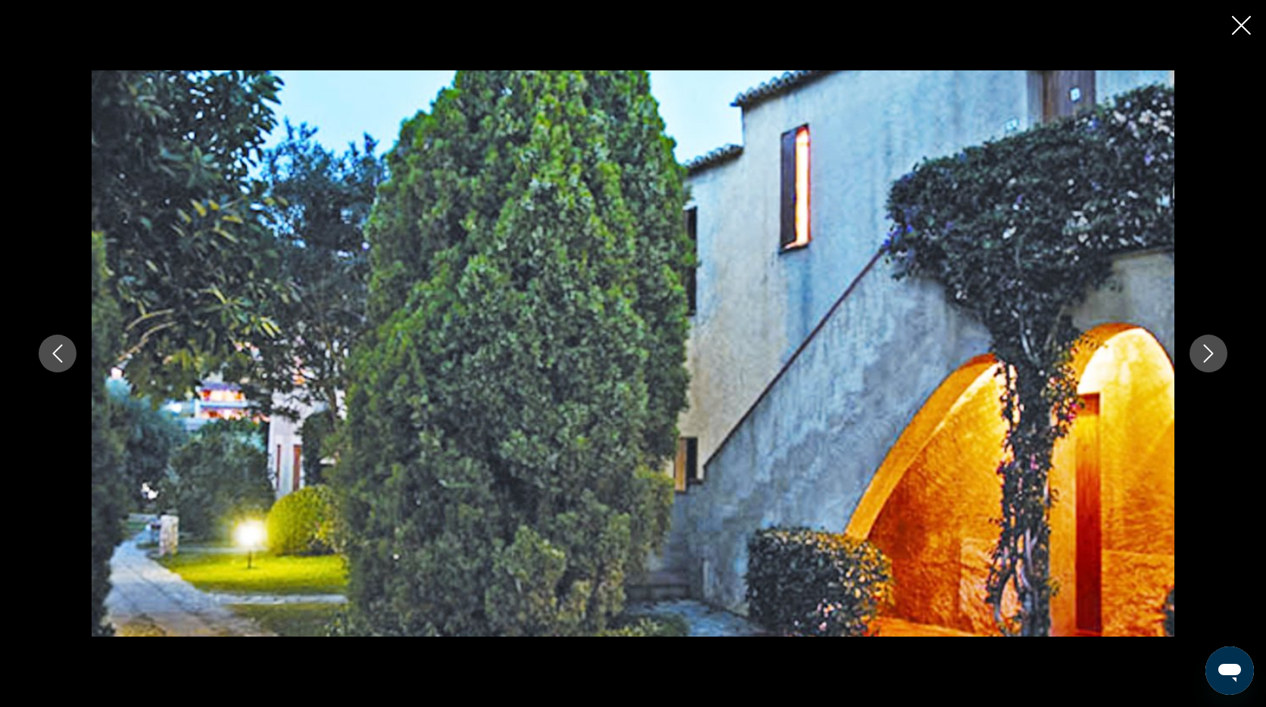
click at [1203, 353] on icon "Next image" at bounding box center [1209, 354] width 18 height 18
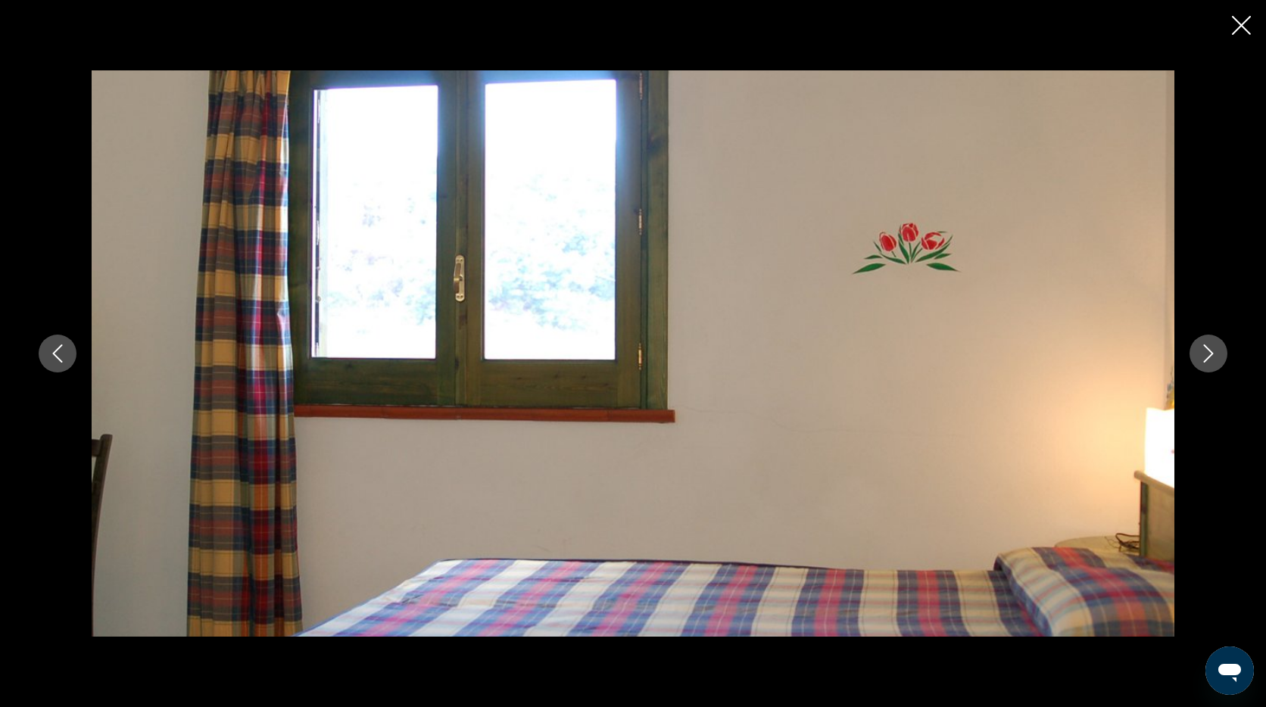
click at [1235, 24] on icon "Close slideshow" at bounding box center [1241, 25] width 19 height 19
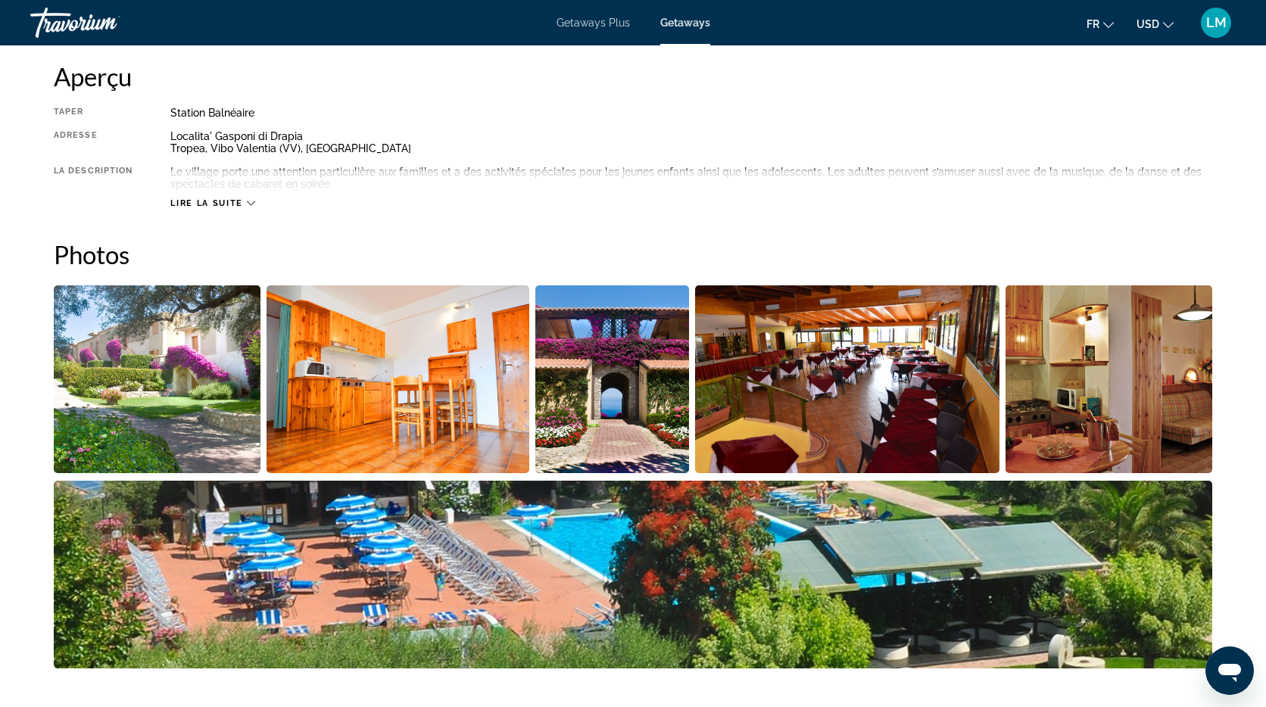
scroll to position [511, 0]
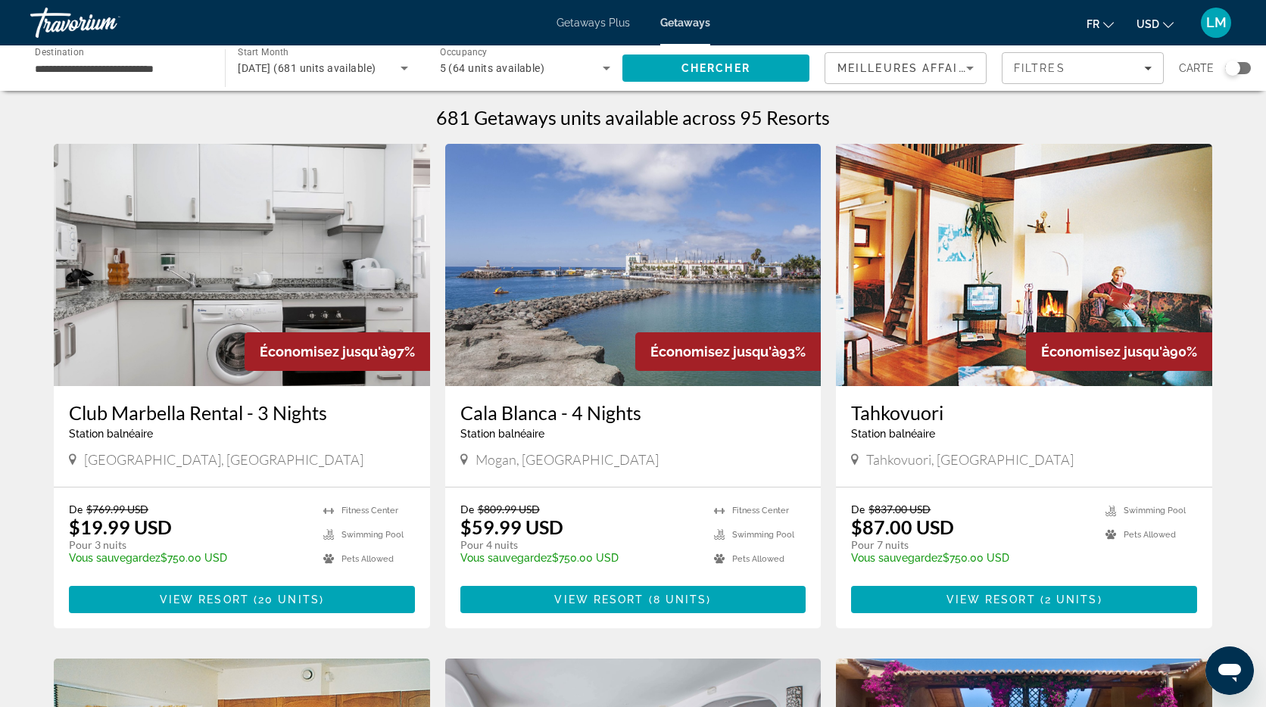
click at [1234, 65] on div "Search widget" at bounding box center [1232, 68] width 15 height 15
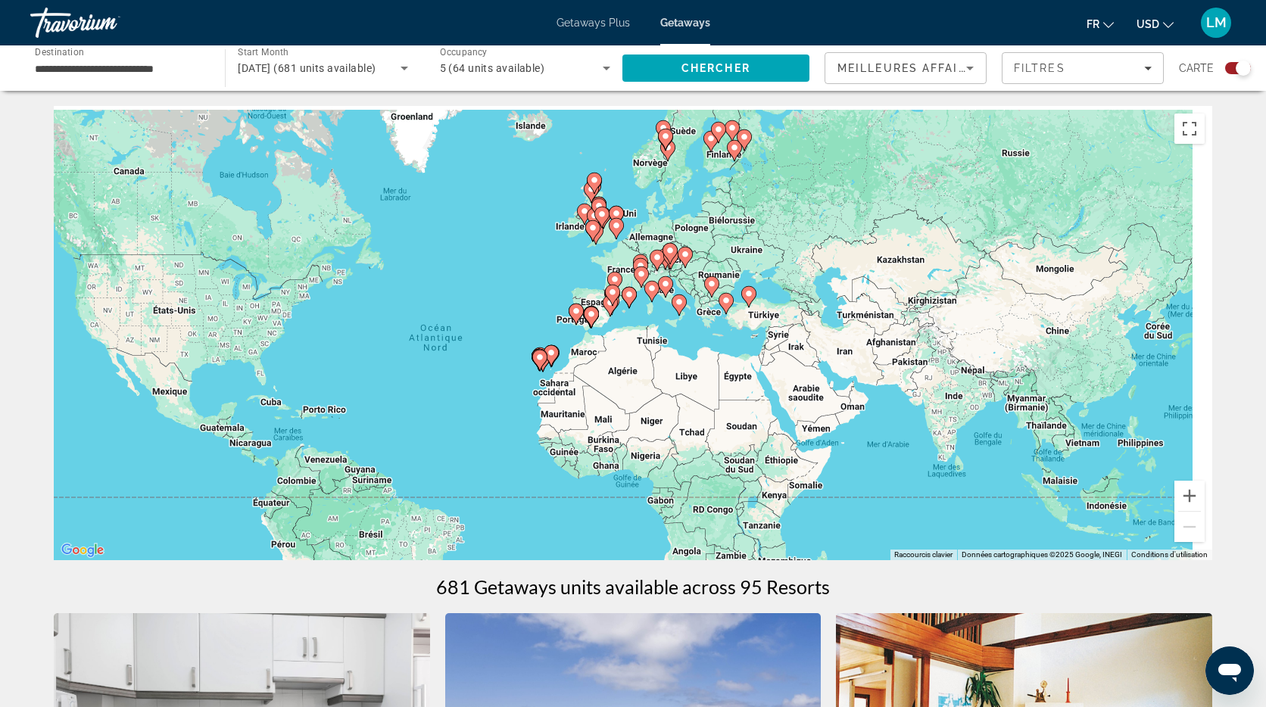
drag, startPoint x: 871, startPoint y: 309, endPoint x: 715, endPoint y: 341, distance: 159.2
click at [714, 341] on div "Pour activer le glissement avec le clavier, appuyez sur Alt+Entrée. Une fois ce…" at bounding box center [633, 333] width 1159 height 454
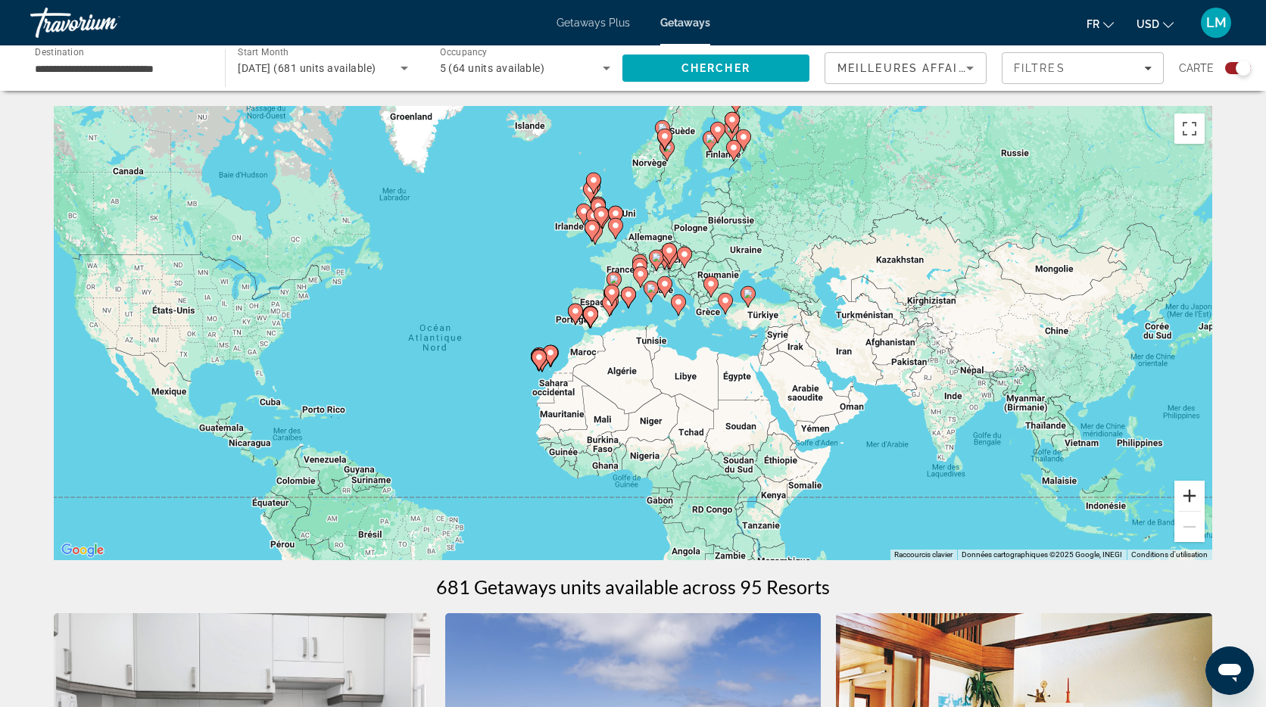
click at [1188, 498] on button "Zoom avant" at bounding box center [1190, 496] width 30 height 30
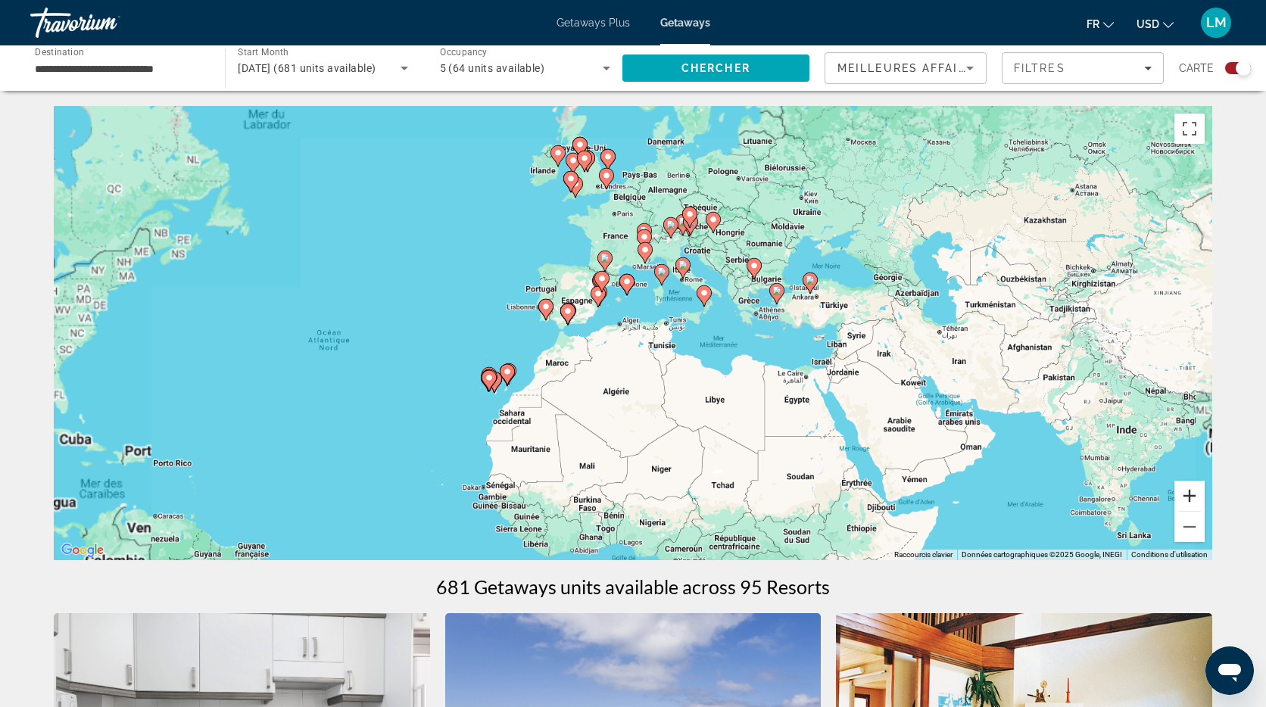
click at [1188, 498] on button "Zoom avant" at bounding box center [1190, 496] width 30 height 30
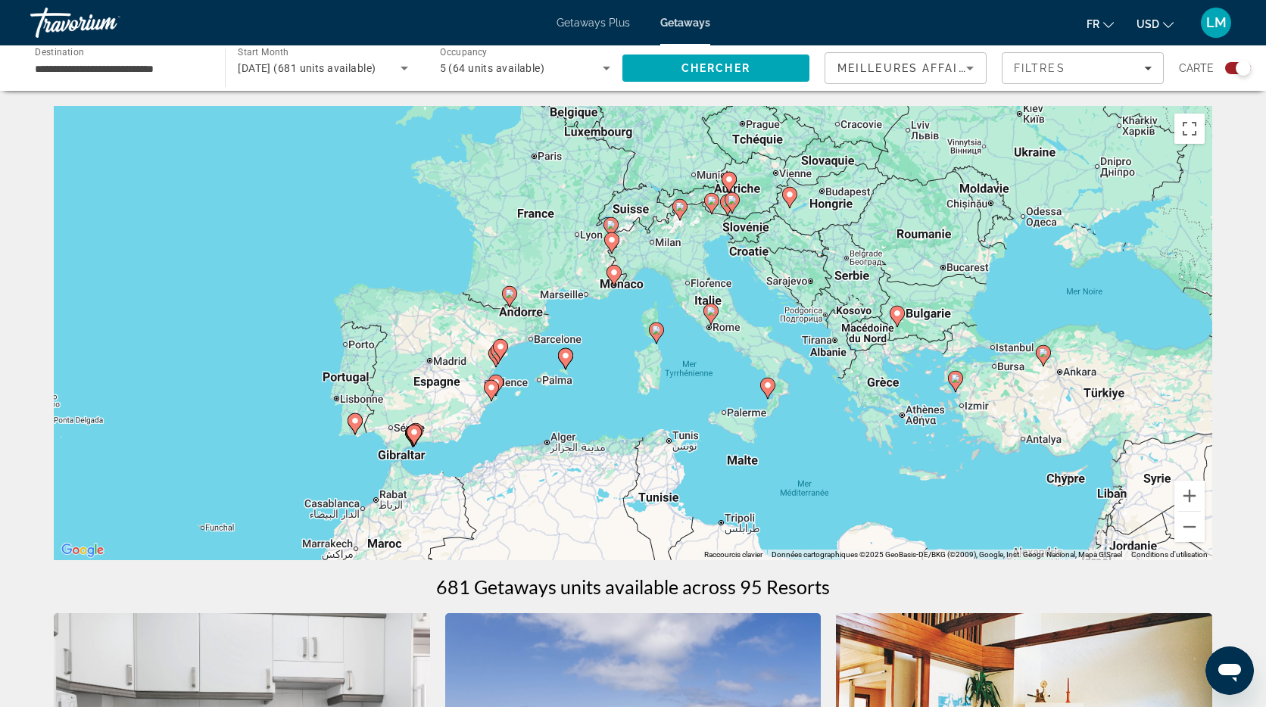
drag, startPoint x: 698, startPoint y: 229, endPoint x: 601, endPoint y: 301, distance: 119.7
click at [644, 364] on div "Pour activer le glissement avec le clavier, appuyez sur Alt+Entrée. Une fois ce…" at bounding box center [633, 333] width 1159 height 454
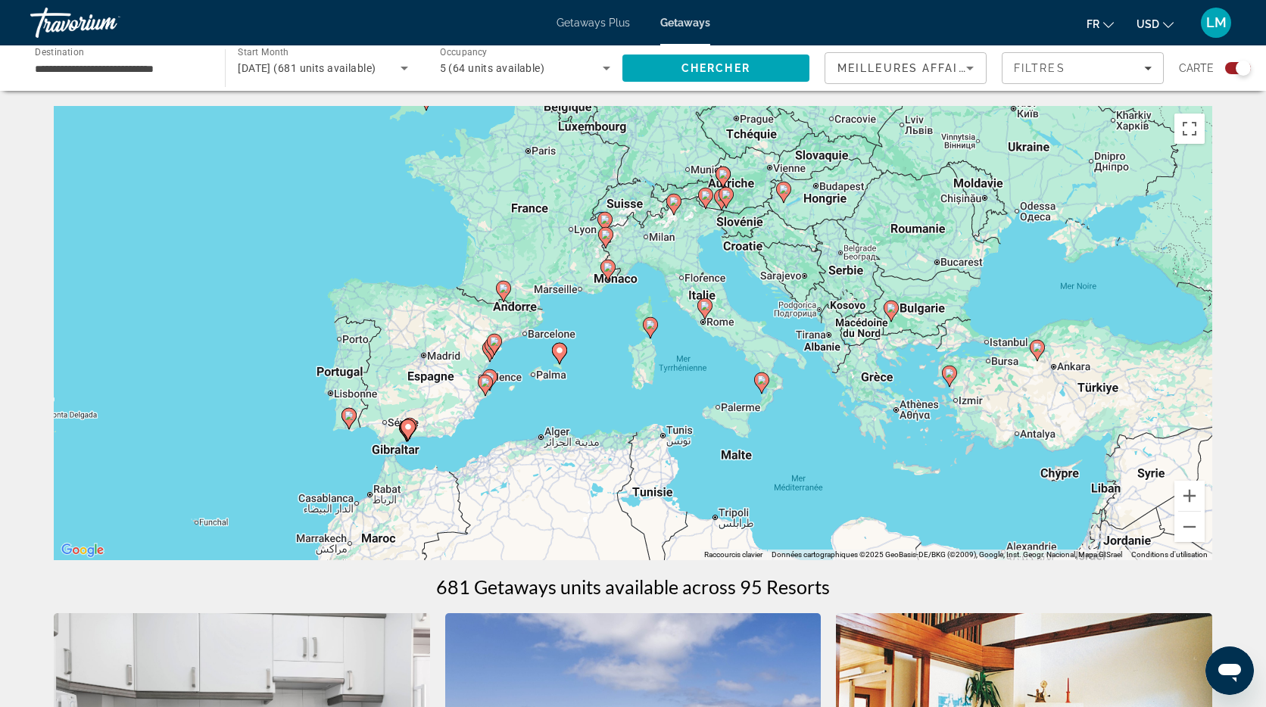
click at [607, 269] on image "Main content" at bounding box center [608, 267] width 9 height 9
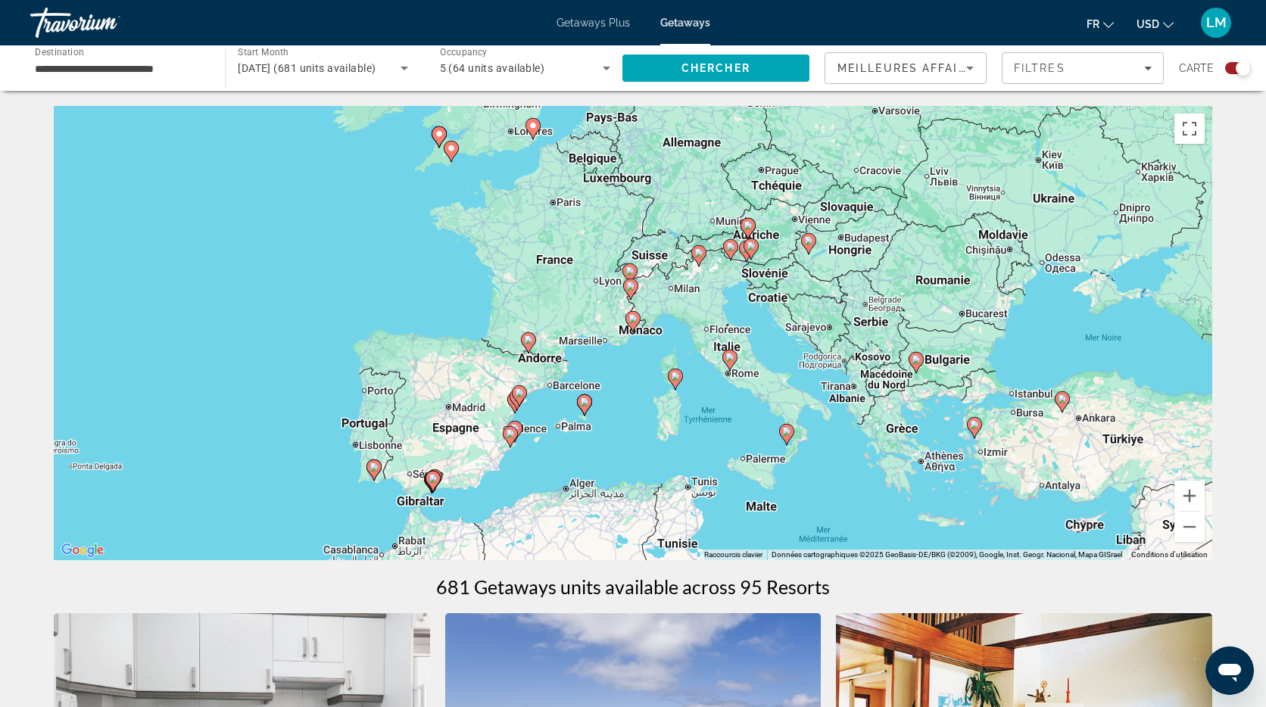
click at [634, 326] on icon "Main content" at bounding box center [633, 322] width 14 height 20
type input "**********"
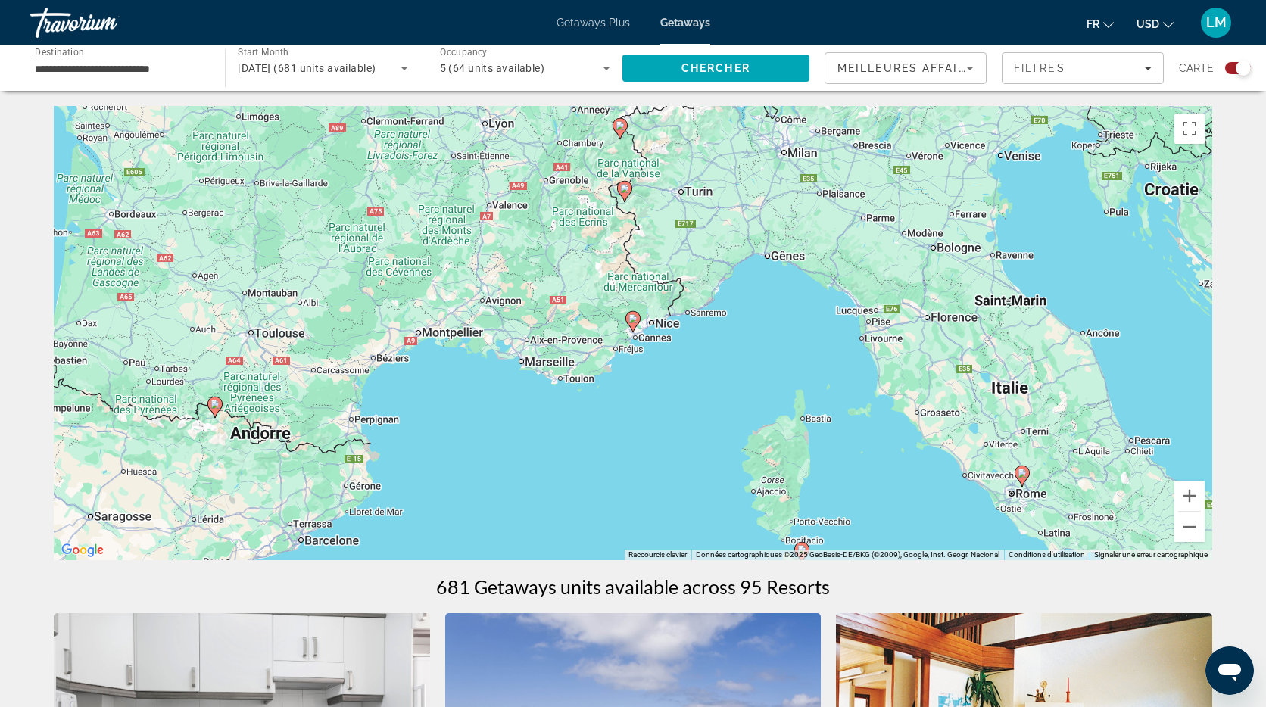
click at [633, 326] on icon "Main content" at bounding box center [633, 322] width 14 height 20
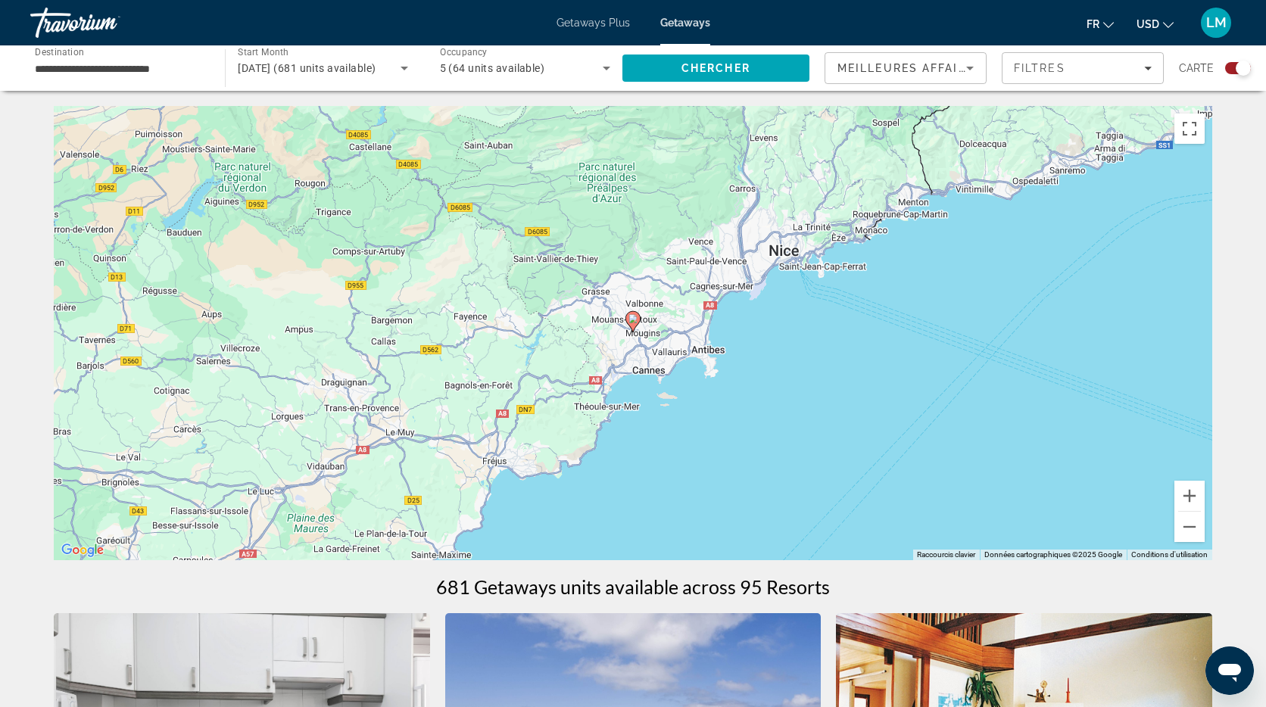
click at [632, 325] on icon "Main content" at bounding box center [633, 322] width 14 height 20
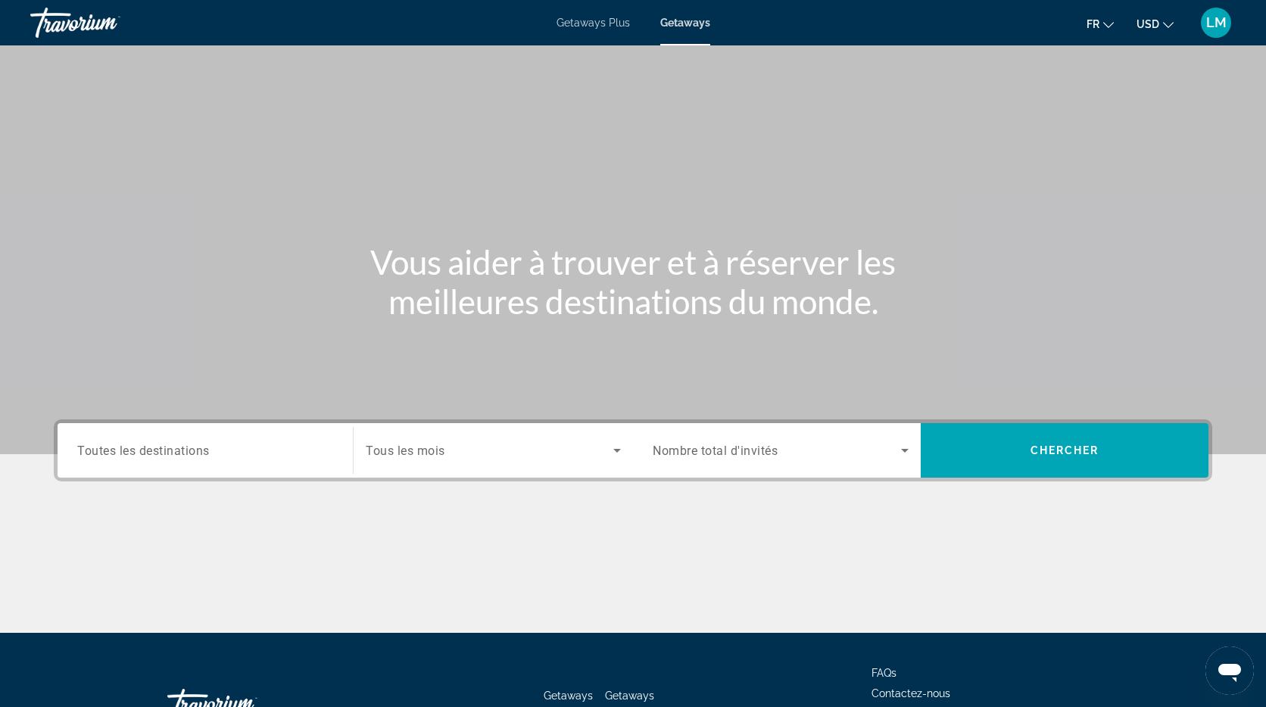
click at [200, 452] on span "Toutes les destinations" at bounding box center [143, 450] width 133 height 14
click at [200, 452] on input "Destination Toutes les destinations" at bounding box center [205, 451] width 256 height 18
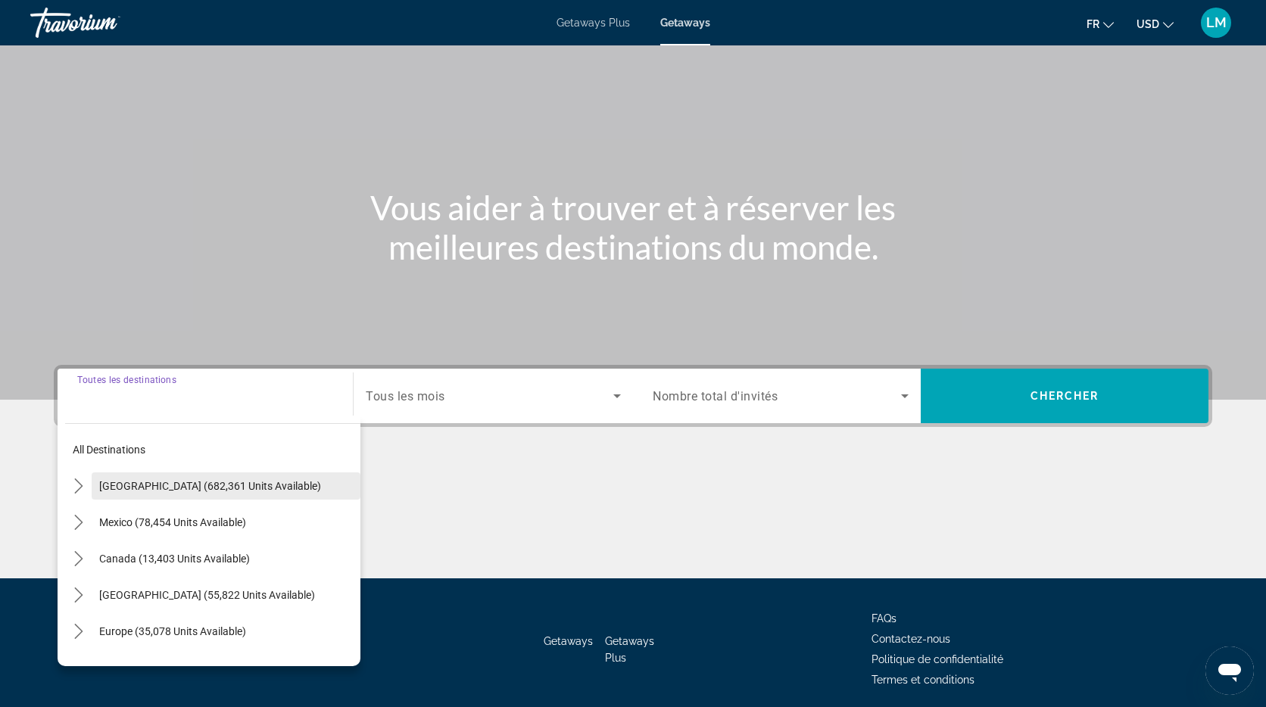
scroll to position [111, 0]
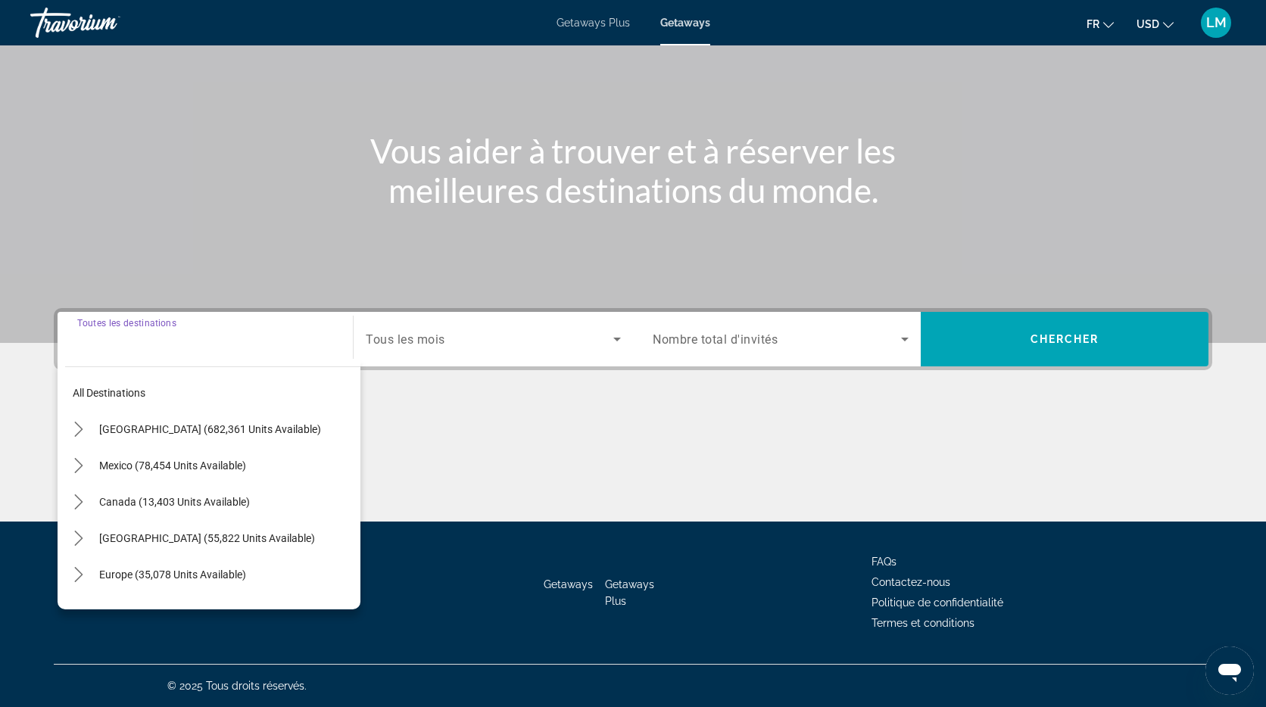
click at [141, 589] on span "Select destination: Europe (35,078 units available)" at bounding box center [226, 575] width 269 height 36
type input "**********"
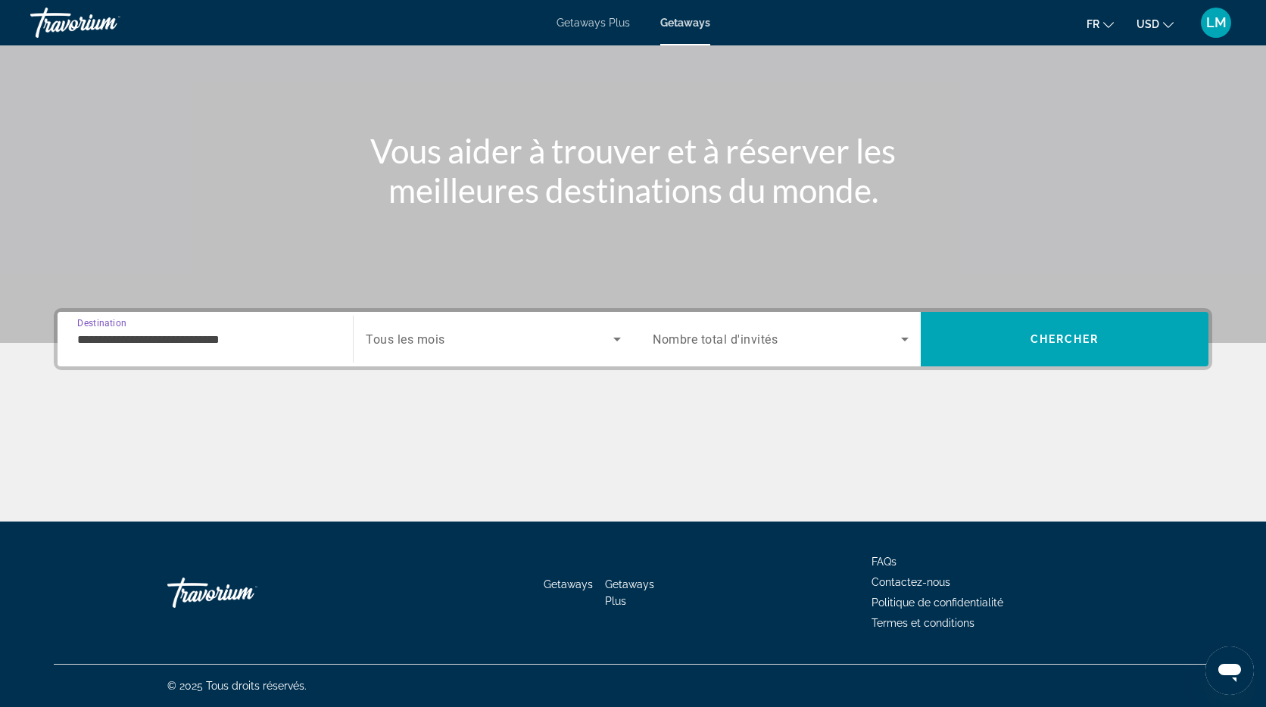
click at [399, 336] on span "Tous les mois" at bounding box center [406, 340] width 80 height 14
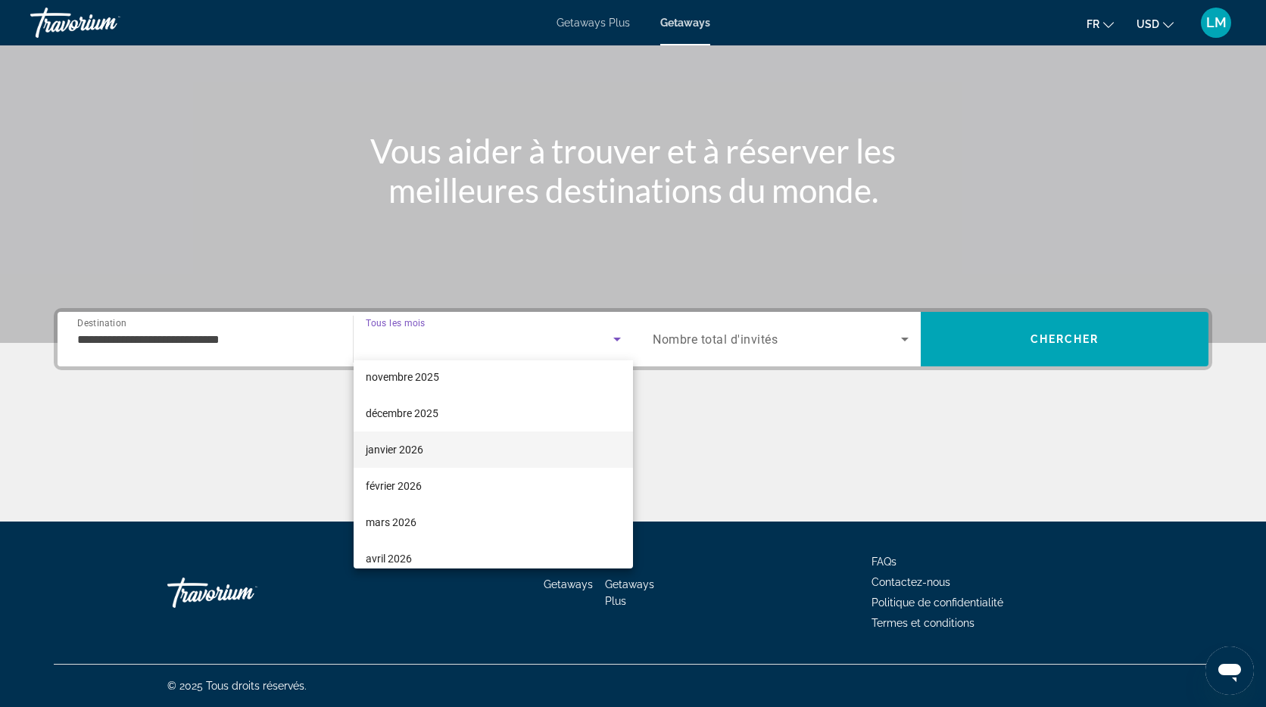
scroll to position [98, 0]
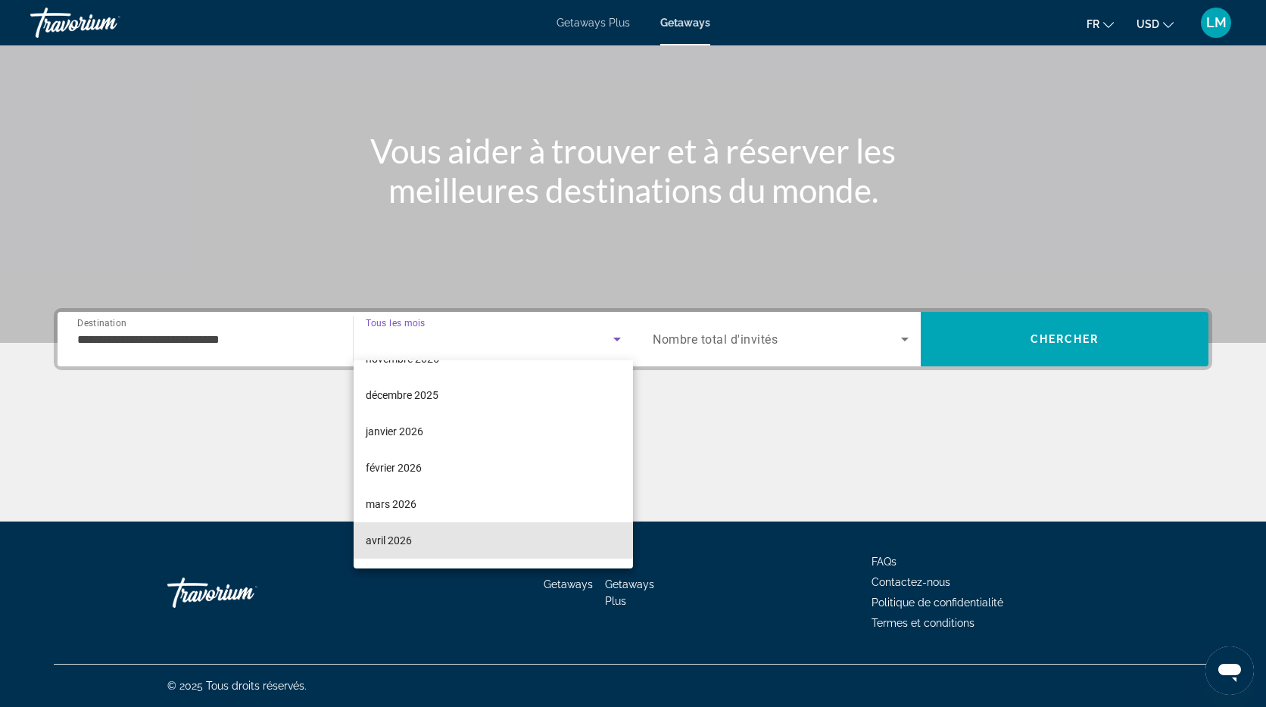
drag, startPoint x: 402, startPoint y: 539, endPoint x: 486, endPoint y: 503, distance: 91.6
click at [402, 539] on span "avril 2026" at bounding box center [389, 541] width 46 height 18
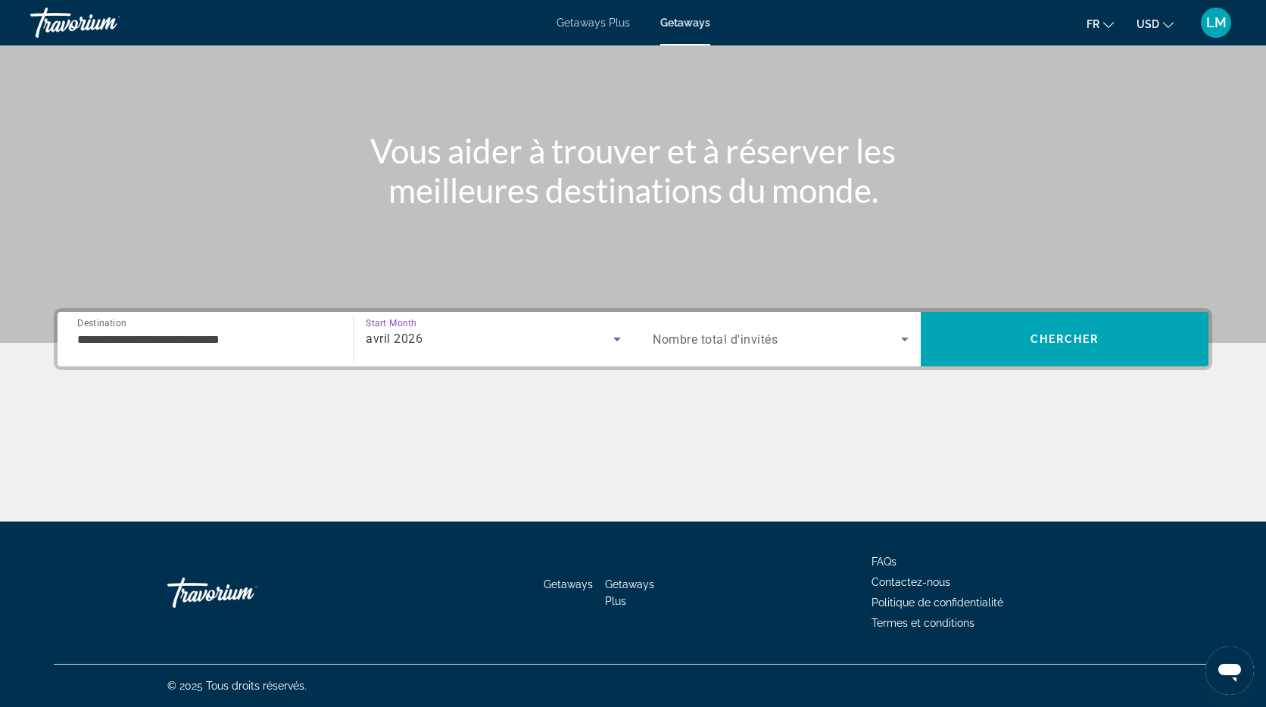
click at [705, 340] on span "Nombre total d'invités" at bounding box center [715, 340] width 125 height 14
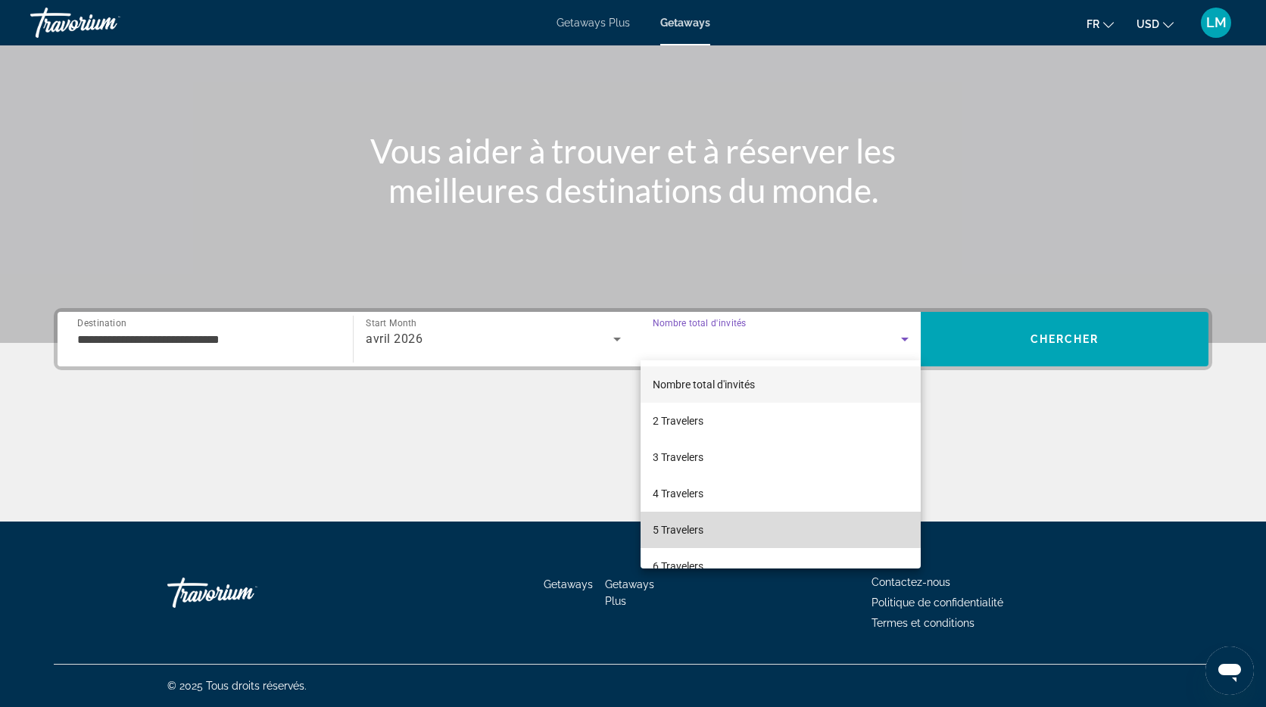
click at [679, 527] on span "5 Travelers" at bounding box center [678, 530] width 51 height 18
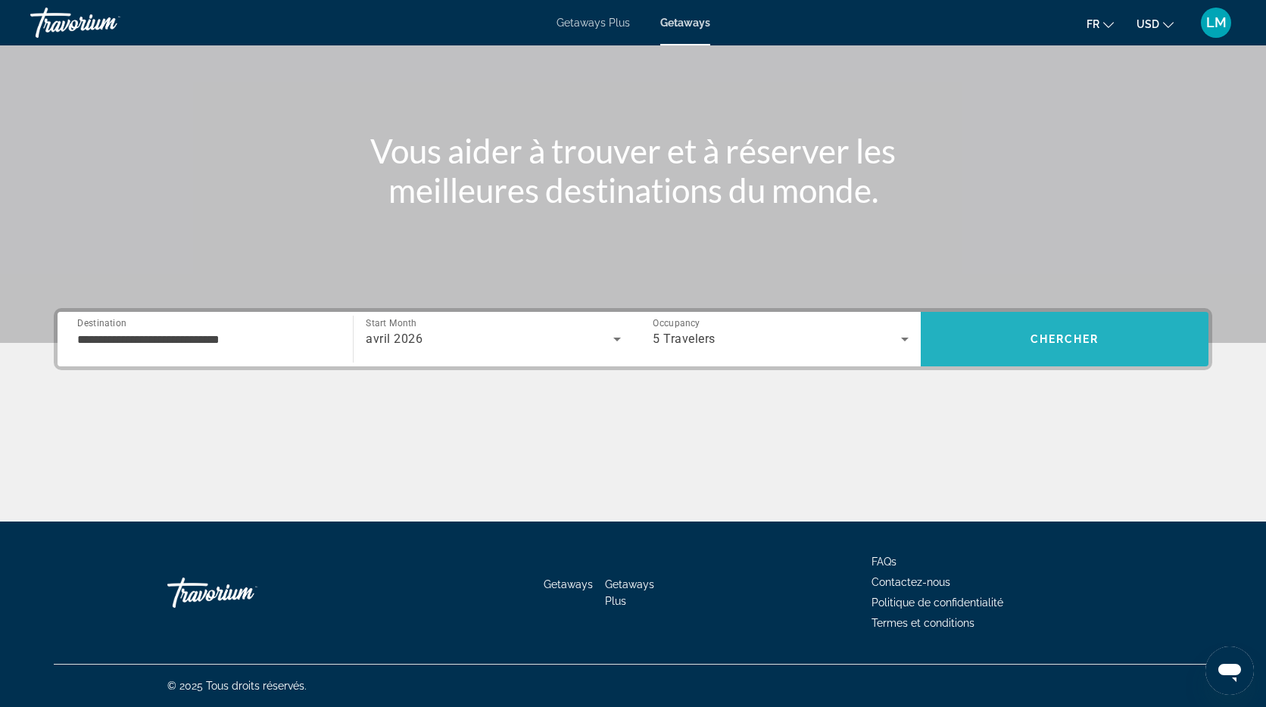
click at [1065, 352] on span "Search" at bounding box center [1065, 339] width 288 height 36
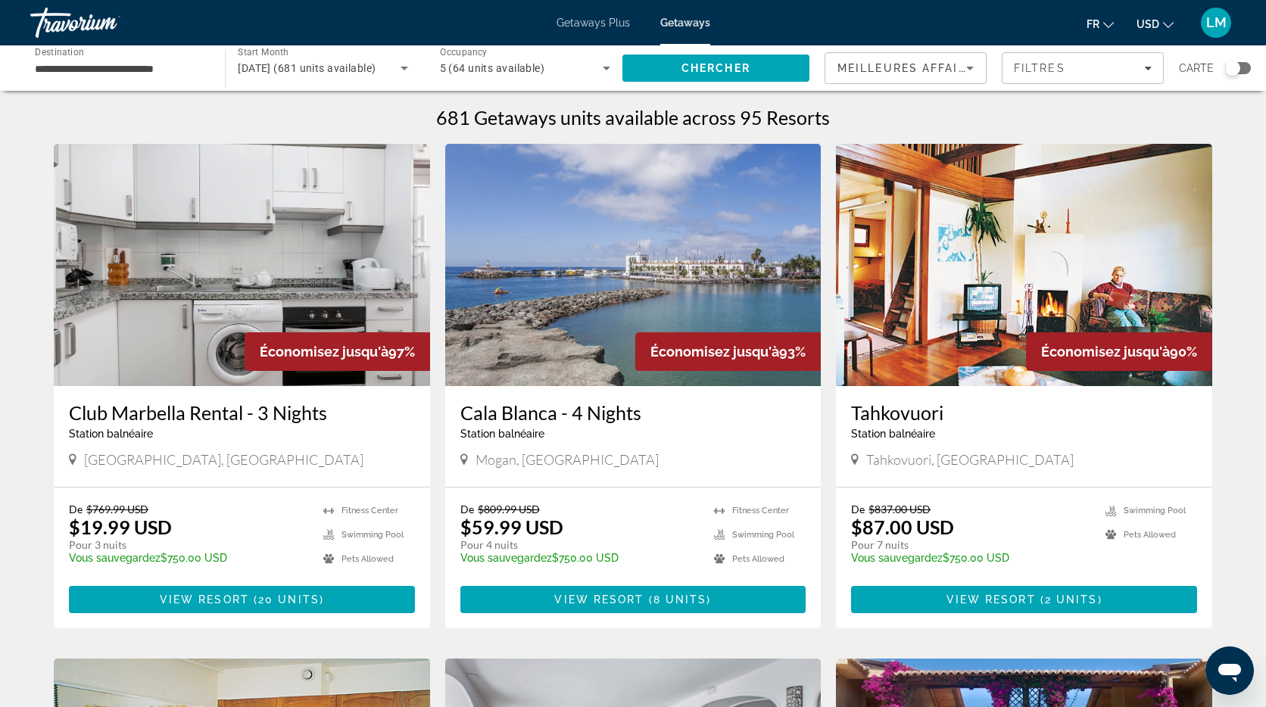
click at [1233, 68] on div "Search widget" at bounding box center [1232, 68] width 15 height 15
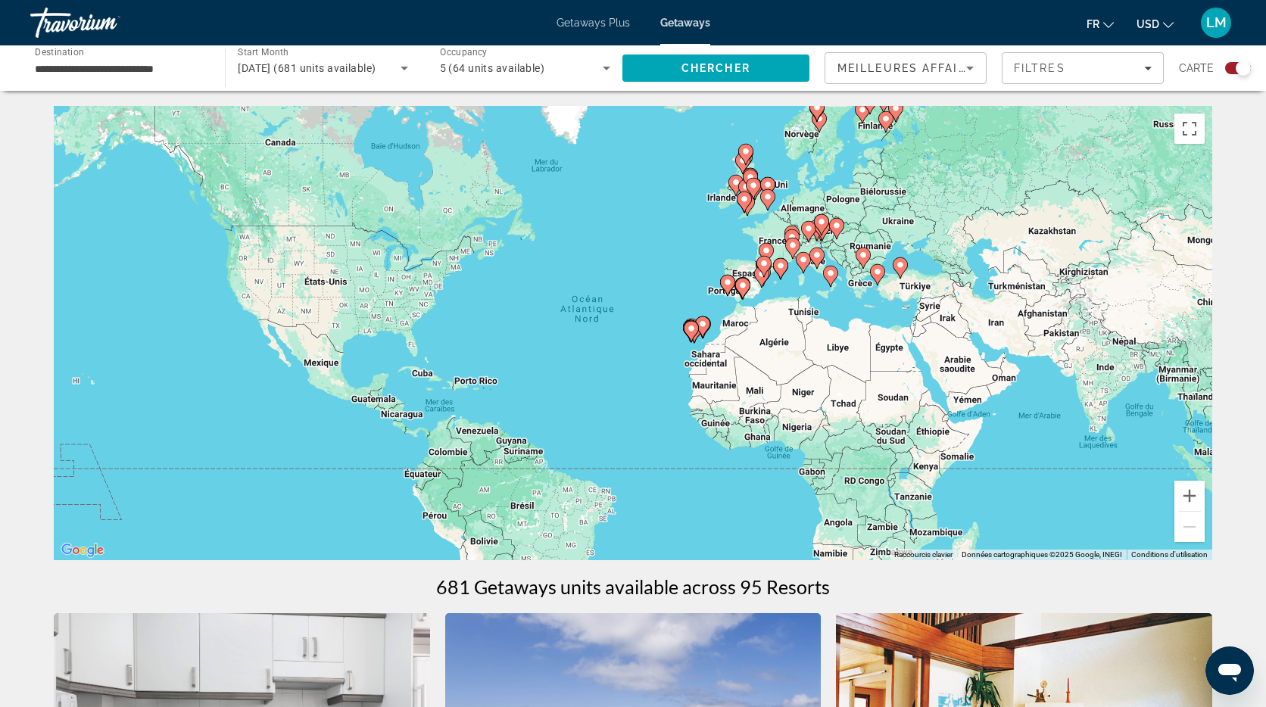
click at [766, 283] on gmp-advanced-marker "Main content" at bounding box center [761, 277] width 15 height 23
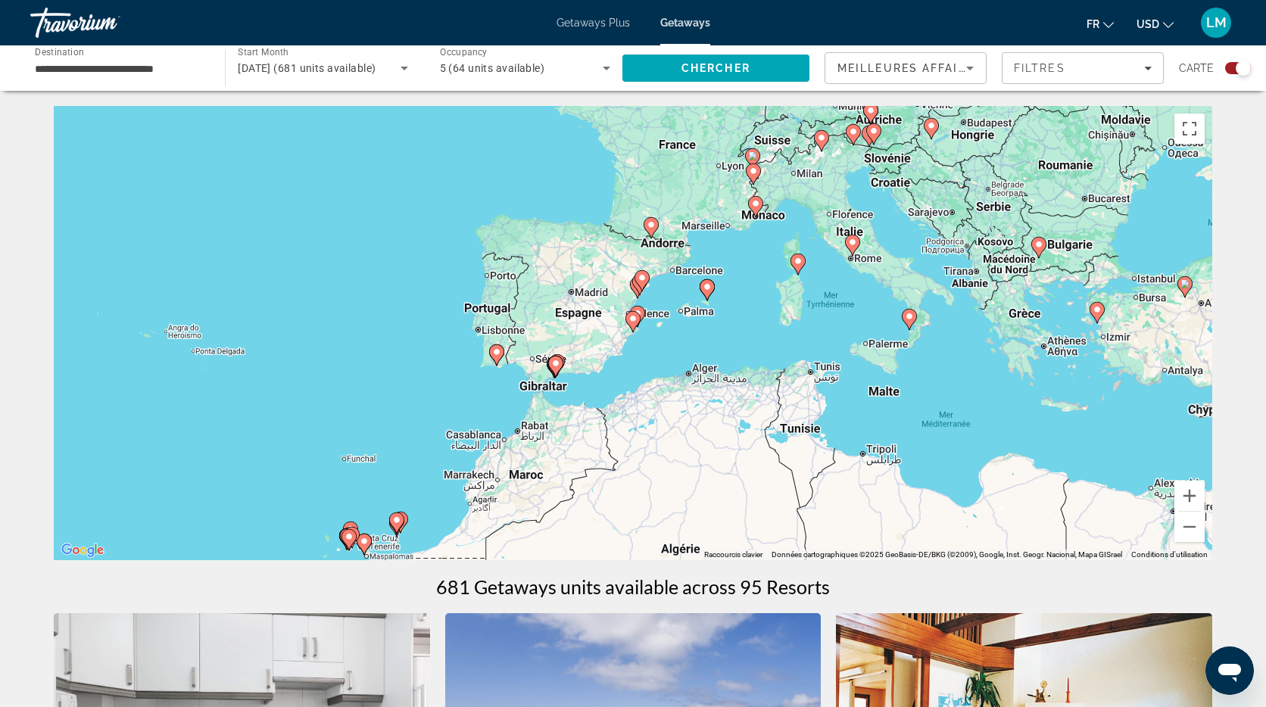
click at [652, 226] on image "Main content" at bounding box center [651, 224] width 9 height 9
type input "**********"
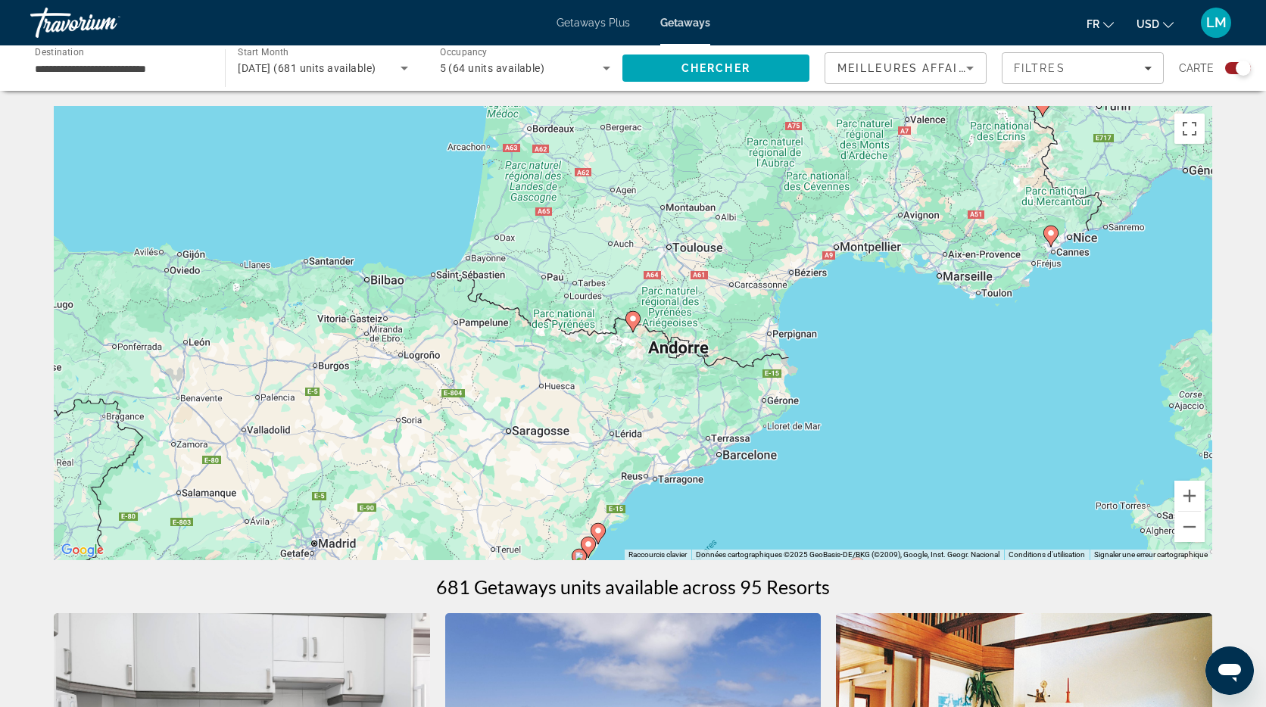
click at [634, 320] on image "Main content" at bounding box center [633, 318] width 9 height 9
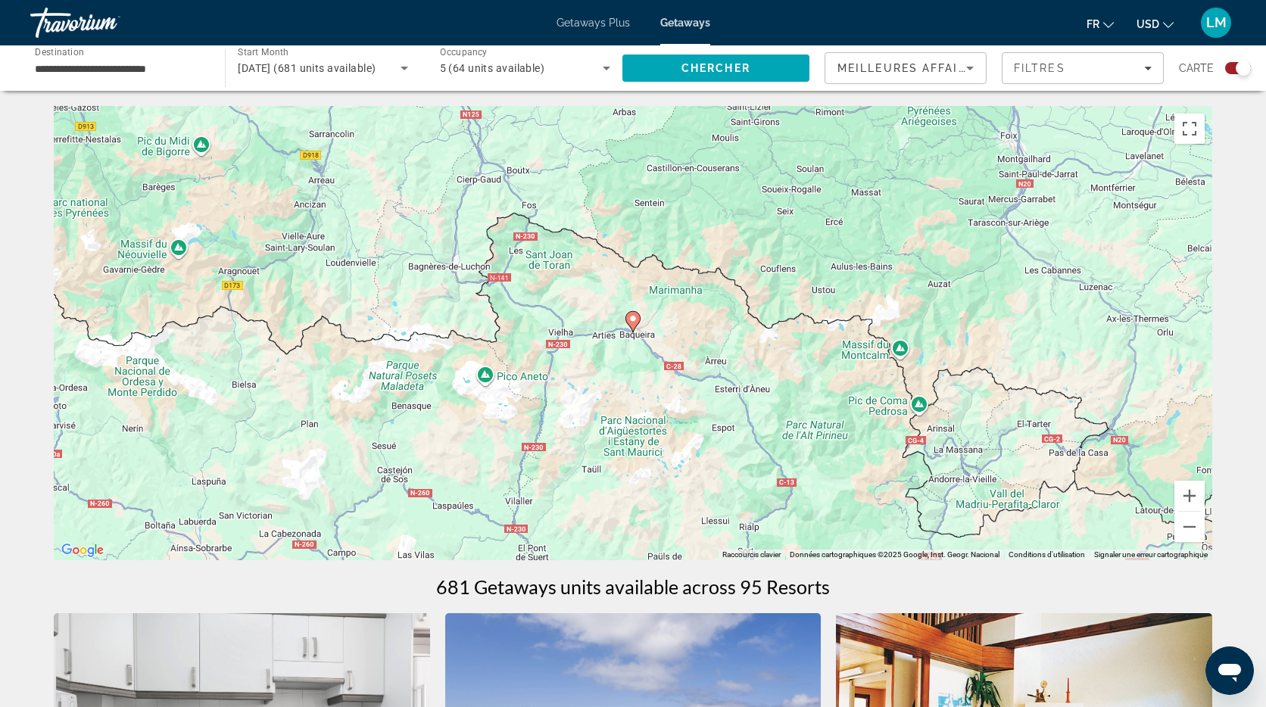
click at [637, 315] on image "Main content" at bounding box center [633, 318] width 9 height 9
